Goal: Communication & Community: Answer question/provide support

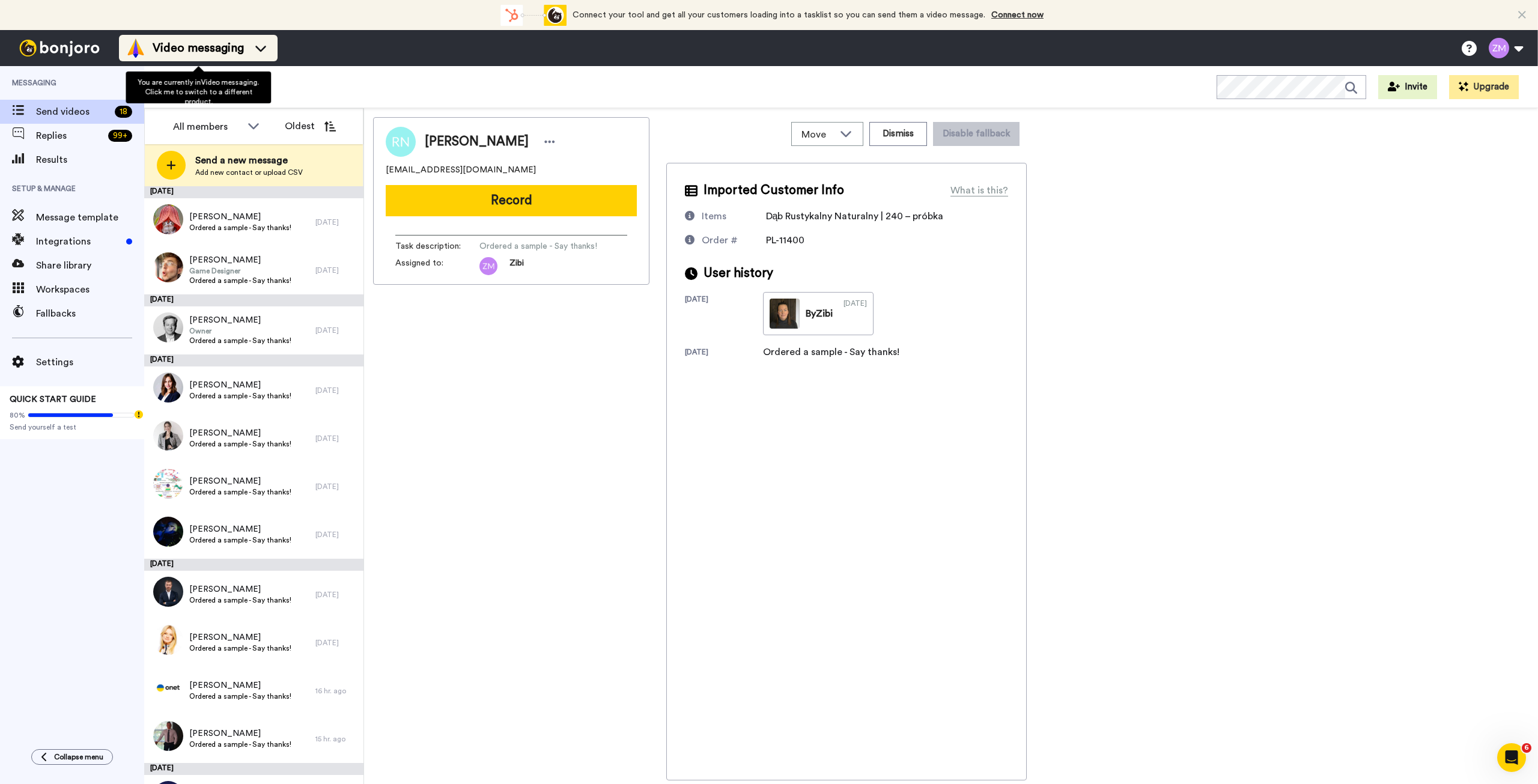
click at [266, 43] on icon at bounding box center [261, 47] width 19 height 12
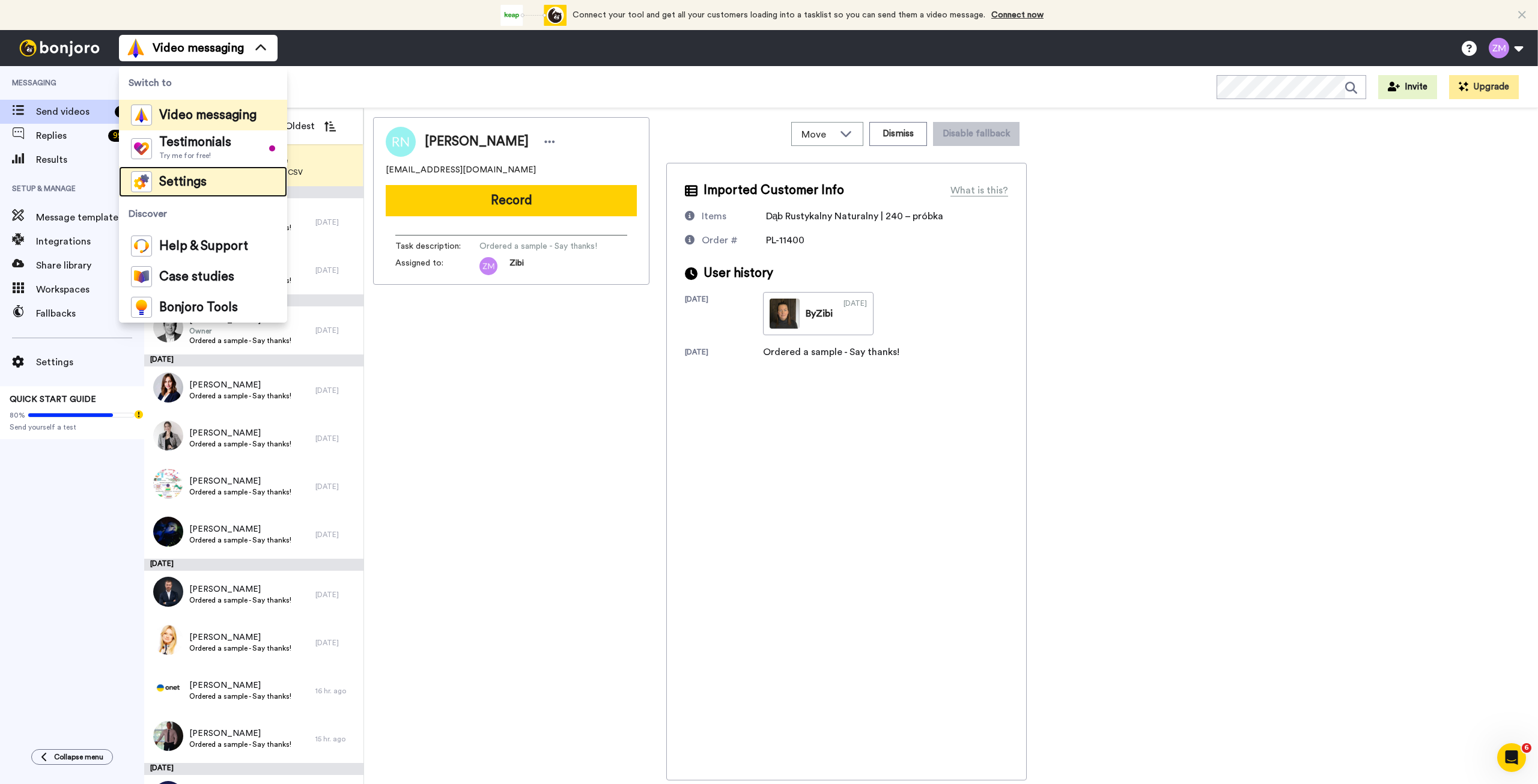
click at [191, 181] on span "Settings" at bounding box center [183, 182] width 47 height 12
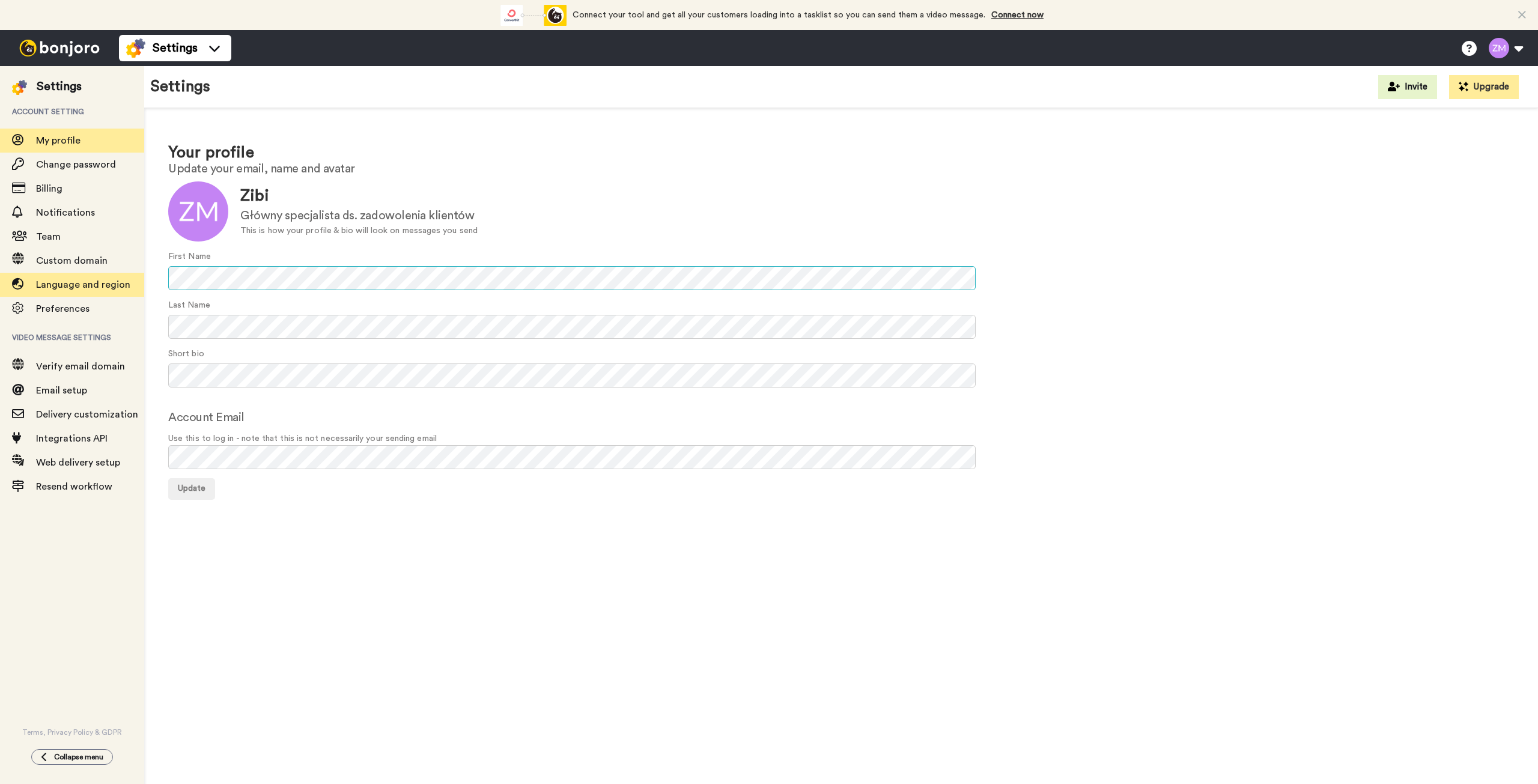
click at [139, 279] on div "Settings Account setting My profile Change password Billing Notifications Team …" at bounding box center [769, 424] width 1538 height 718
click at [141, 323] on div "Settings Account setting My profile Change password Billing Notifications Team …" at bounding box center [769, 424] width 1538 height 718
click at [201, 487] on span "Update" at bounding box center [192, 487] width 28 height 8
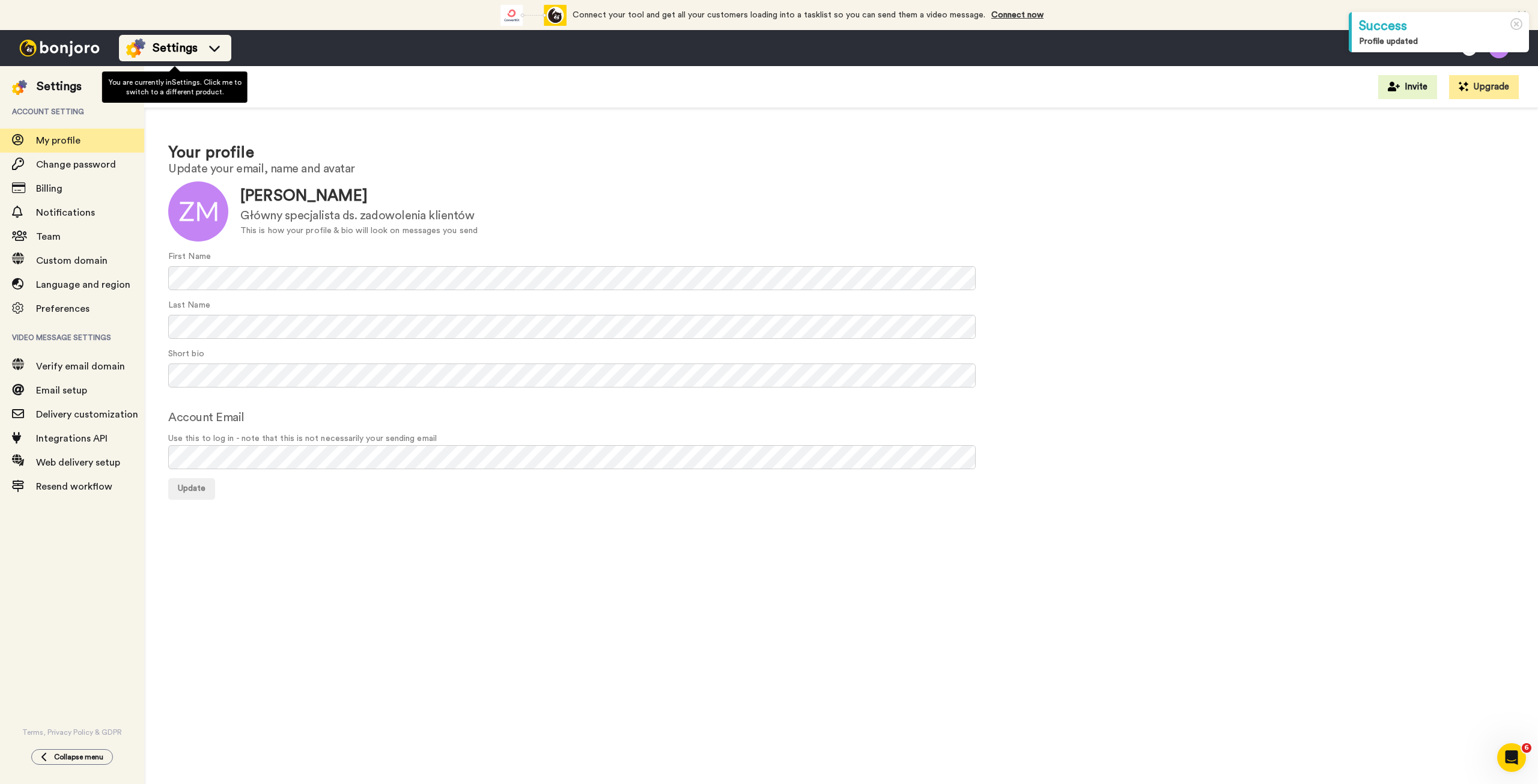
click at [220, 47] on icon at bounding box center [214, 47] width 19 height 12
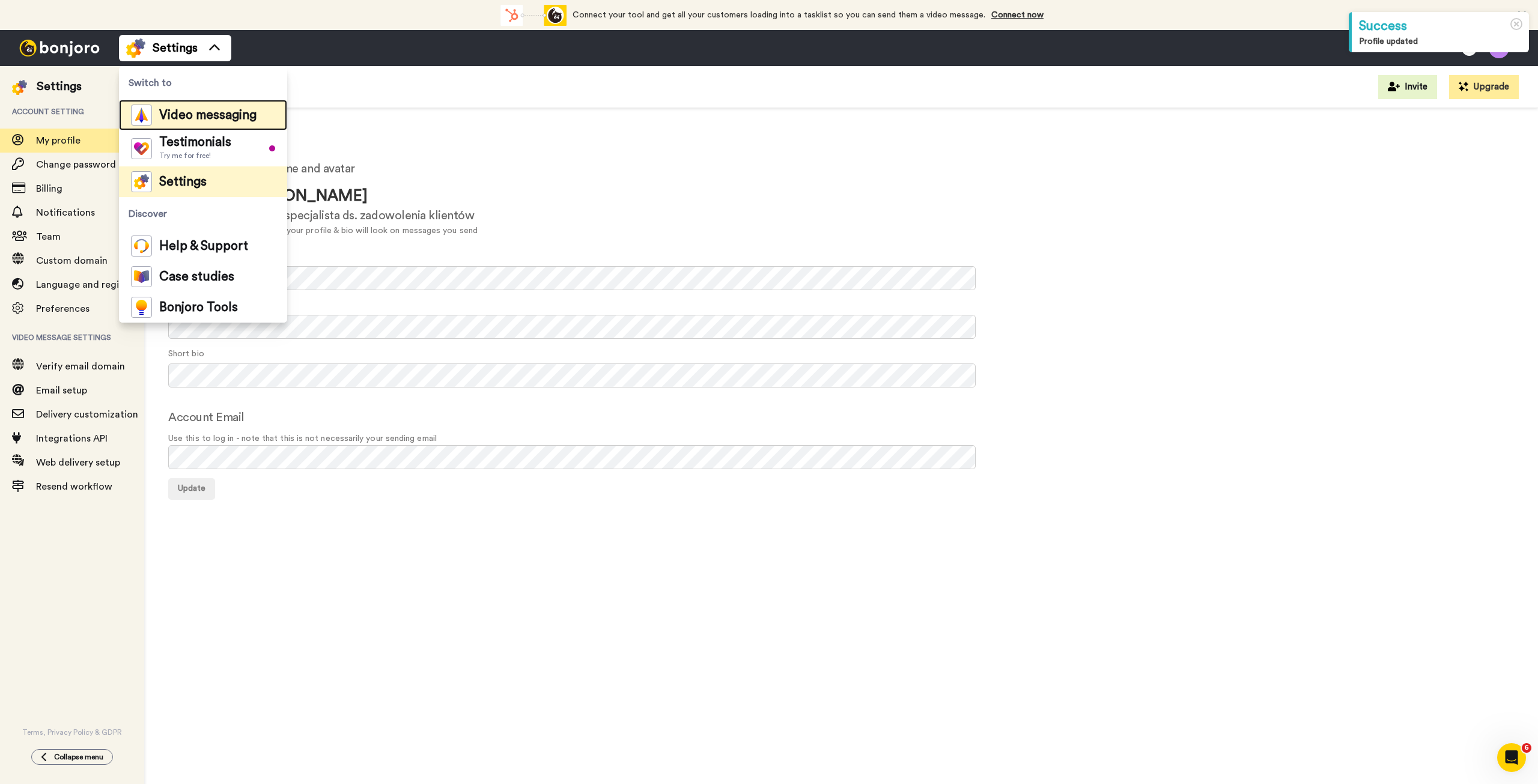
click at [209, 118] on span "Video messaging" at bounding box center [208, 115] width 97 height 12
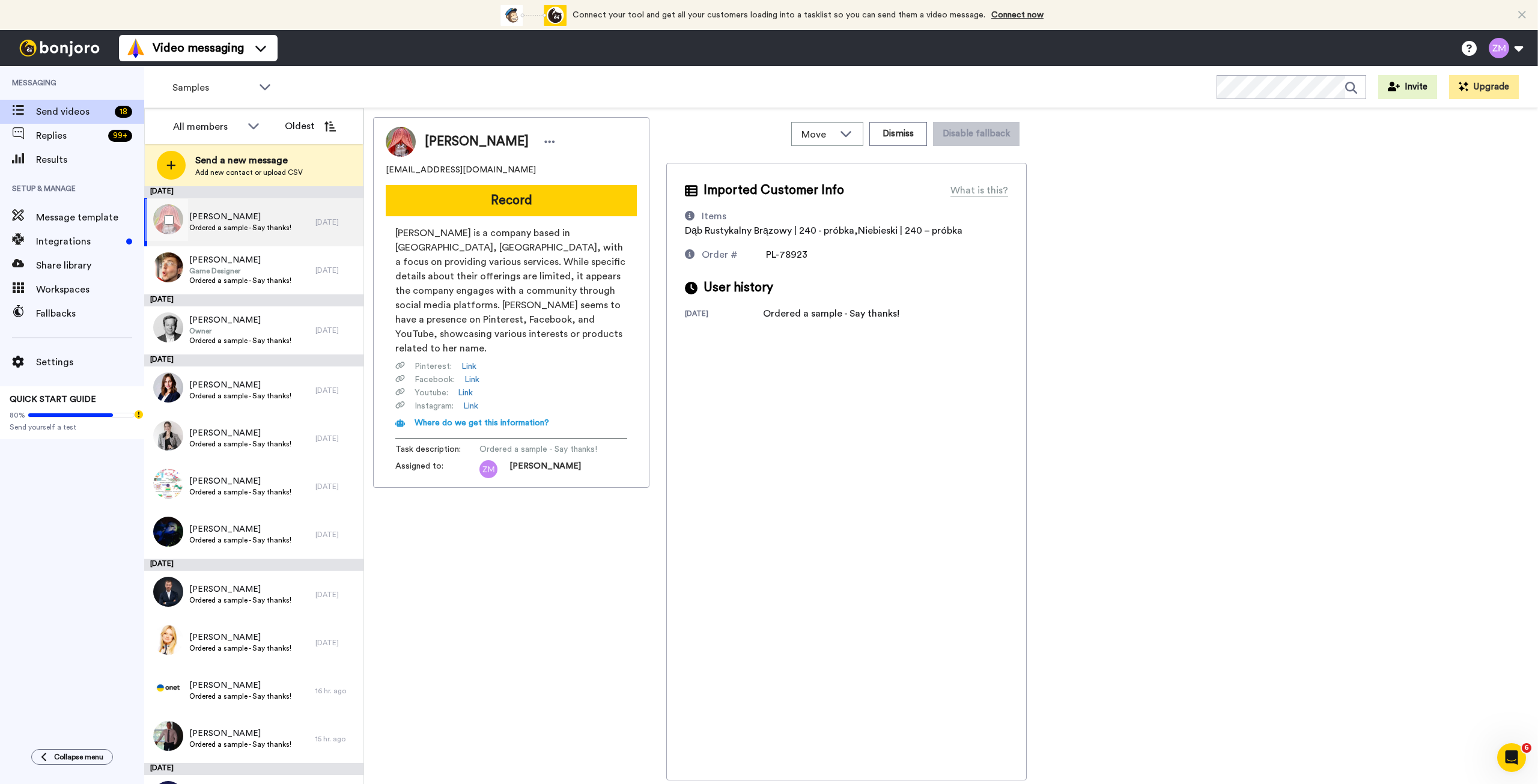
click at [250, 222] on span "Ordered a sample - Say thanks!" at bounding box center [240, 227] width 102 height 9
click at [240, 272] on span "Game Designer" at bounding box center [240, 271] width 102 height 9
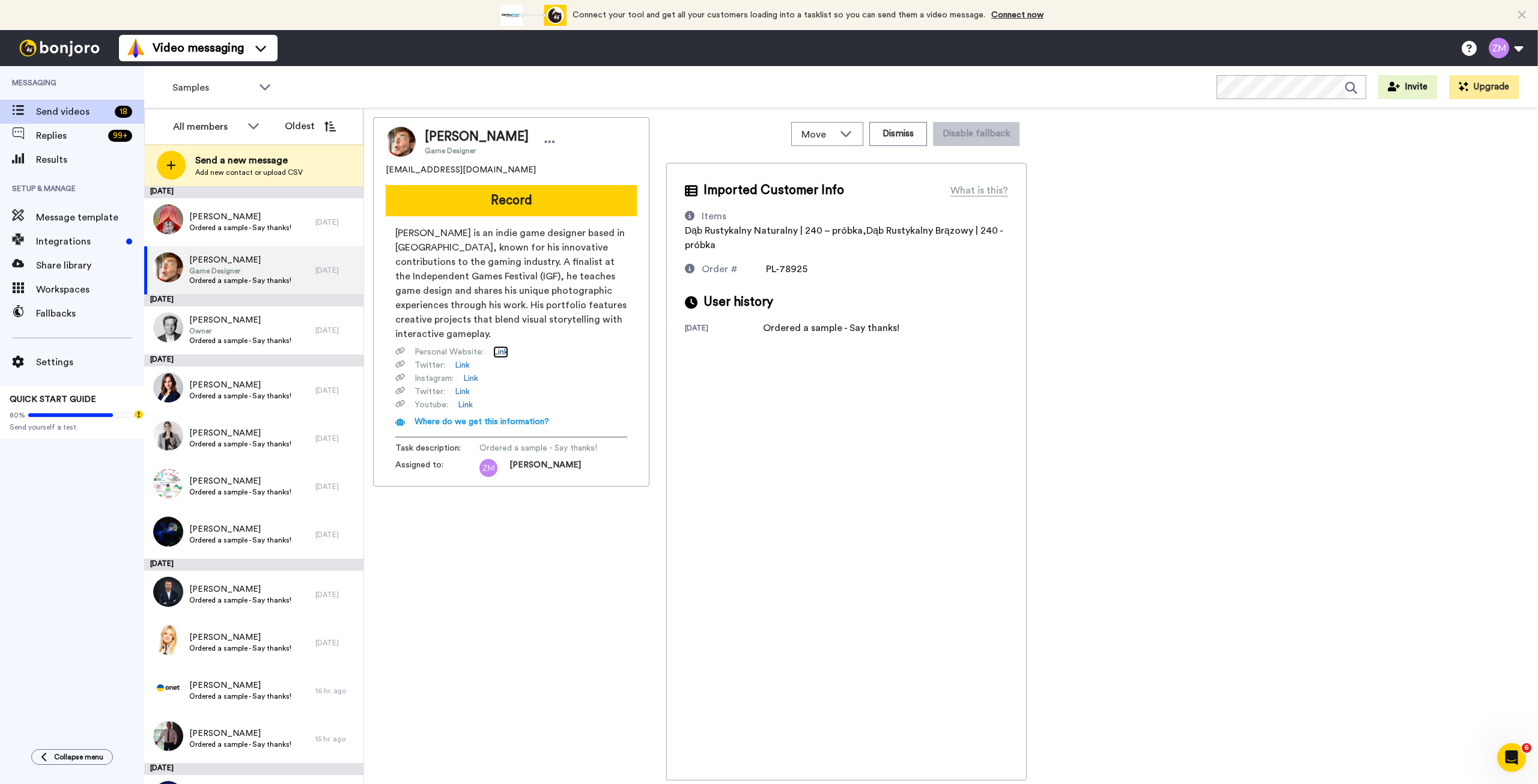
click at [502, 346] on link "Link" at bounding box center [501, 351] width 15 height 12
click at [255, 329] on span "Owner" at bounding box center [240, 331] width 102 height 9
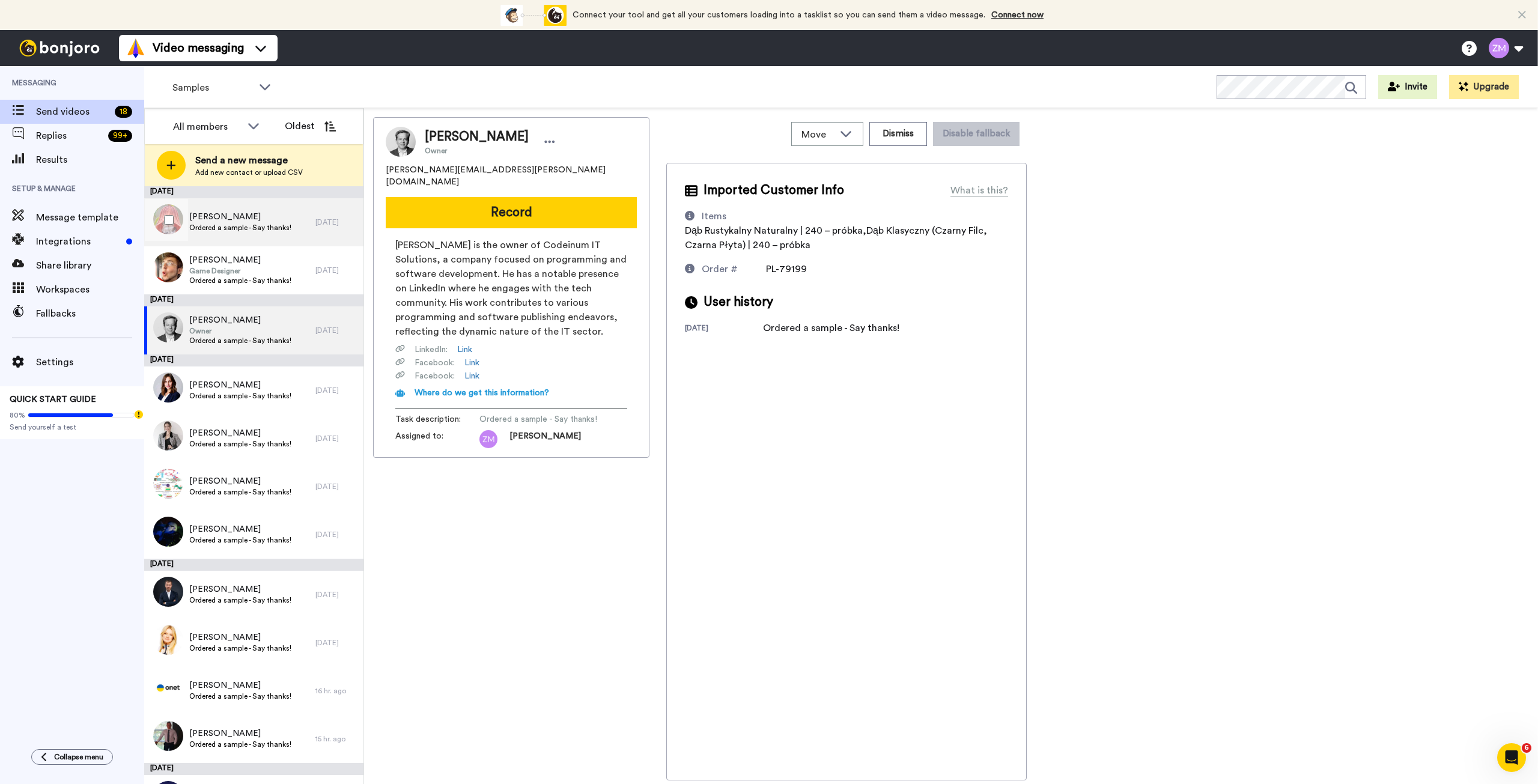
click at [220, 221] on span "[PERSON_NAME]" at bounding box center [240, 217] width 102 height 12
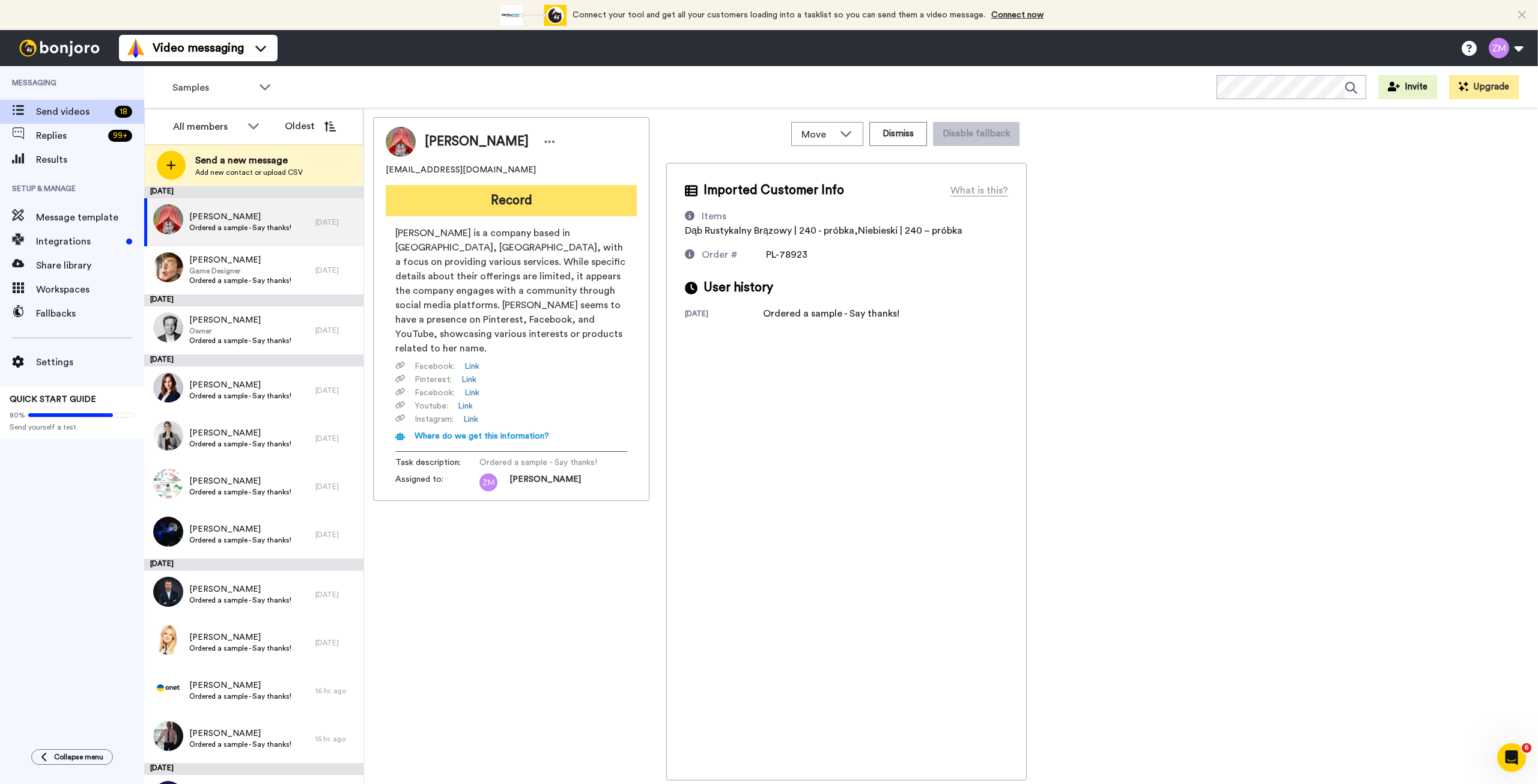
click at [520, 198] on button "Record" at bounding box center [511, 201] width 251 height 32
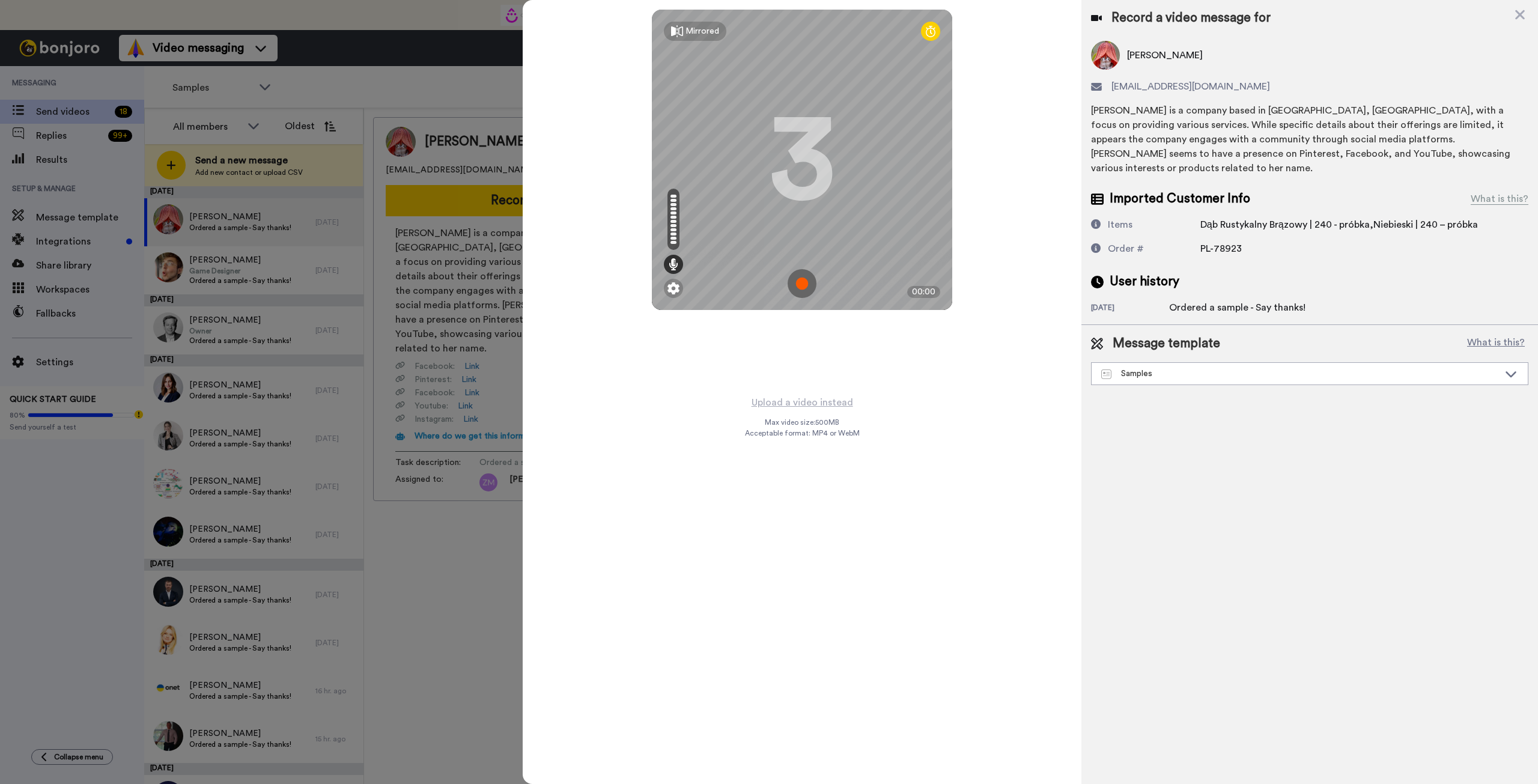
click at [802, 283] on img at bounding box center [802, 283] width 29 height 29
click at [798, 283] on img at bounding box center [802, 283] width 29 height 29
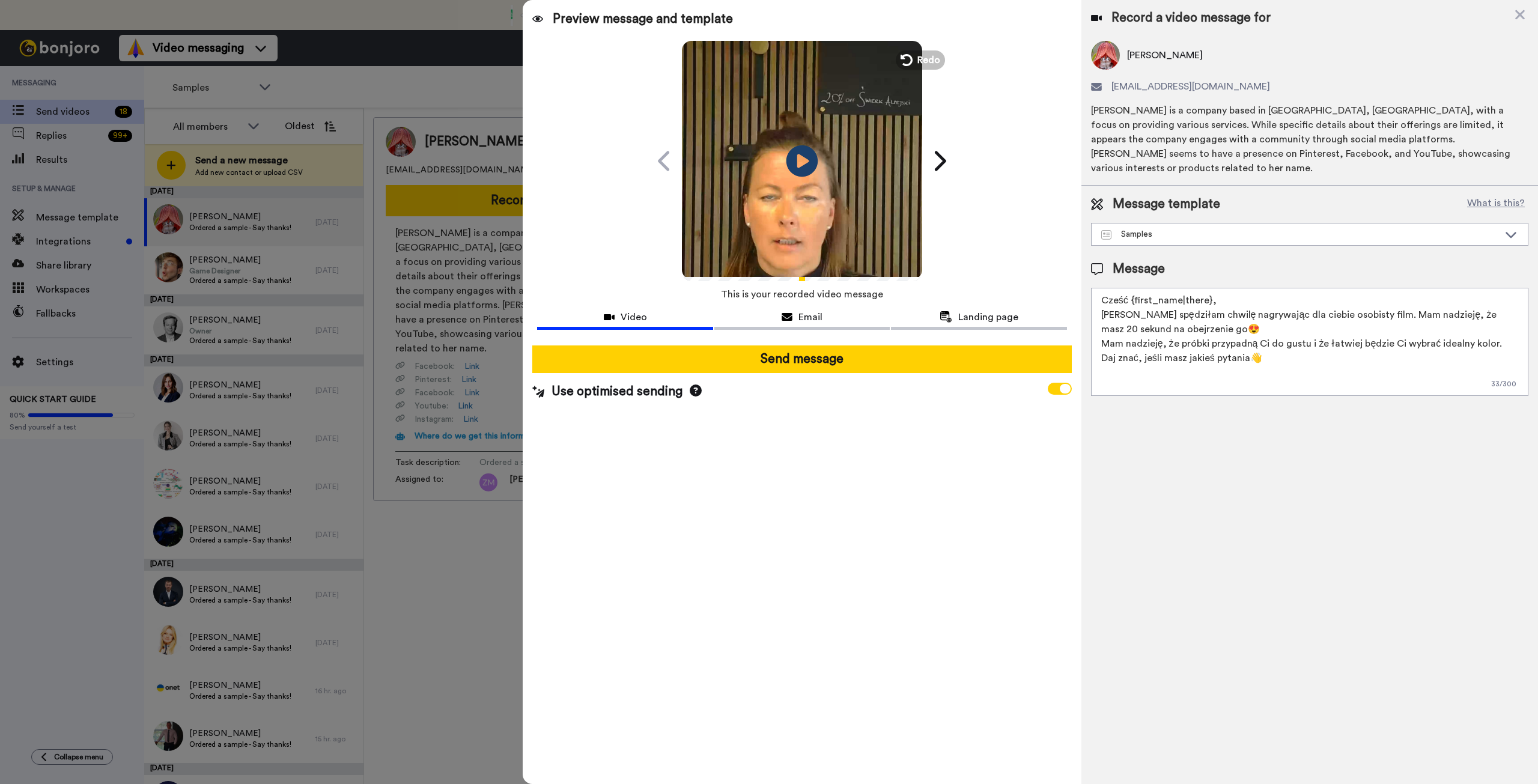
click at [803, 160] on icon "Play/Pause" at bounding box center [802, 161] width 32 height 57
click at [795, 167] on icon at bounding box center [802, 160] width 32 height 32
click at [802, 155] on icon at bounding box center [802, 160] width 32 height 32
click at [805, 157] on icon at bounding box center [802, 160] width 32 height 32
click at [901, 58] on icon at bounding box center [906, 60] width 13 height 13
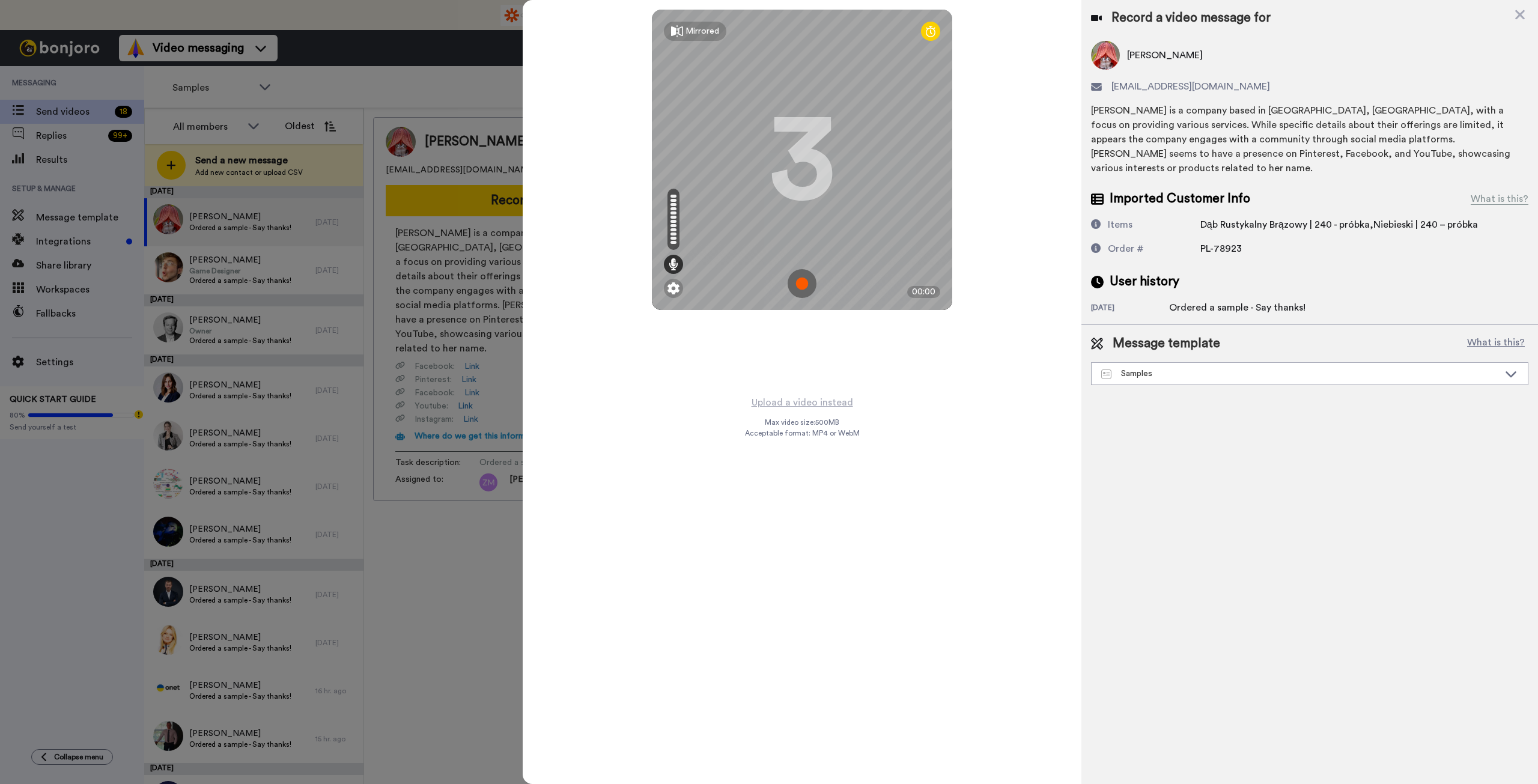
click at [800, 284] on img at bounding box center [802, 283] width 29 height 29
click at [794, 287] on img at bounding box center [802, 283] width 29 height 29
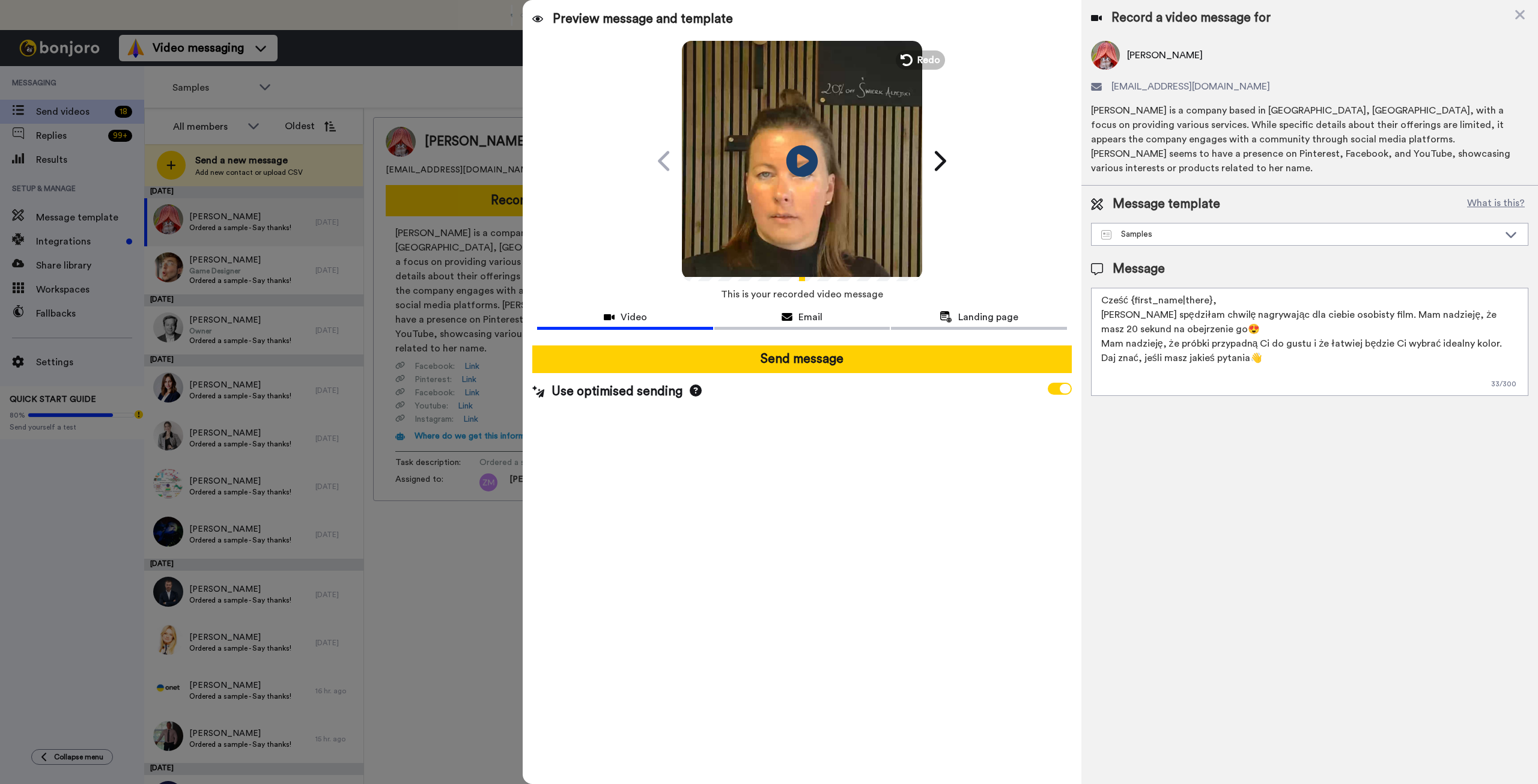
click at [806, 158] on icon at bounding box center [802, 160] width 32 height 32
click at [909, 62] on icon at bounding box center [906, 60] width 13 height 13
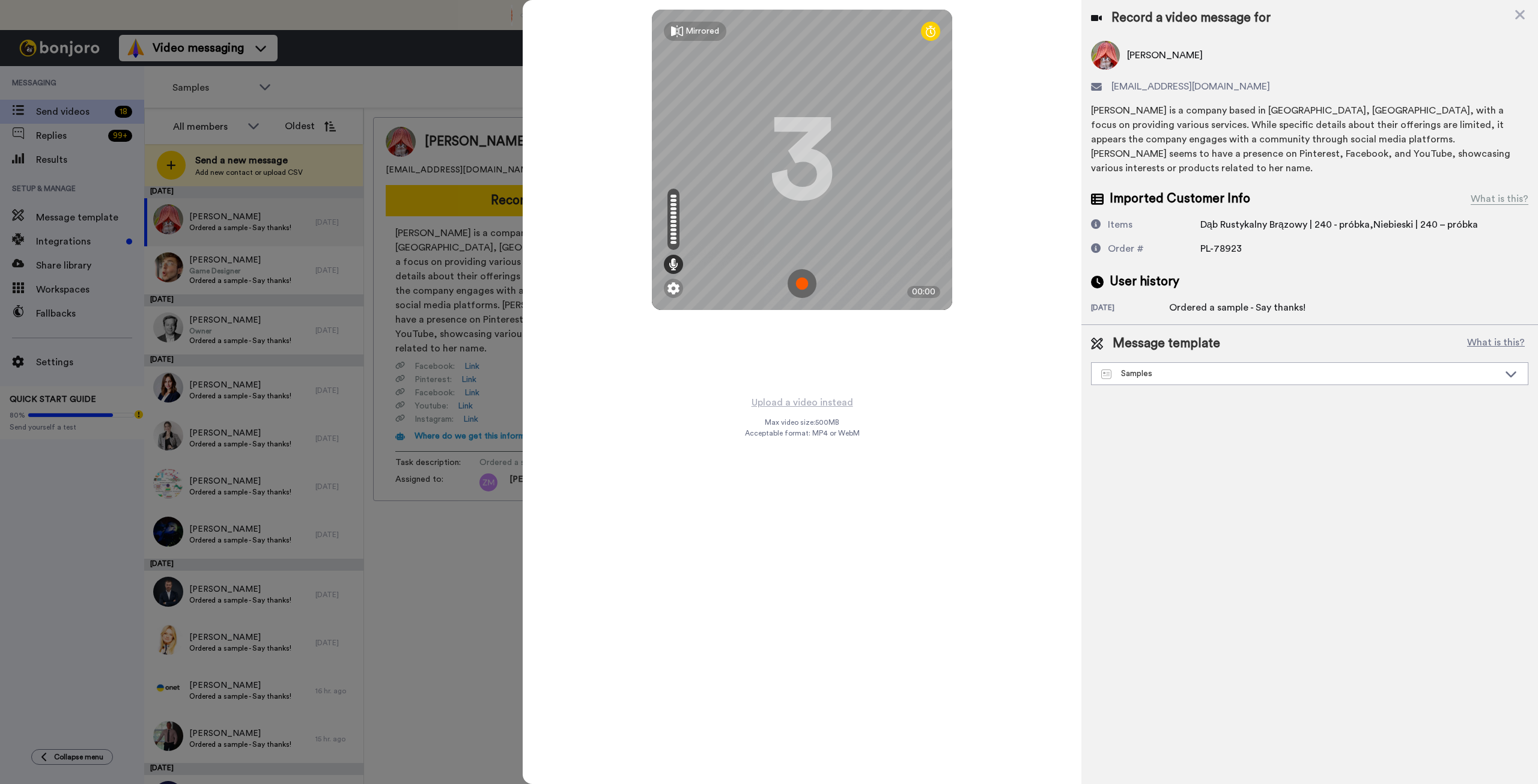
click at [800, 284] on img at bounding box center [802, 283] width 29 height 29
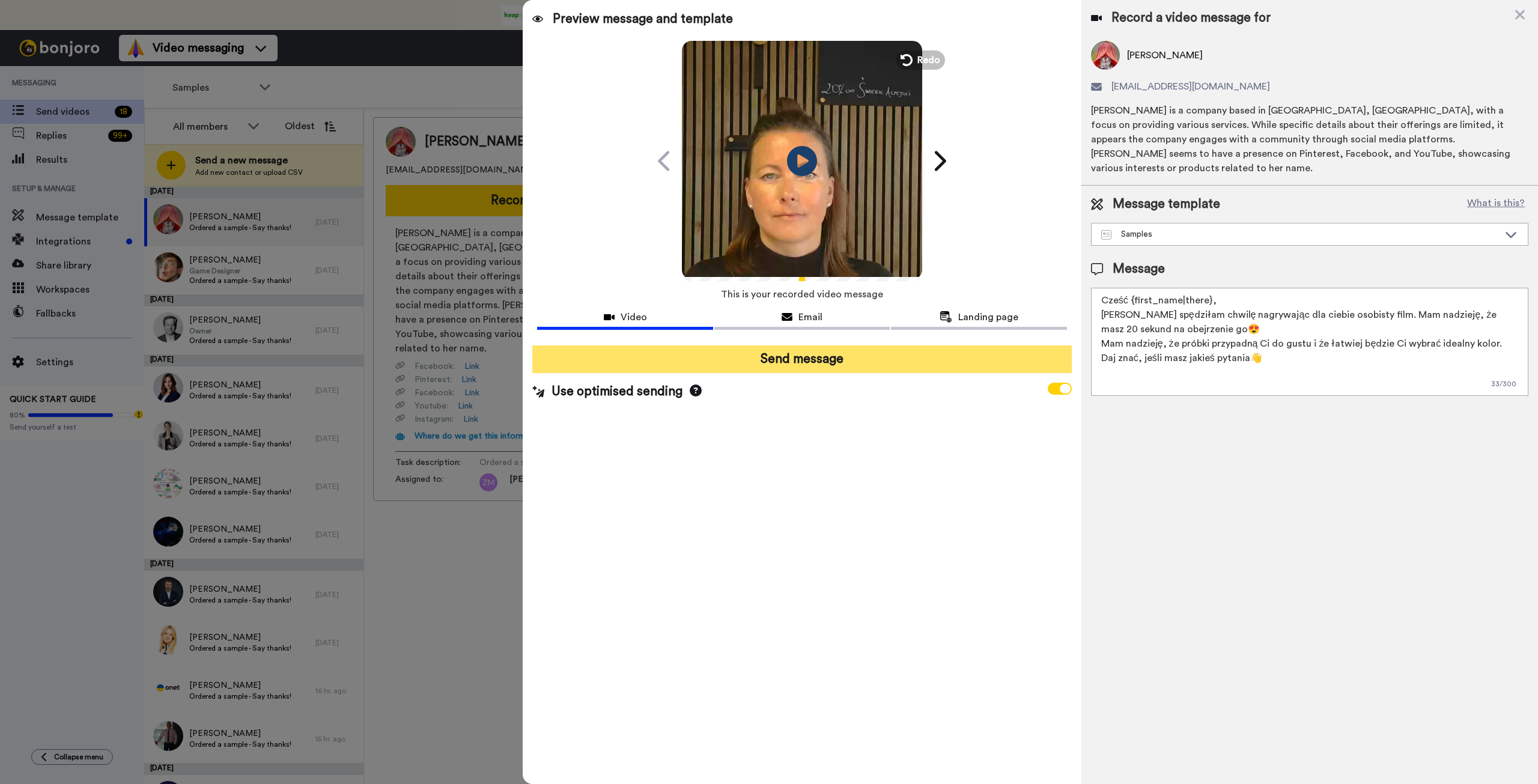
click at [833, 356] on button "Send message" at bounding box center [801, 360] width 539 height 28
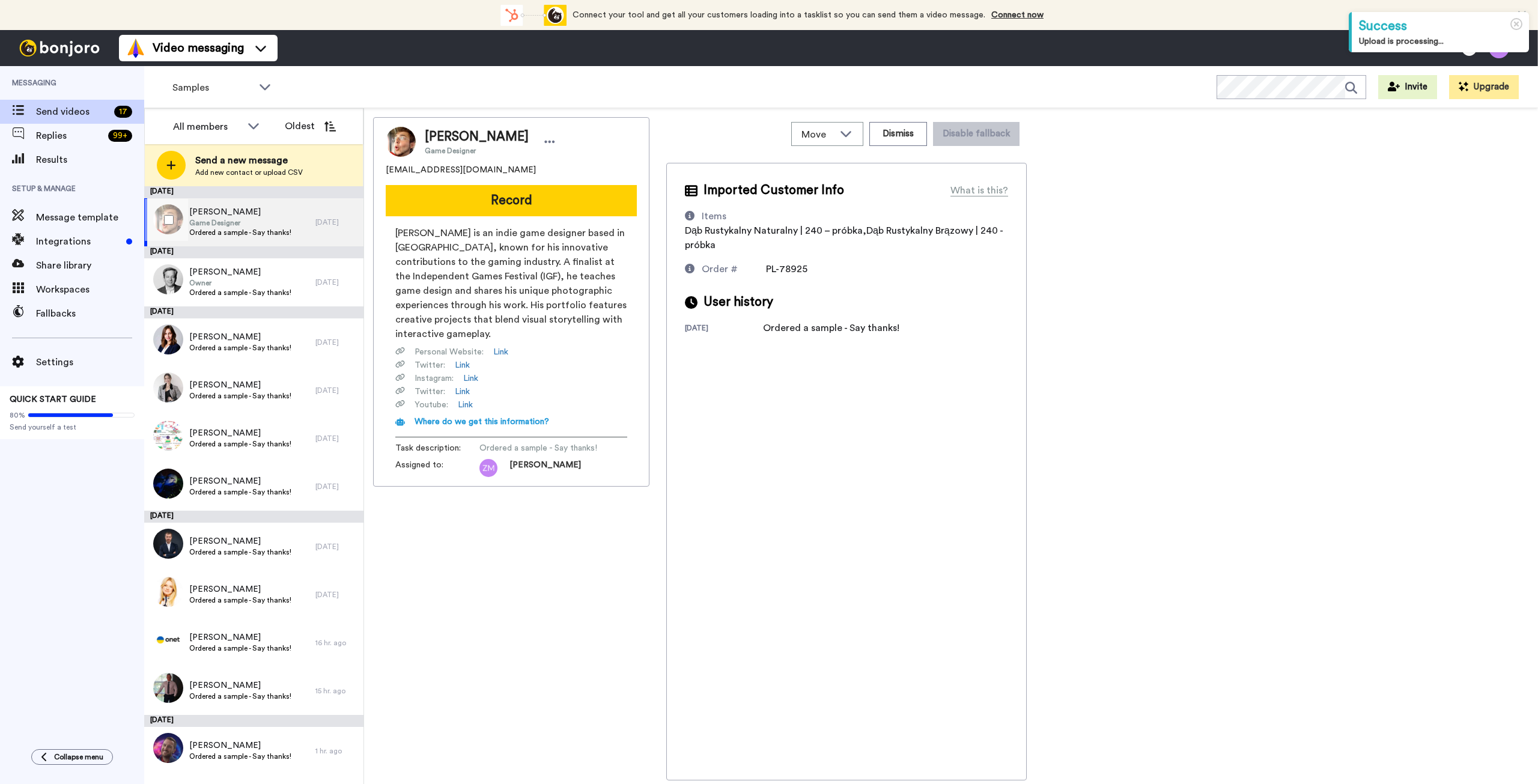
click at [232, 228] on span "Ordered a sample - Say thanks!" at bounding box center [240, 233] width 102 height 9
click at [285, 220] on span "Game Designer" at bounding box center [240, 222] width 102 height 9
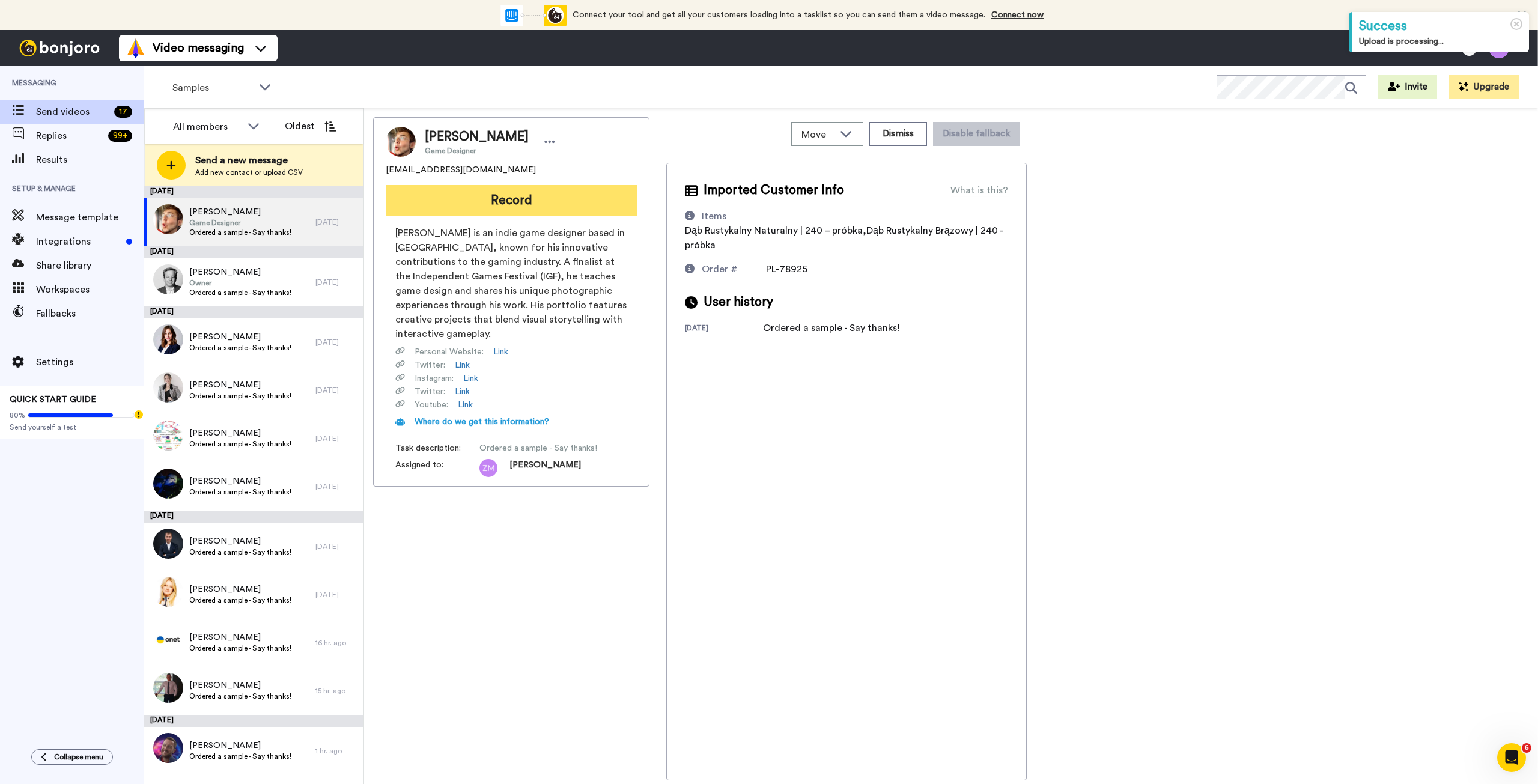
click at [505, 195] on button "Record" at bounding box center [511, 201] width 251 height 32
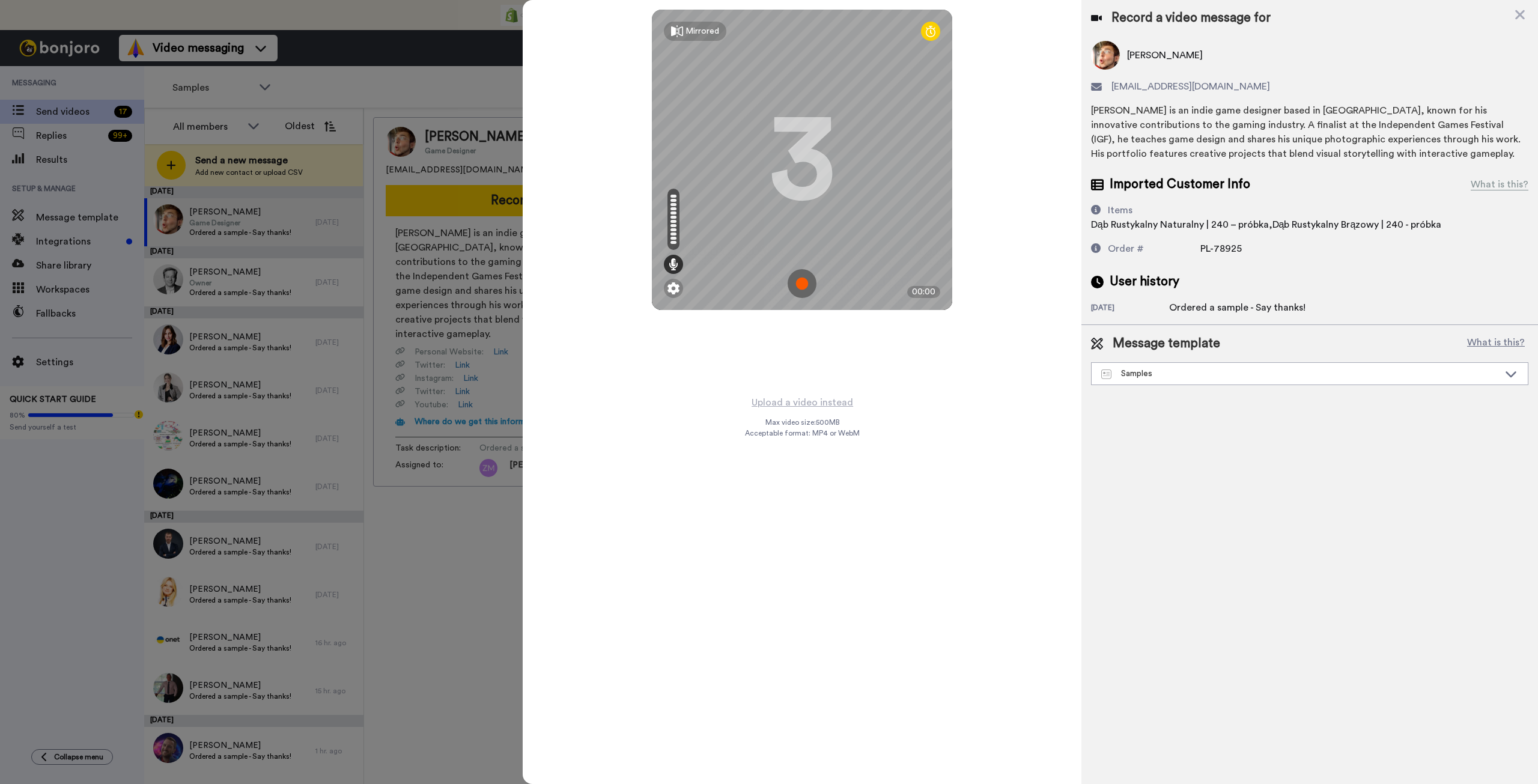
click at [798, 281] on img at bounding box center [802, 283] width 29 height 29
click at [795, 281] on img at bounding box center [802, 283] width 29 height 29
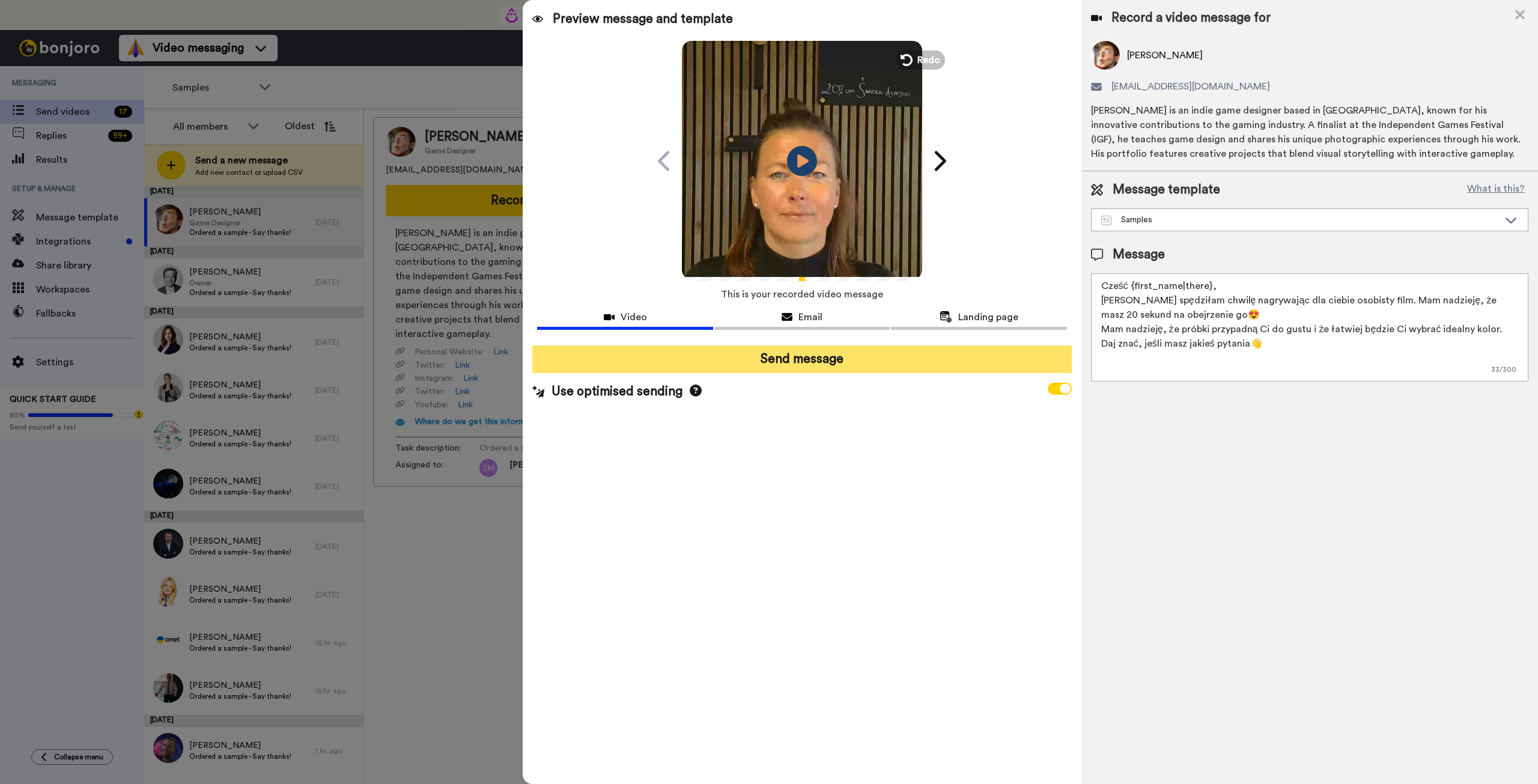
click at [819, 354] on button "Send message" at bounding box center [801, 360] width 539 height 28
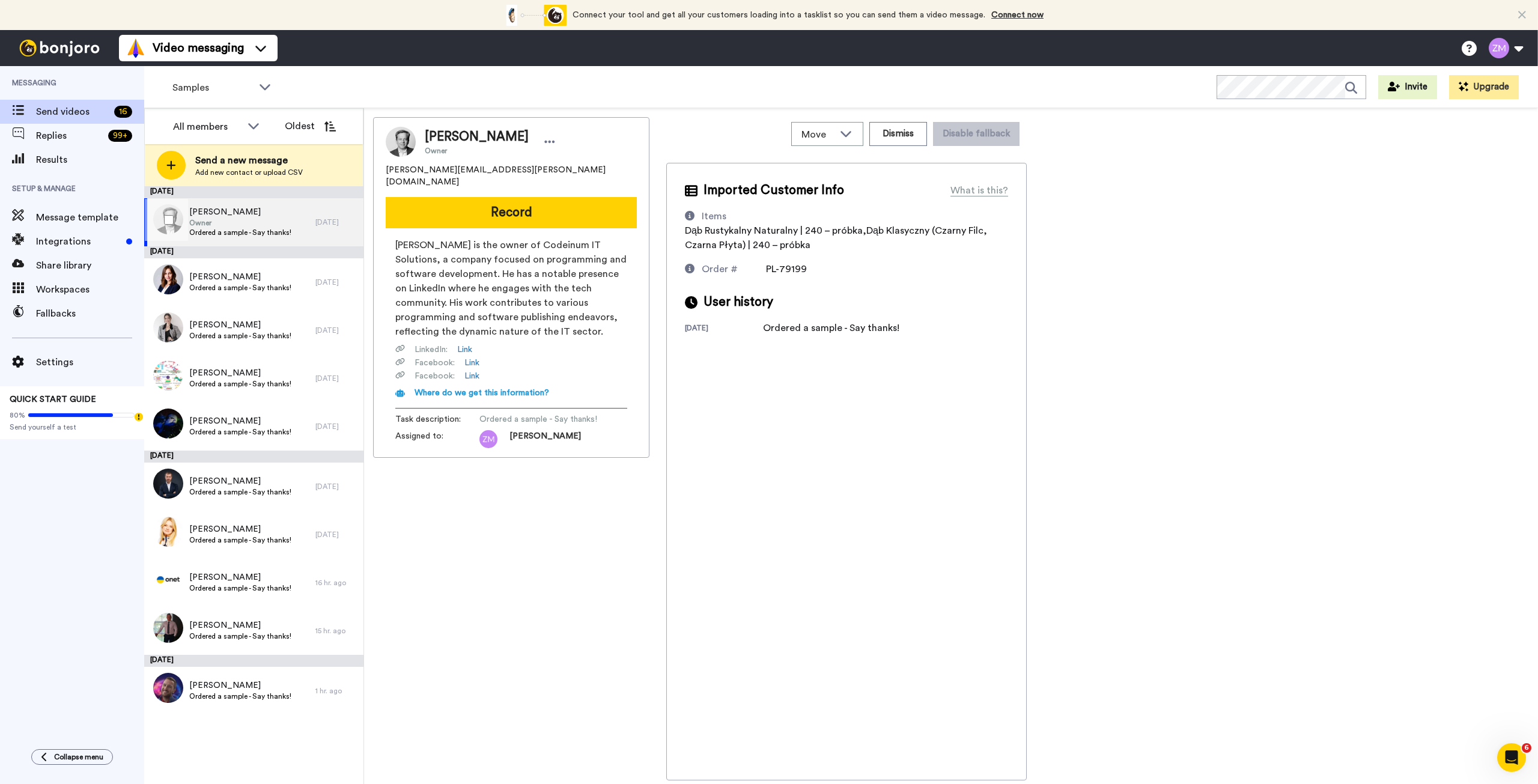
click at [255, 209] on span "[PERSON_NAME]" at bounding box center [240, 211] width 102 height 12
click at [469, 344] on link "Link" at bounding box center [464, 349] width 15 height 12
click at [404, 147] on img at bounding box center [400, 142] width 30 height 30
click at [566, 200] on button "Record" at bounding box center [511, 213] width 251 height 32
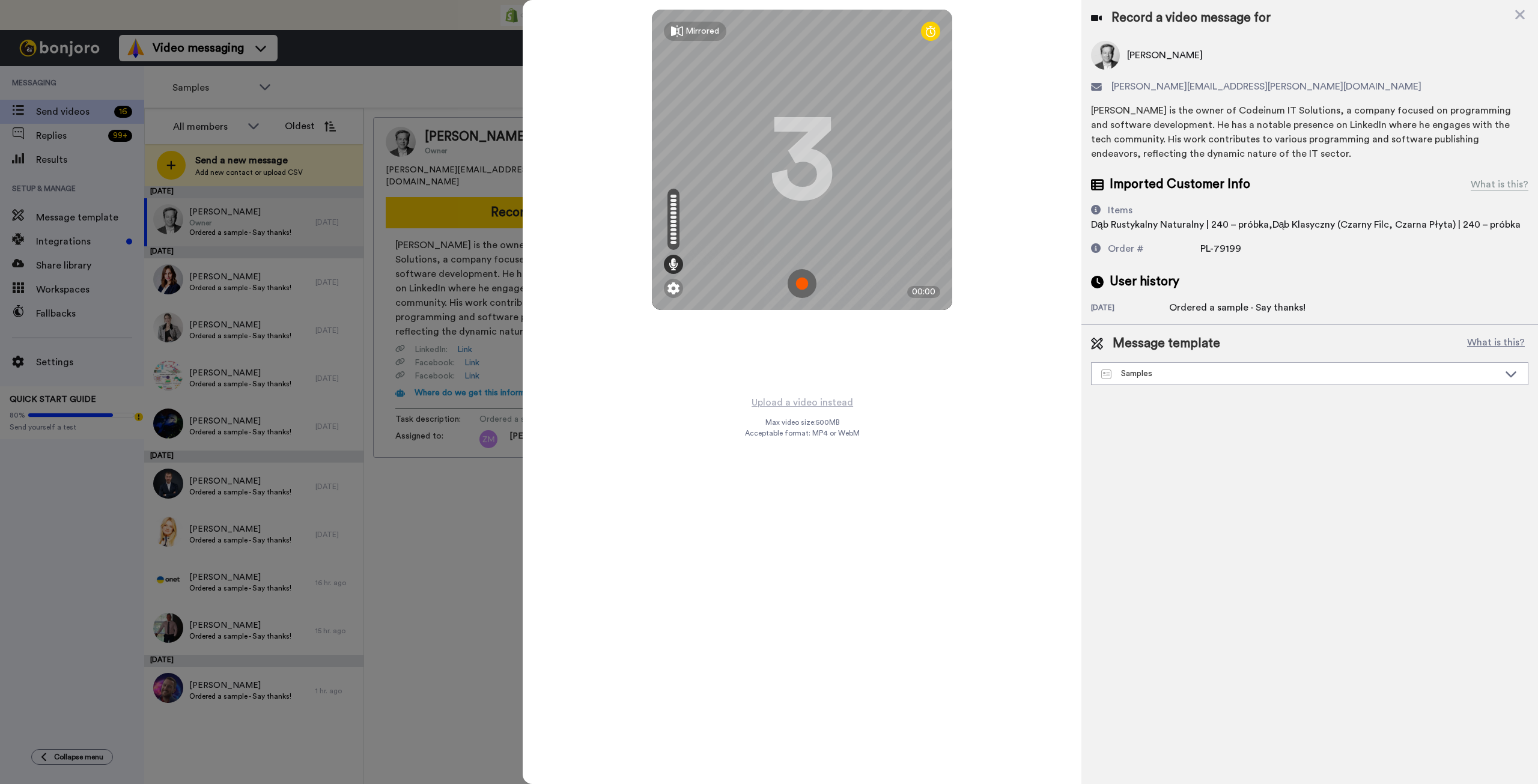
click at [803, 286] on img at bounding box center [802, 283] width 29 height 29
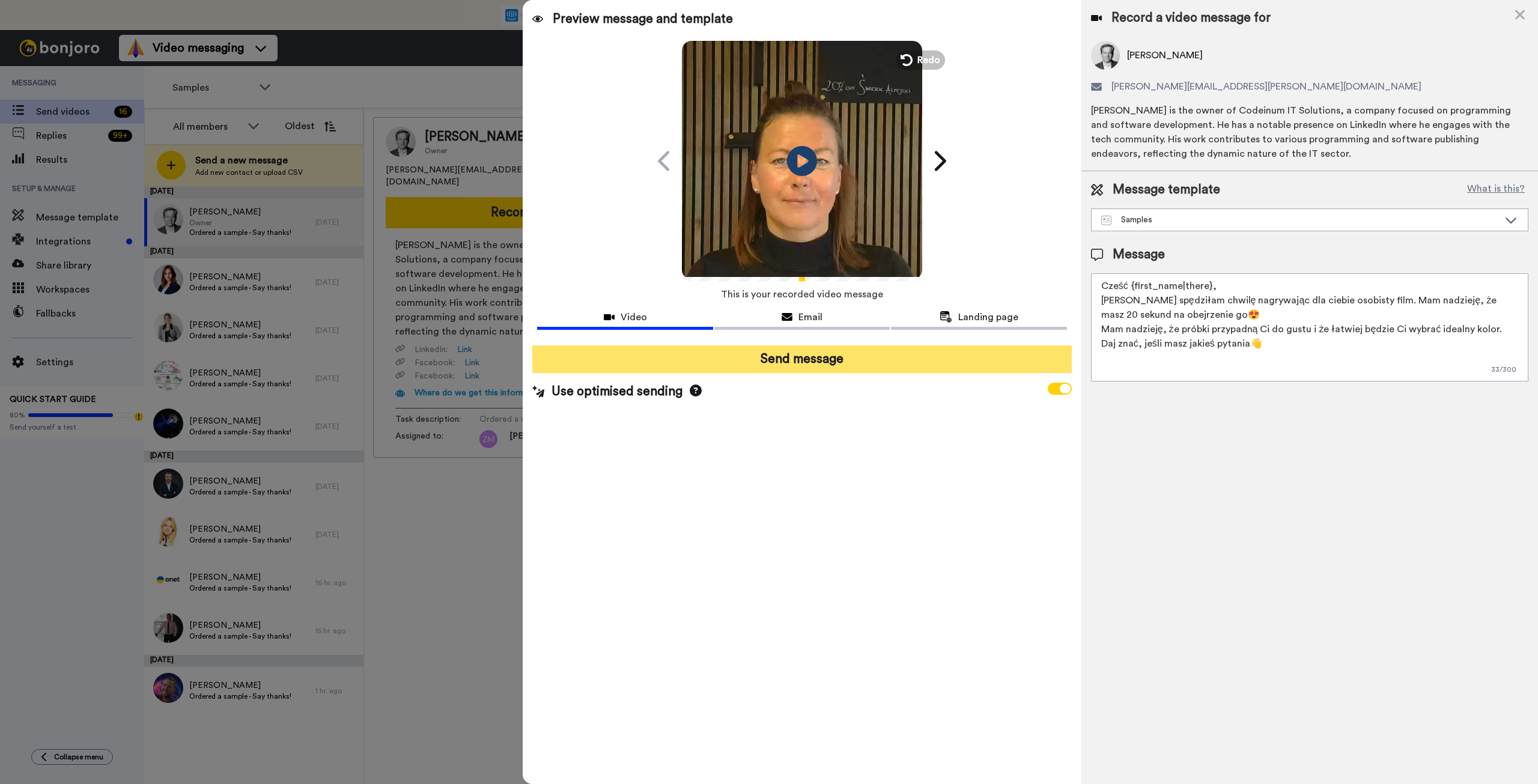
click at [822, 360] on button "Send message" at bounding box center [801, 360] width 539 height 28
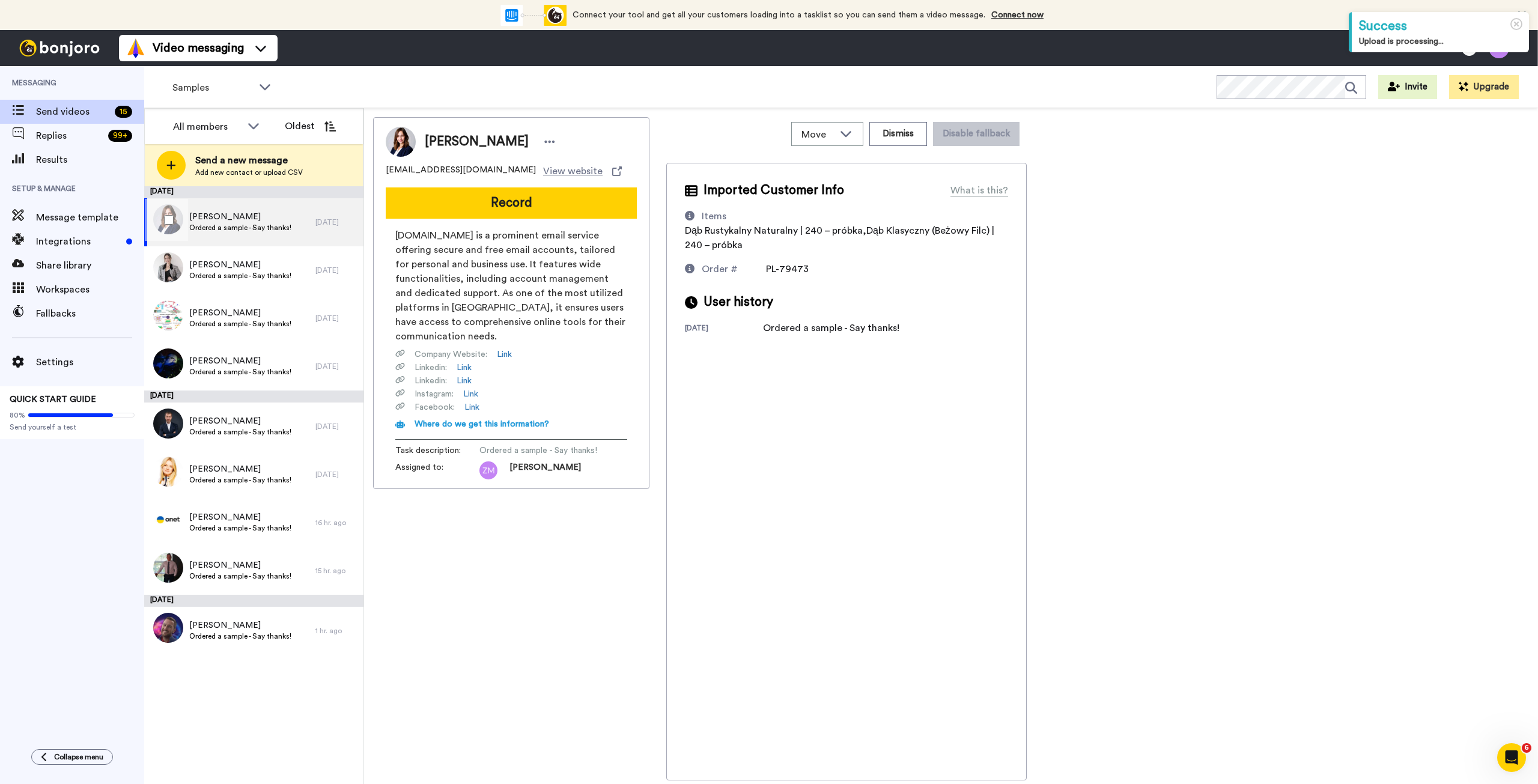
click at [274, 226] on span "Ordered a sample - Say thanks!" at bounding box center [240, 227] width 102 height 9
click at [510, 354] on link "Link" at bounding box center [504, 354] width 15 height 12
click at [468, 397] on link "Link" at bounding box center [471, 394] width 15 height 12
click at [261, 215] on span "Katarzyna Stanisławska" at bounding box center [240, 217] width 102 height 12
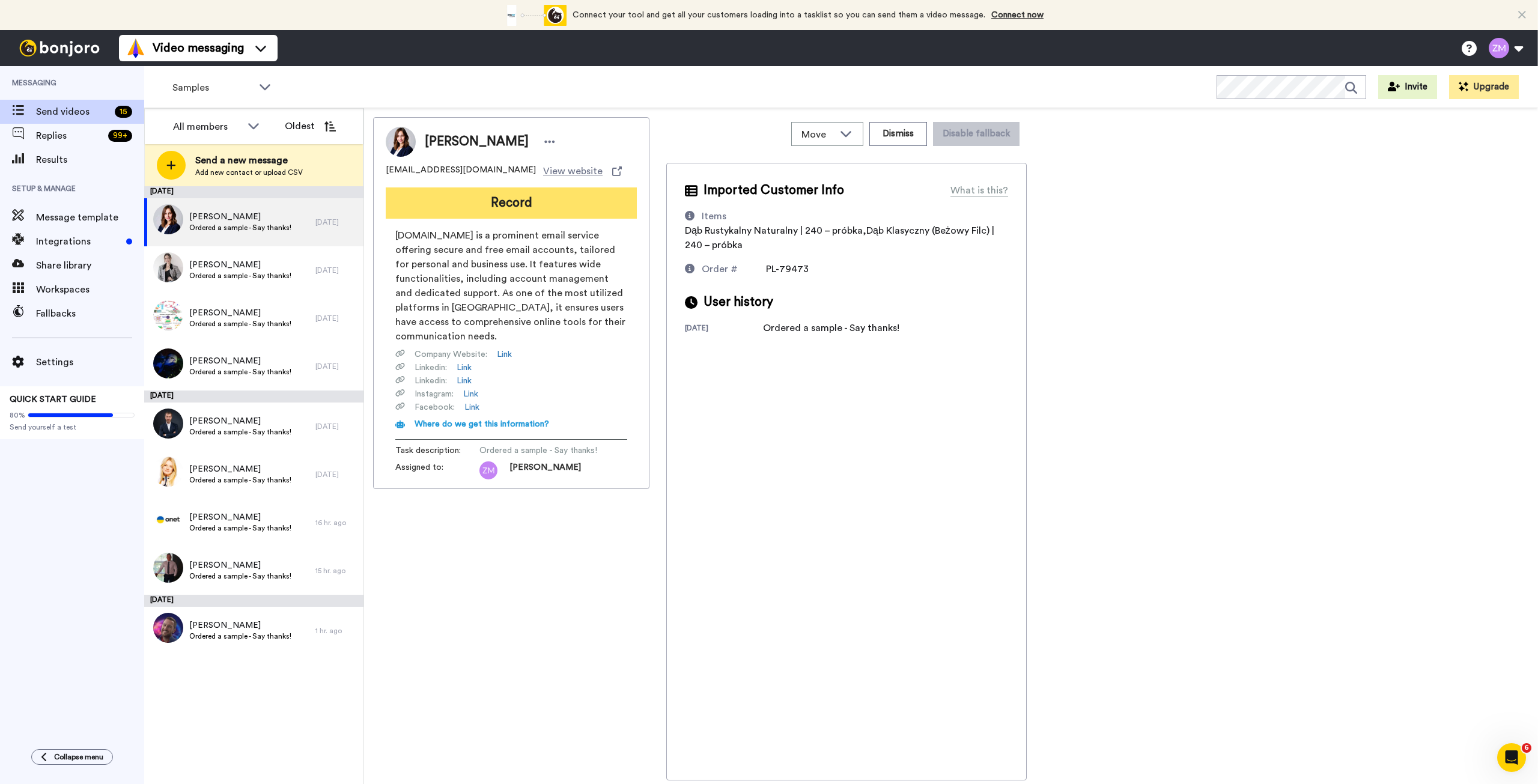
click at [514, 197] on button "Record" at bounding box center [511, 203] width 251 height 32
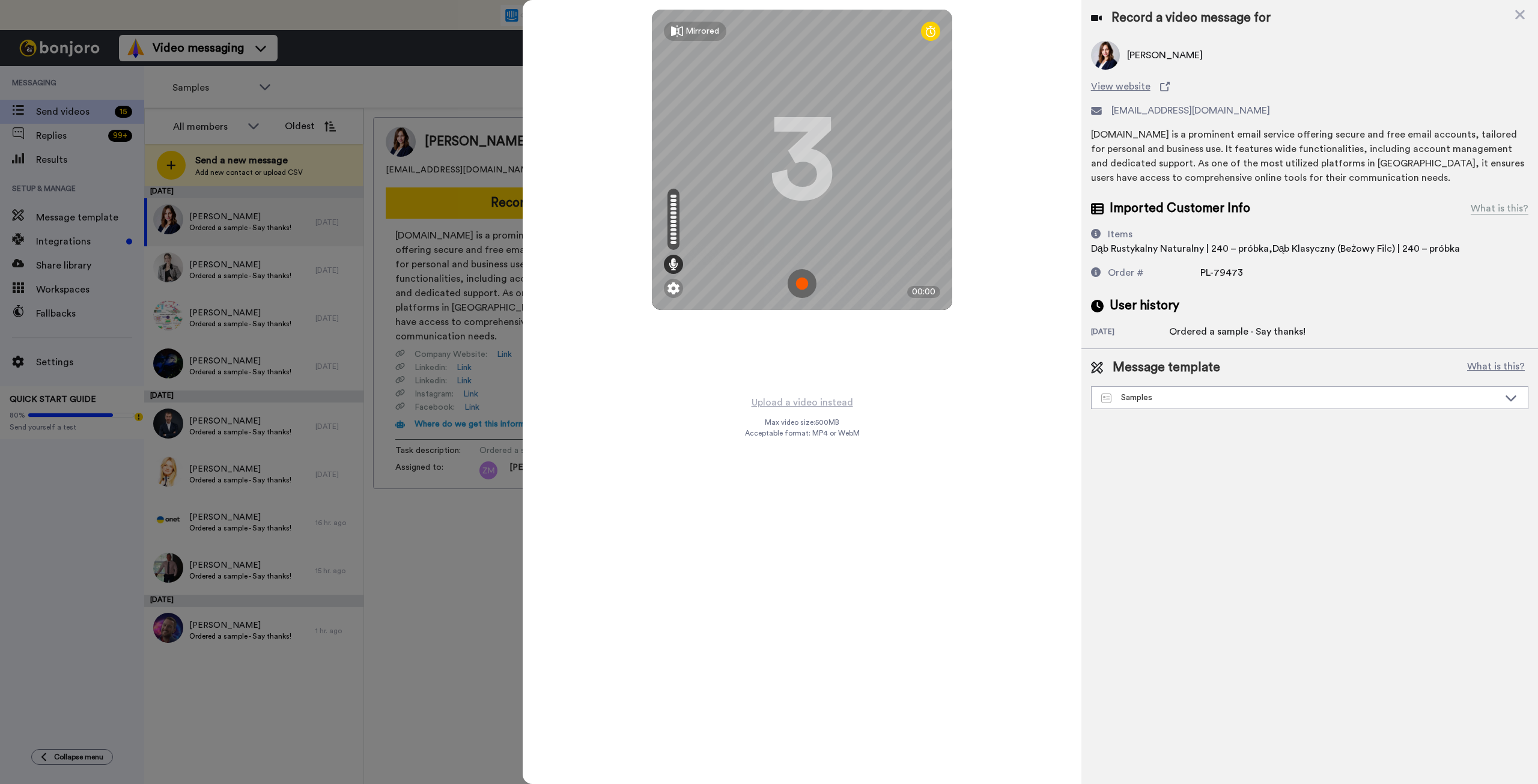
click at [799, 279] on img at bounding box center [802, 283] width 29 height 29
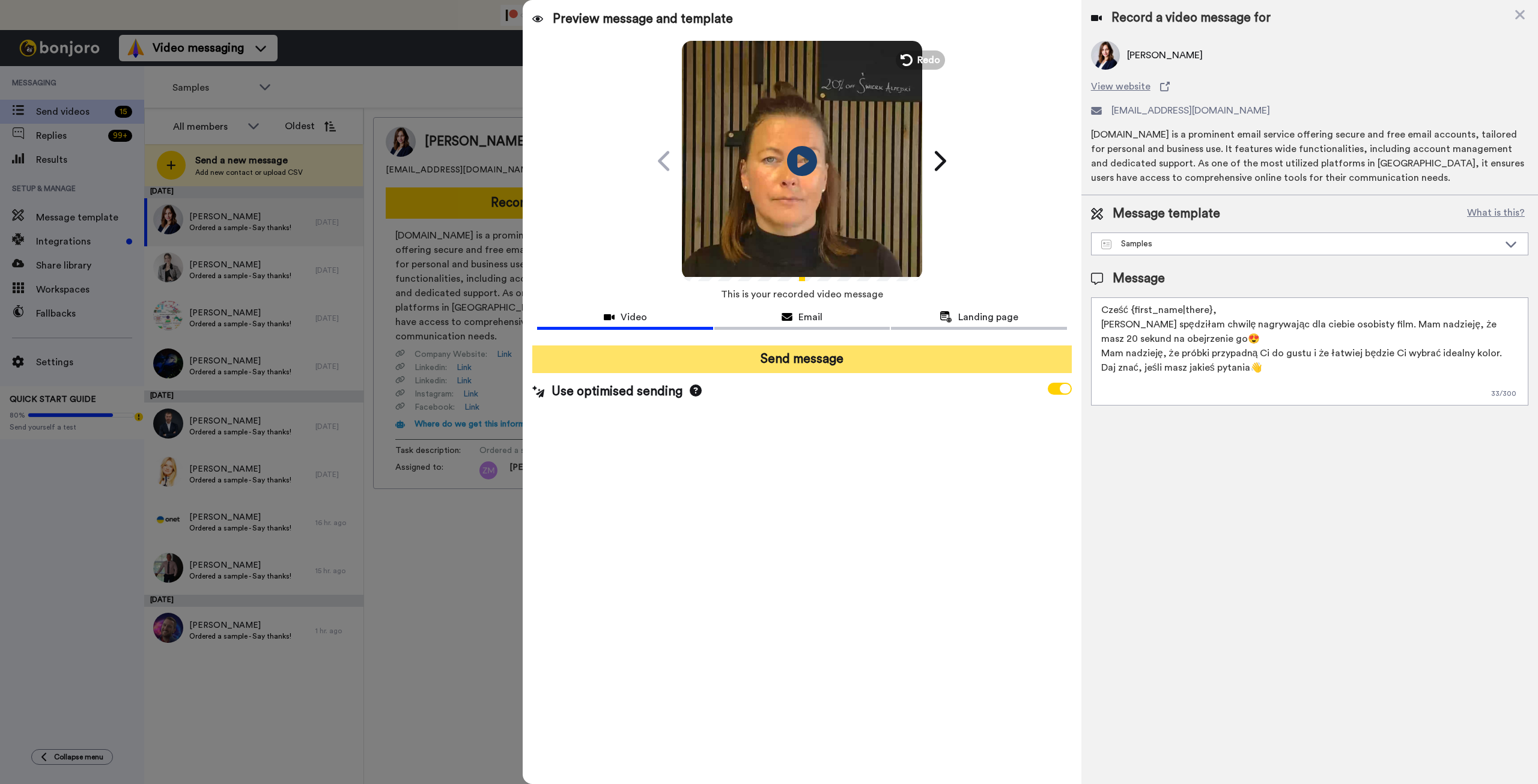
click at [832, 364] on button "Send message" at bounding box center [801, 360] width 539 height 28
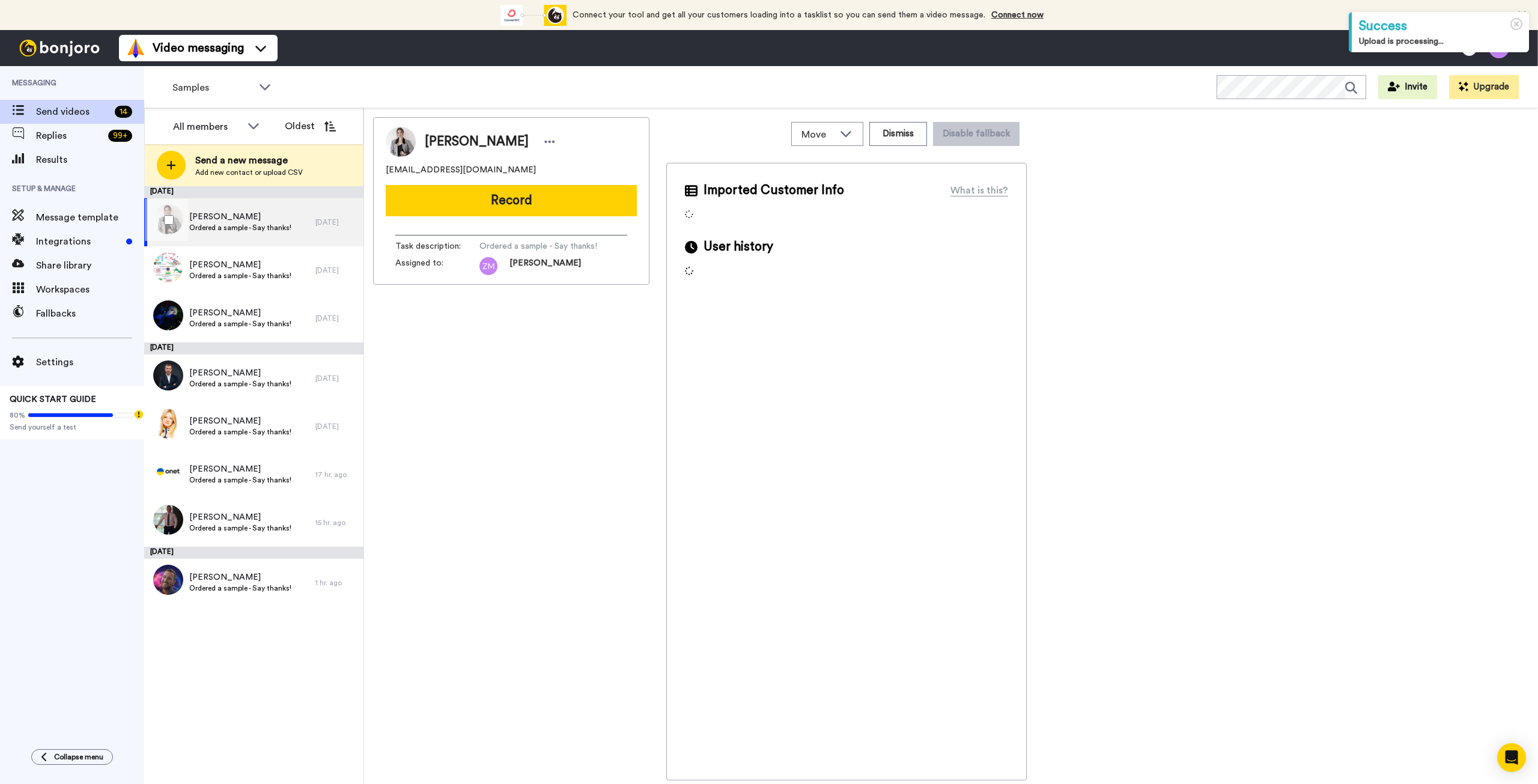
click at [231, 222] on span "Ordered a sample - Say thanks!" at bounding box center [240, 227] width 102 height 9
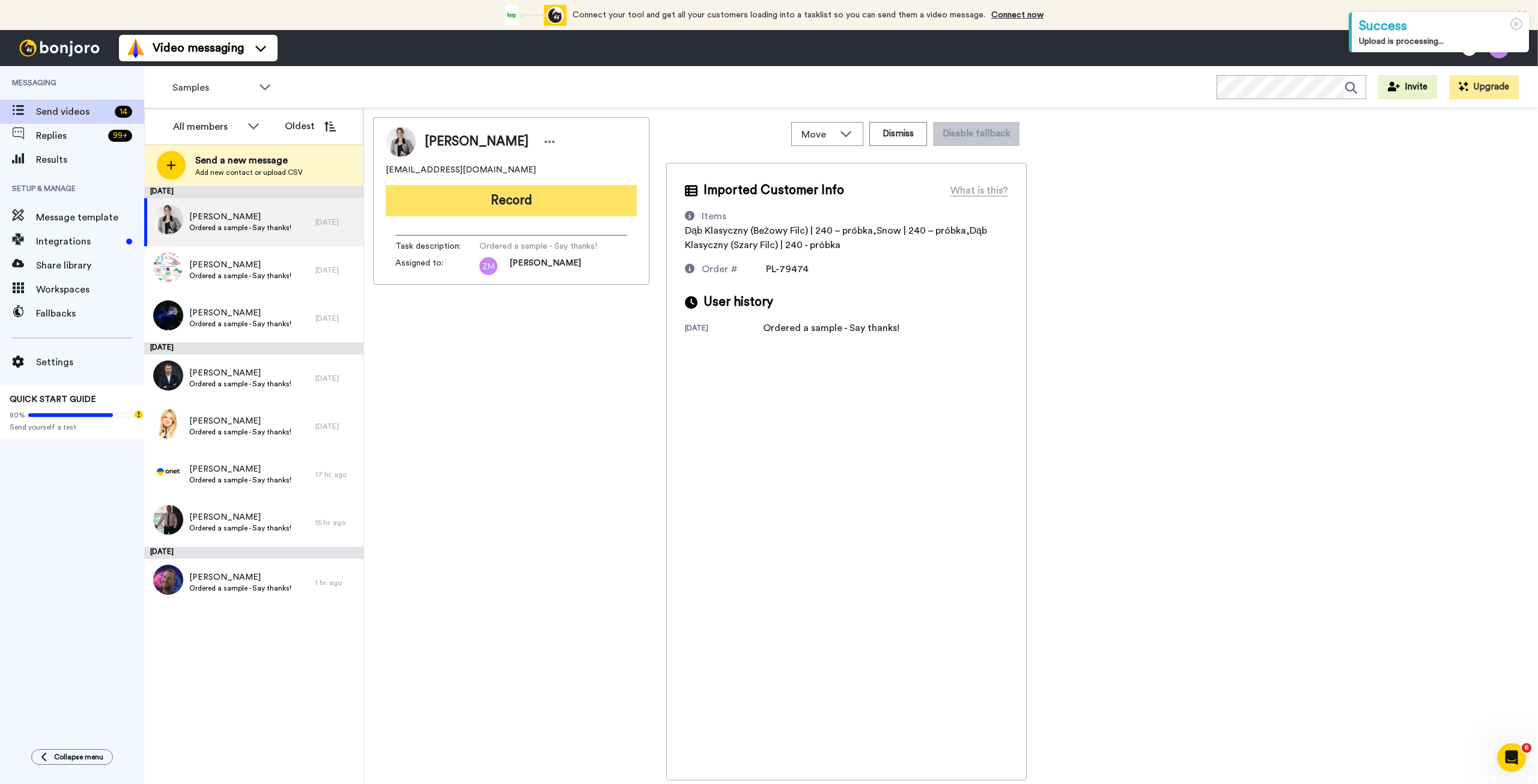
click at [528, 202] on button "Record" at bounding box center [511, 201] width 251 height 32
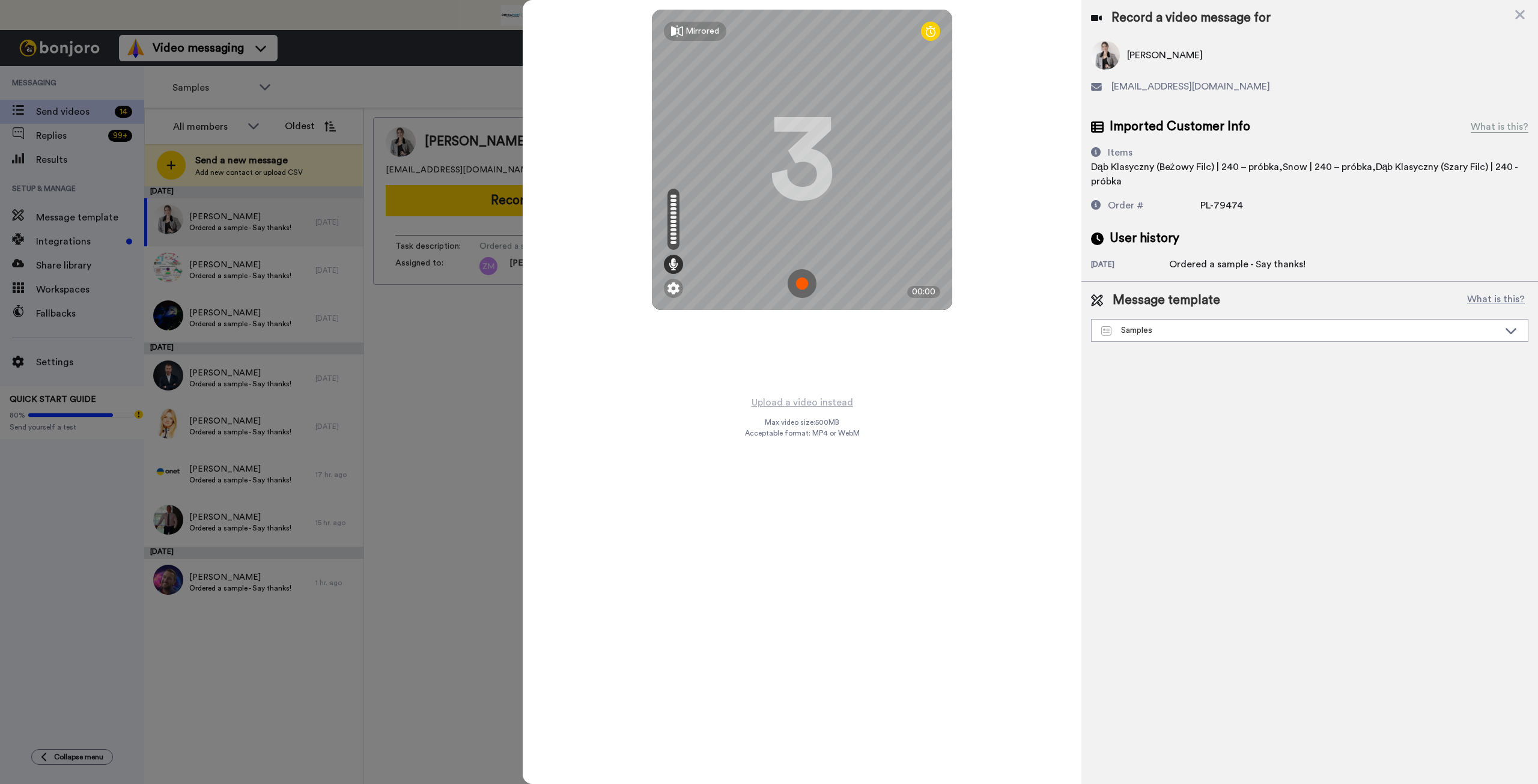
click at [798, 282] on img at bounding box center [802, 283] width 29 height 29
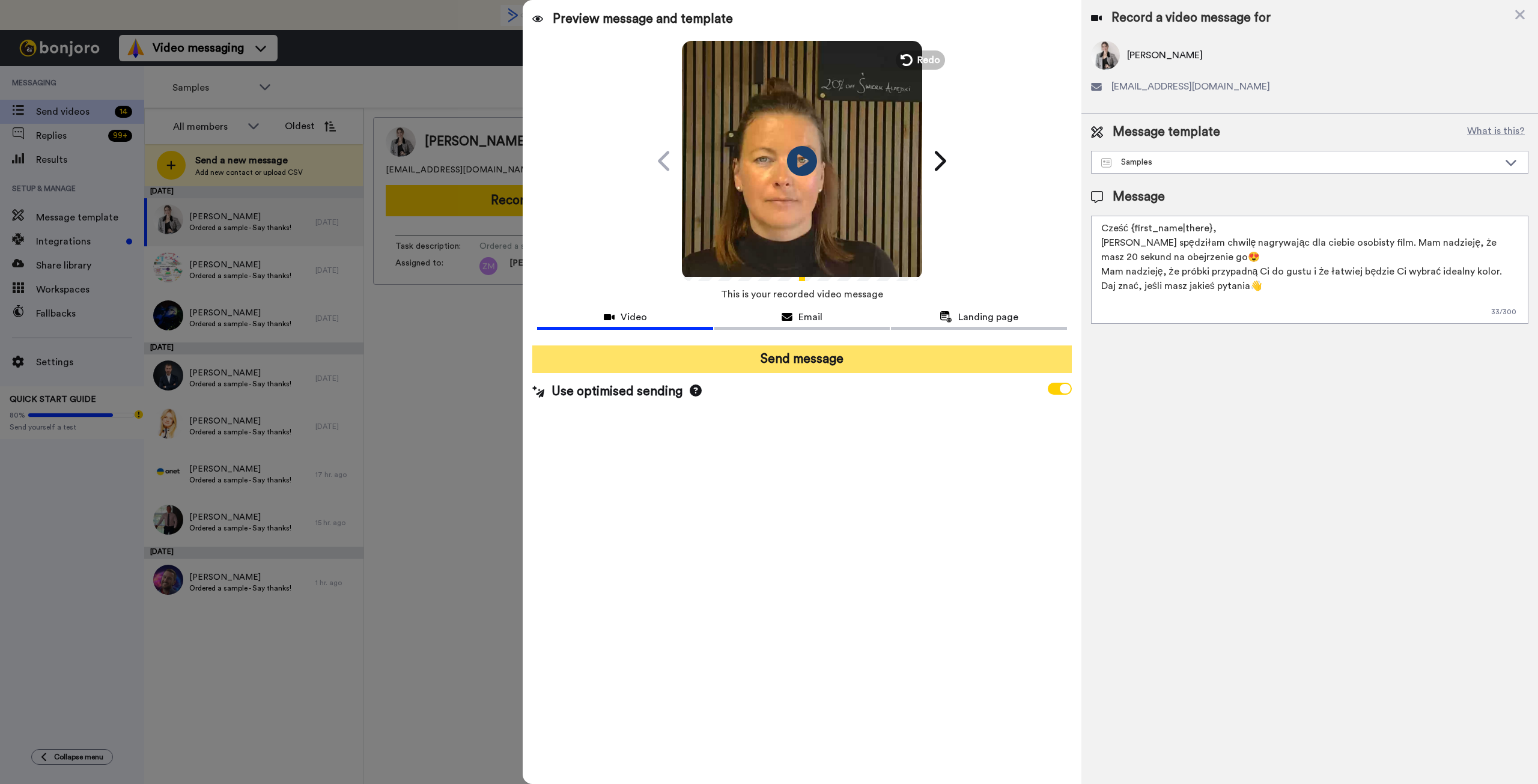
click at [844, 359] on button "Send message" at bounding box center [801, 360] width 539 height 28
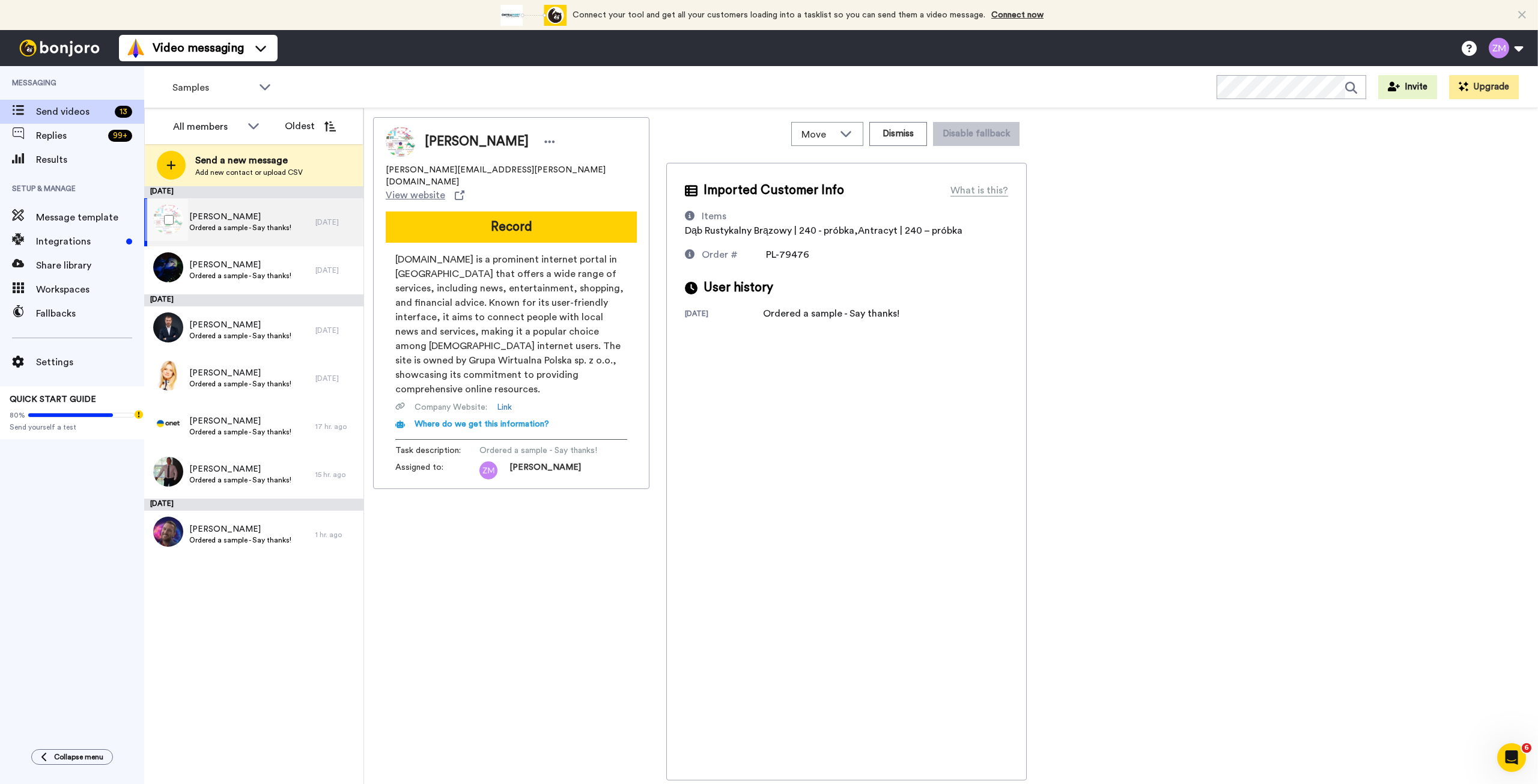
click at [290, 226] on div "[PERSON_NAME] Ordered a sample - Say thanks!" at bounding box center [230, 222] width 172 height 48
click at [518, 211] on button "Record" at bounding box center [511, 227] width 251 height 32
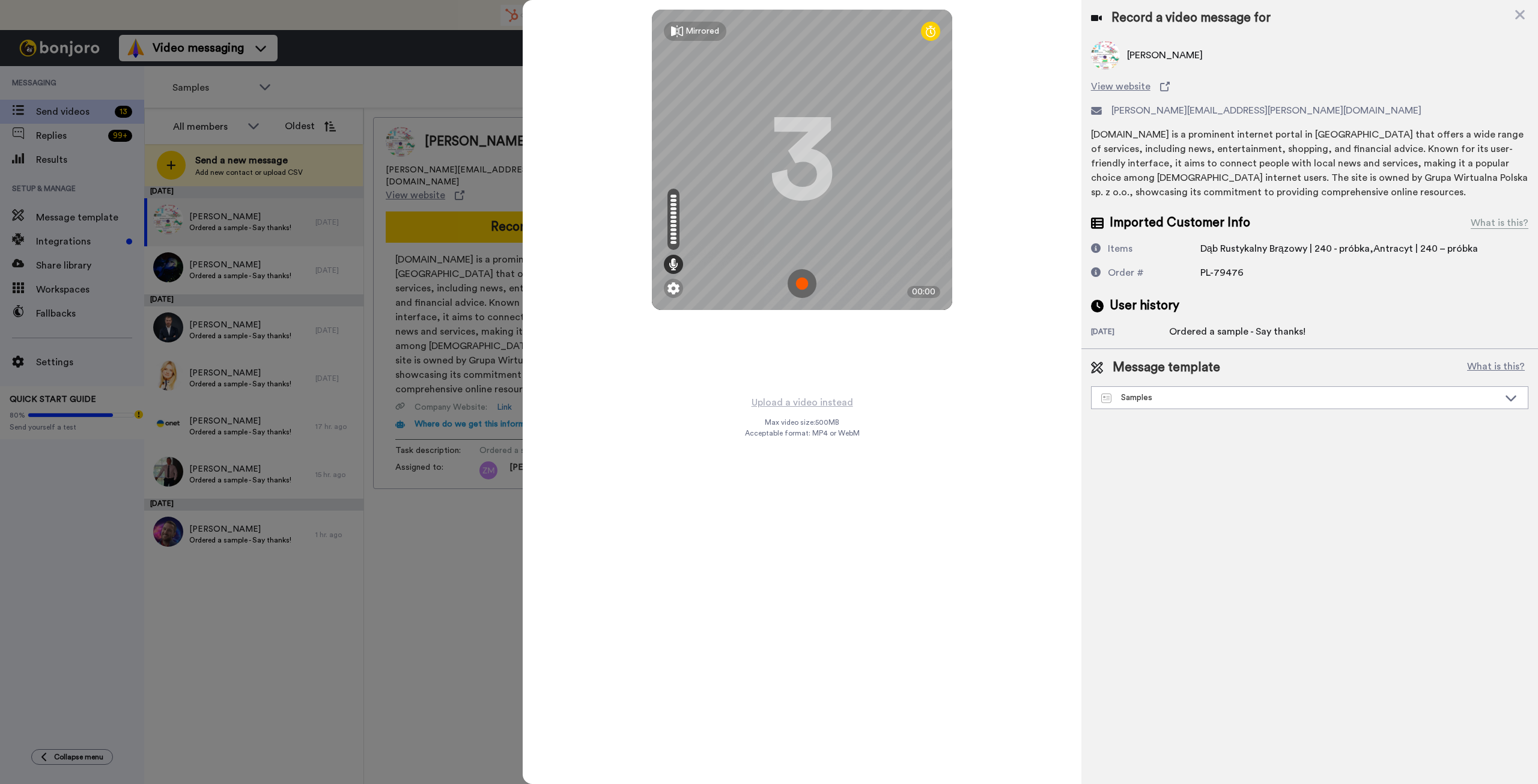
click at [797, 283] on img at bounding box center [802, 283] width 29 height 29
click at [798, 281] on img at bounding box center [802, 283] width 29 height 29
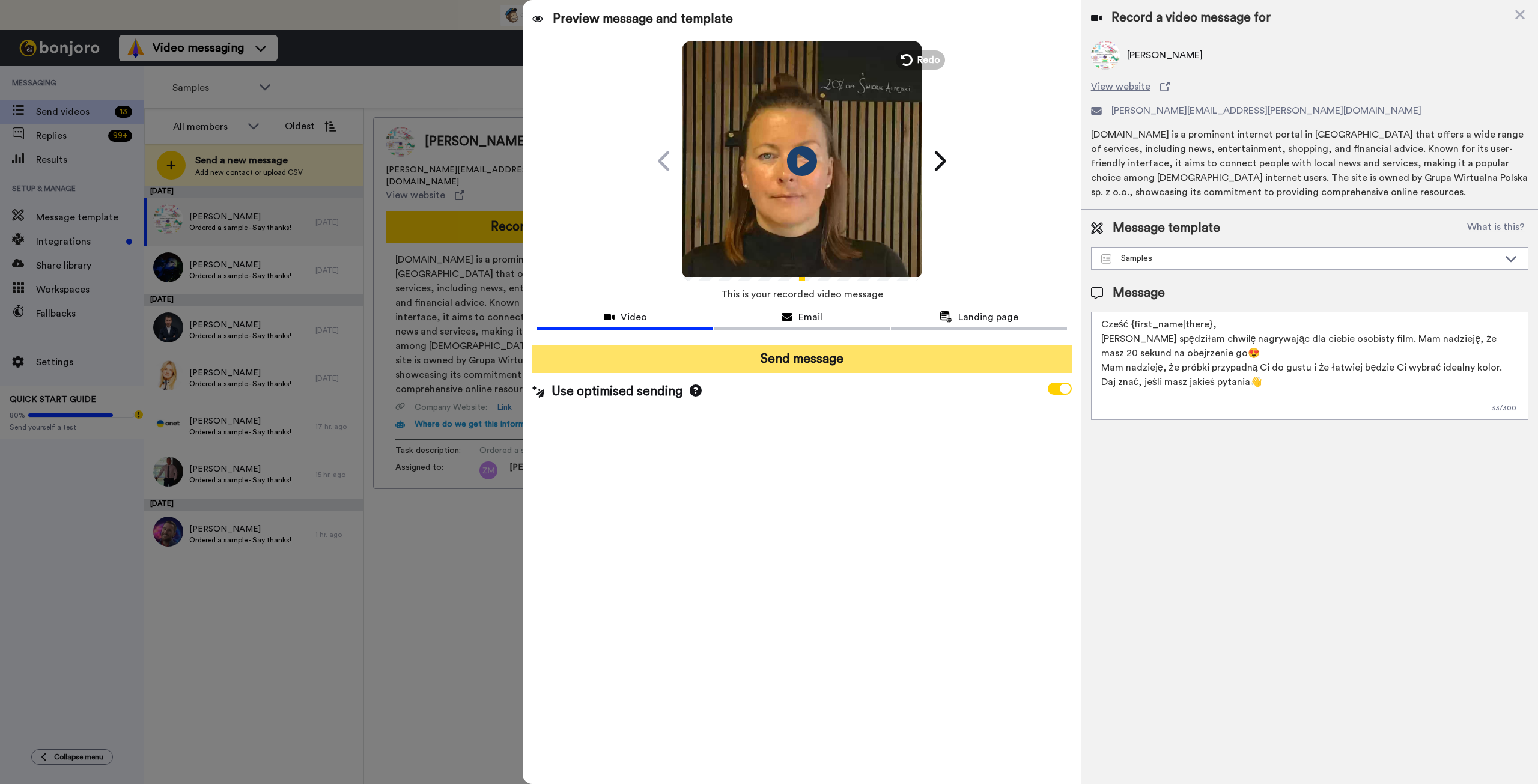
click at [873, 369] on button "Send message" at bounding box center [801, 360] width 539 height 28
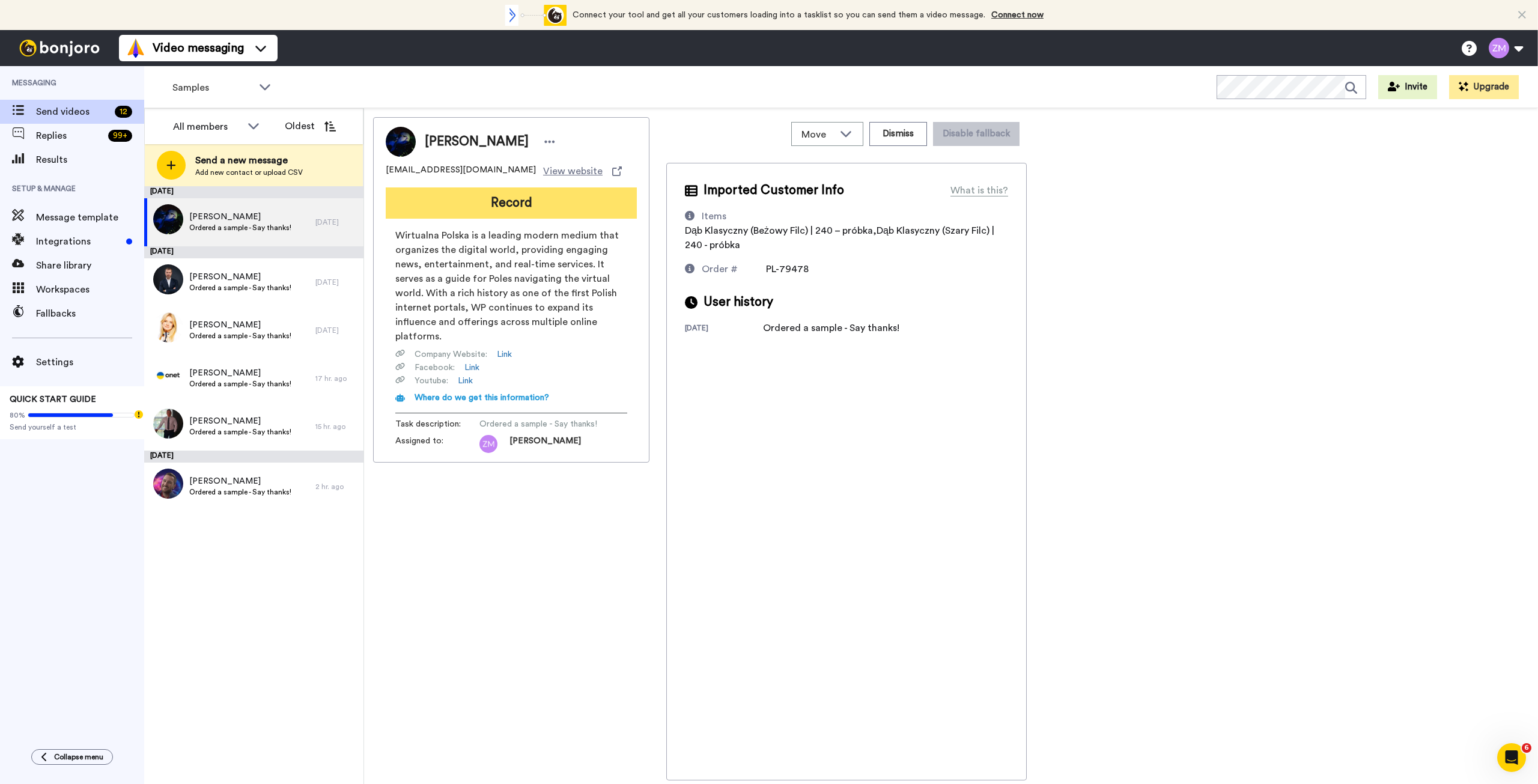
click at [485, 208] on button "Record" at bounding box center [511, 203] width 251 height 32
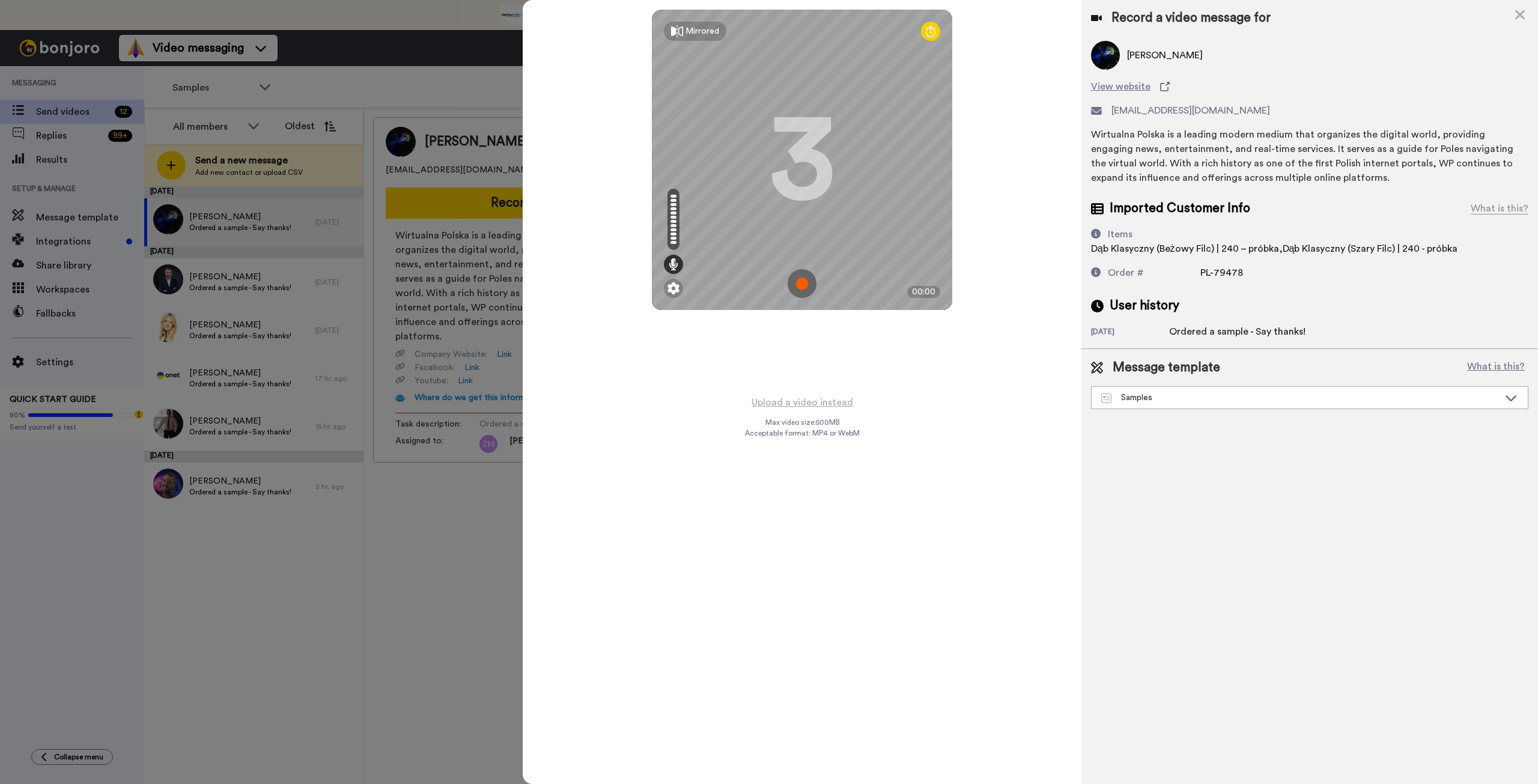
click at [798, 281] on img at bounding box center [802, 283] width 29 height 29
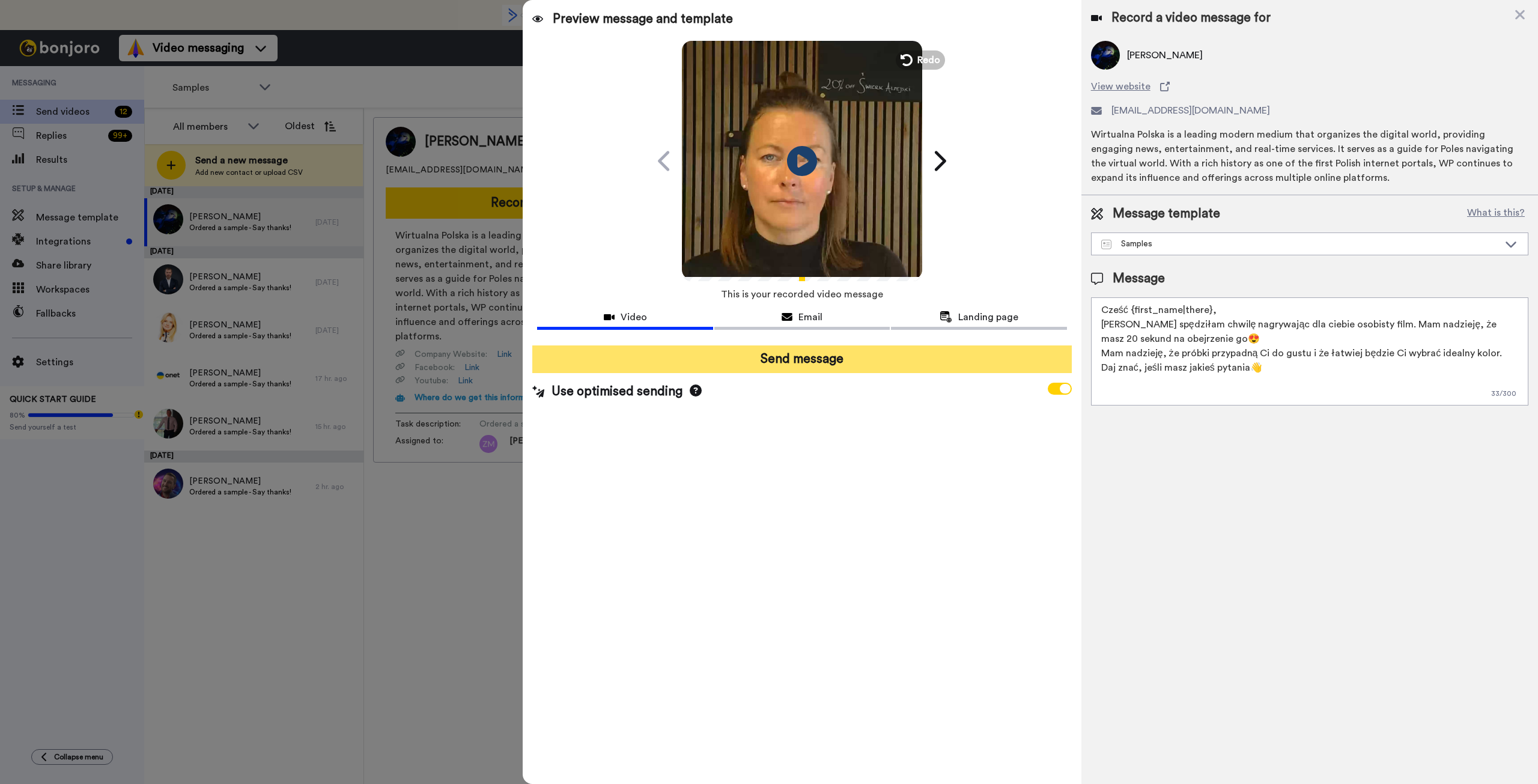
click at [856, 364] on button "Send message" at bounding box center [801, 360] width 539 height 28
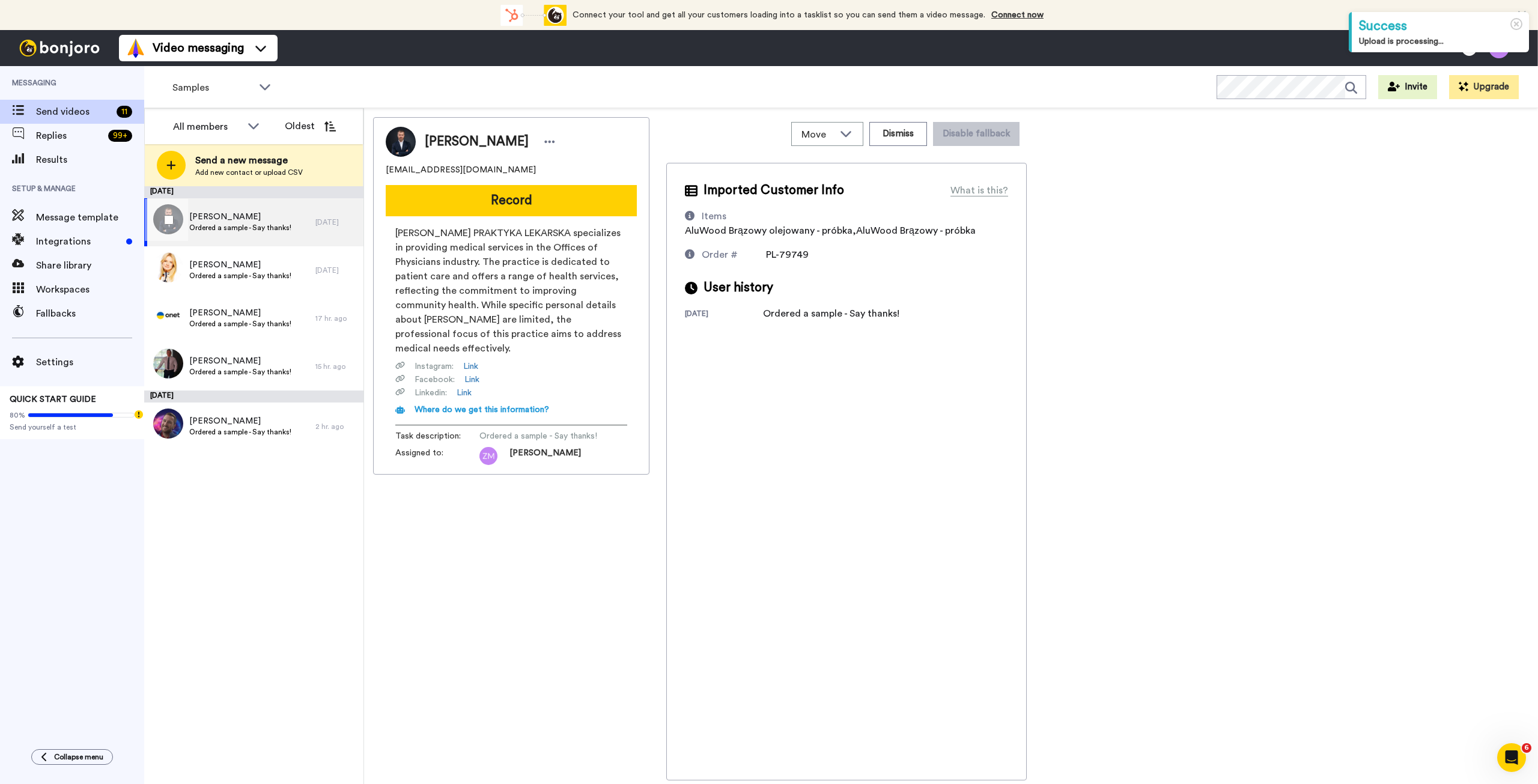
click at [259, 220] on span "[PERSON_NAME]" at bounding box center [240, 217] width 102 height 12
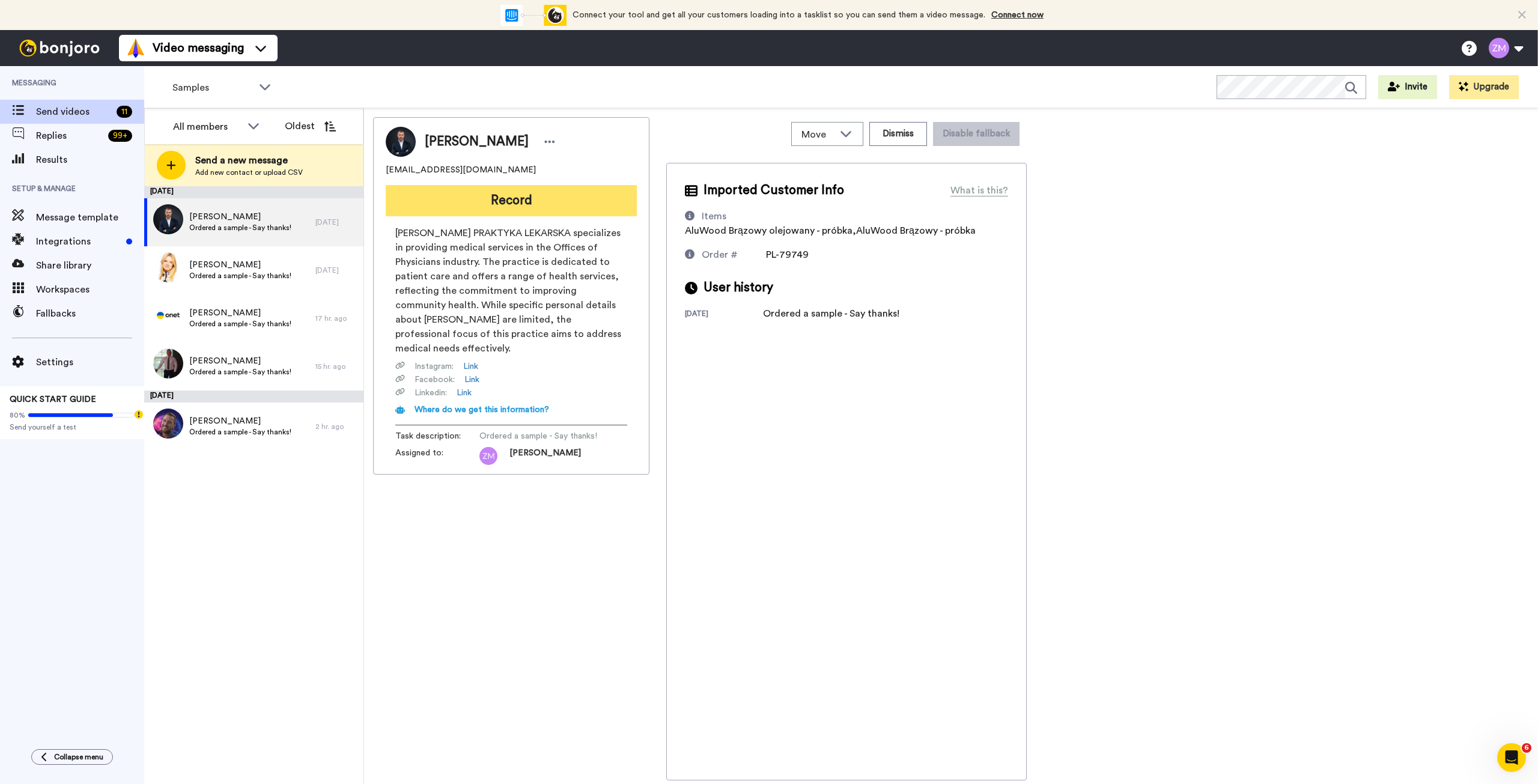
click at [515, 199] on button "Record" at bounding box center [511, 201] width 251 height 32
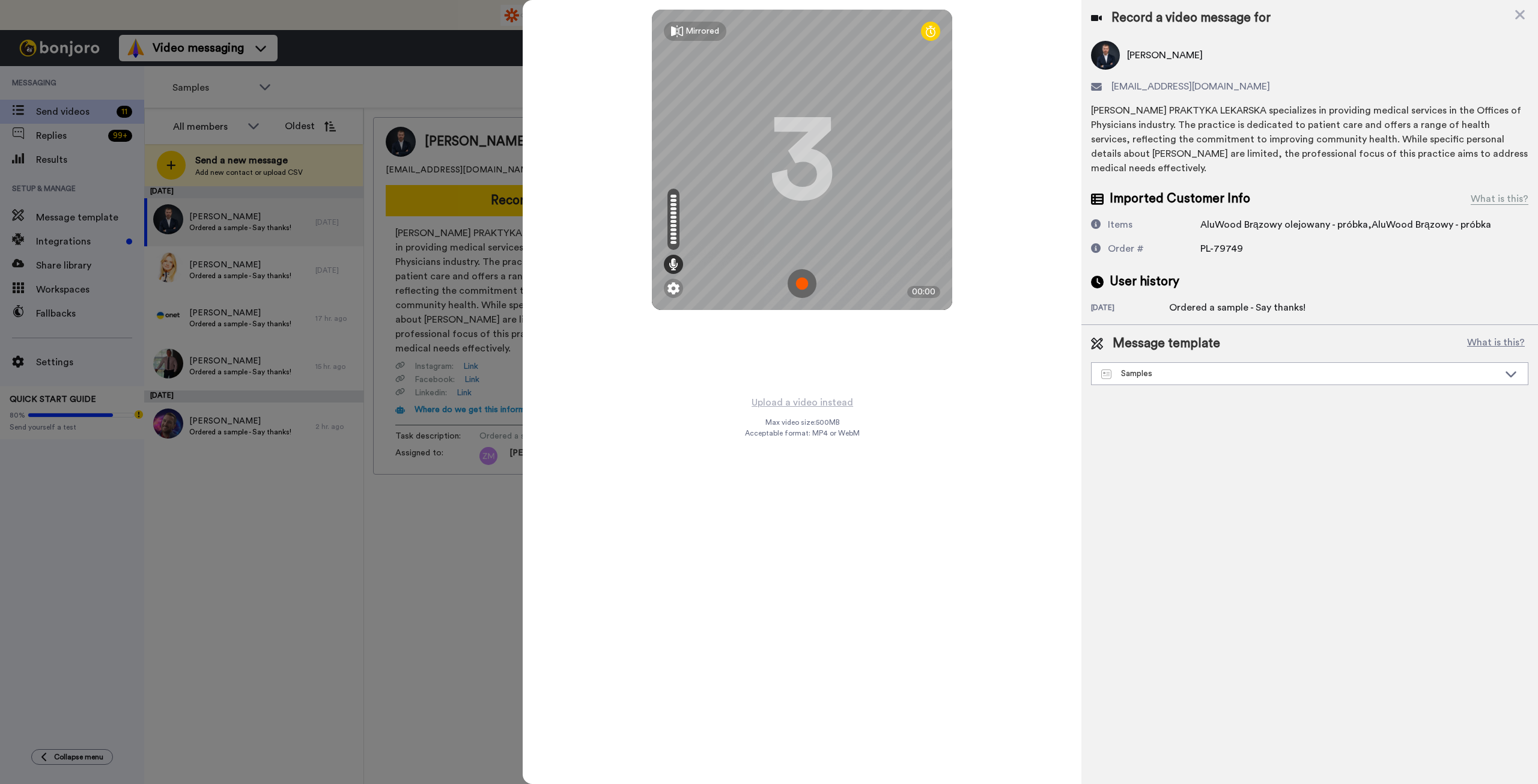
click at [806, 284] on img at bounding box center [802, 283] width 29 height 29
click at [810, 274] on img at bounding box center [802, 283] width 29 height 29
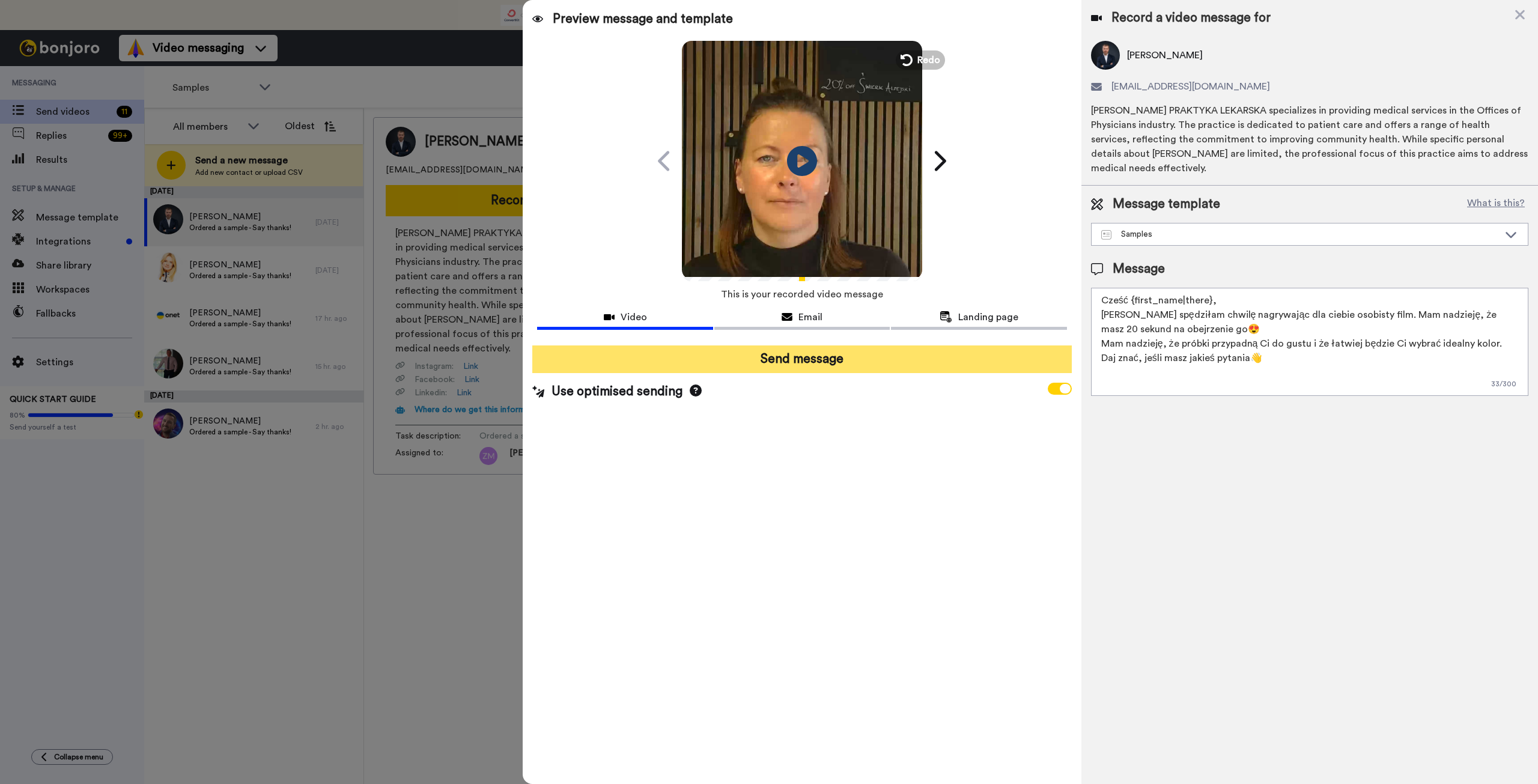
click at [842, 366] on button "Send message" at bounding box center [801, 360] width 539 height 28
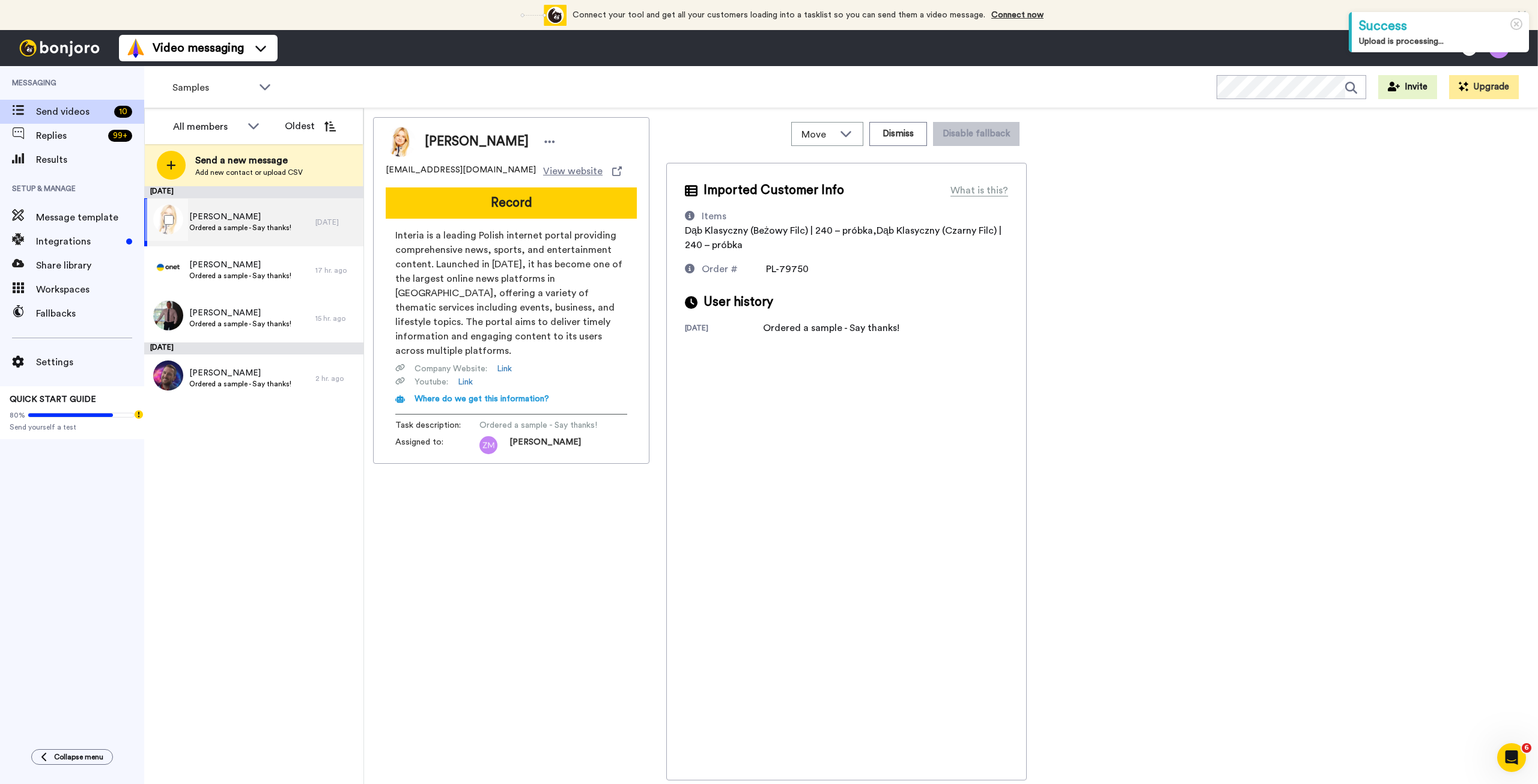
click at [247, 233] on div "[PERSON_NAME] Ordered a sample - Say thanks!" at bounding box center [240, 222] width 102 height 23
click at [512, 203] on button "Record" at bounding box center [511, 203] width 251 height 32
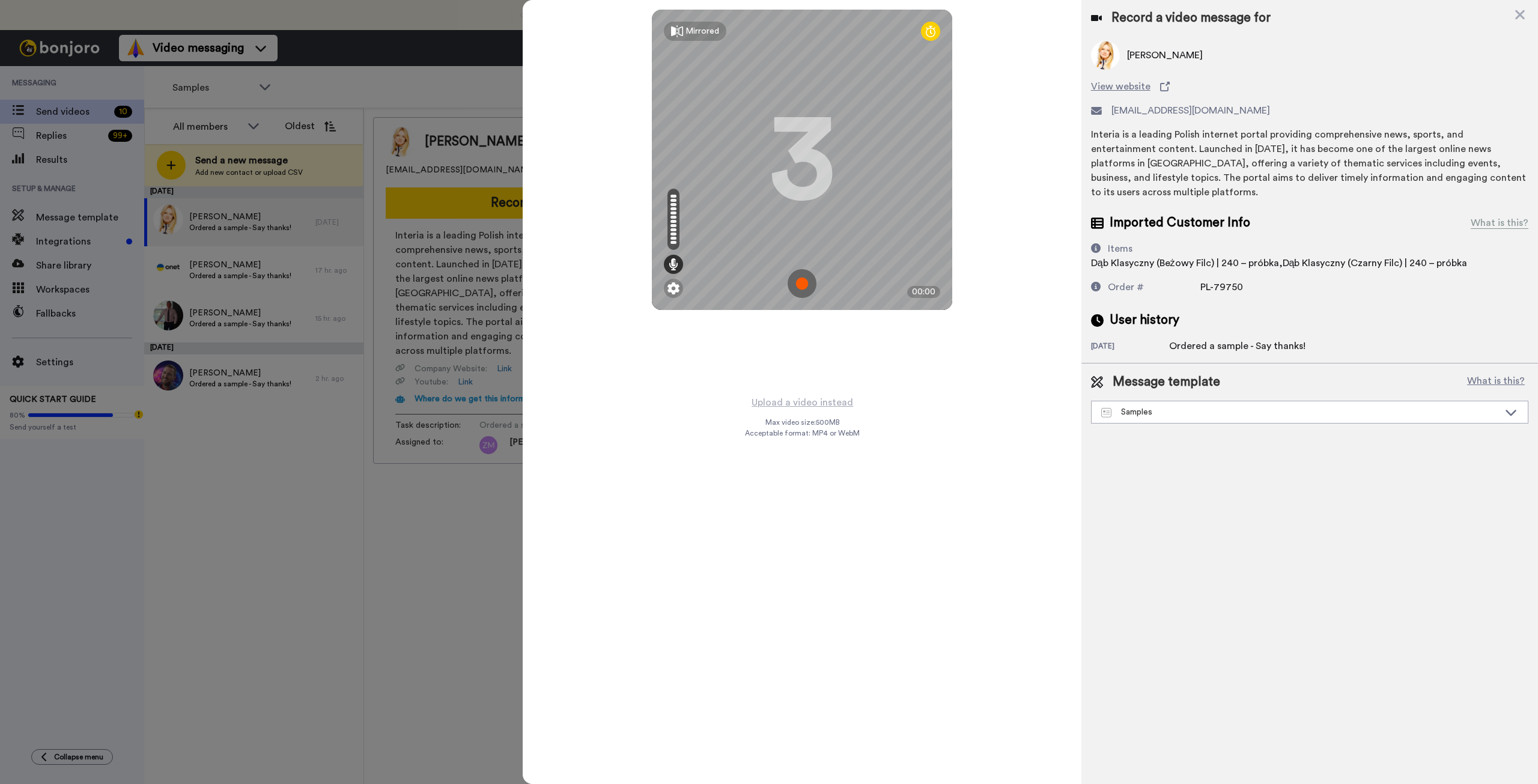
click at [798, 285] on img at bounding box center [802, 283] width 29 height 29
click at [795, 286] on img at bounding box center [802, 283] width 29 height 29
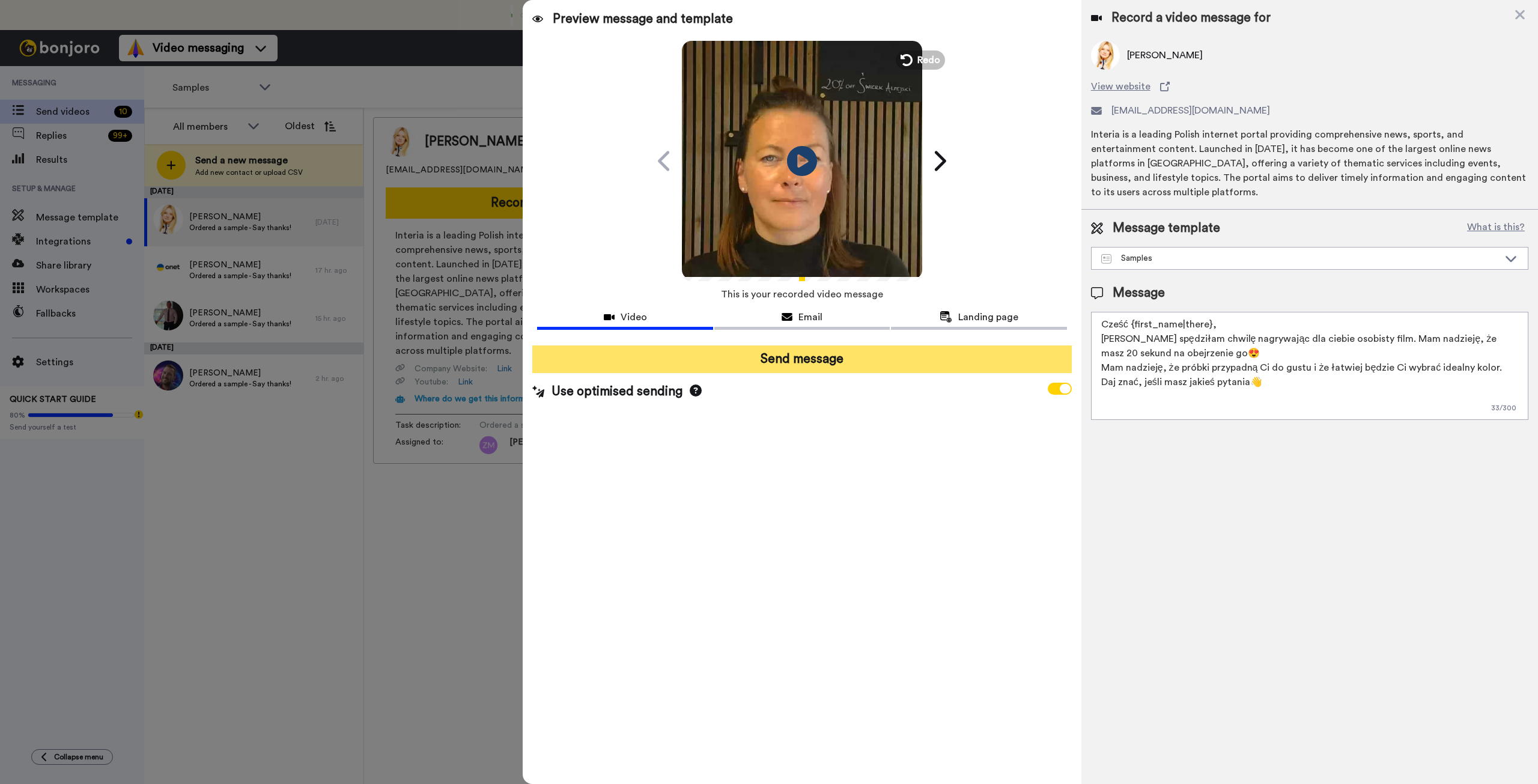
click at [849, 353] on button "Send message" at bounding box center [801, 360] width 539 height 28
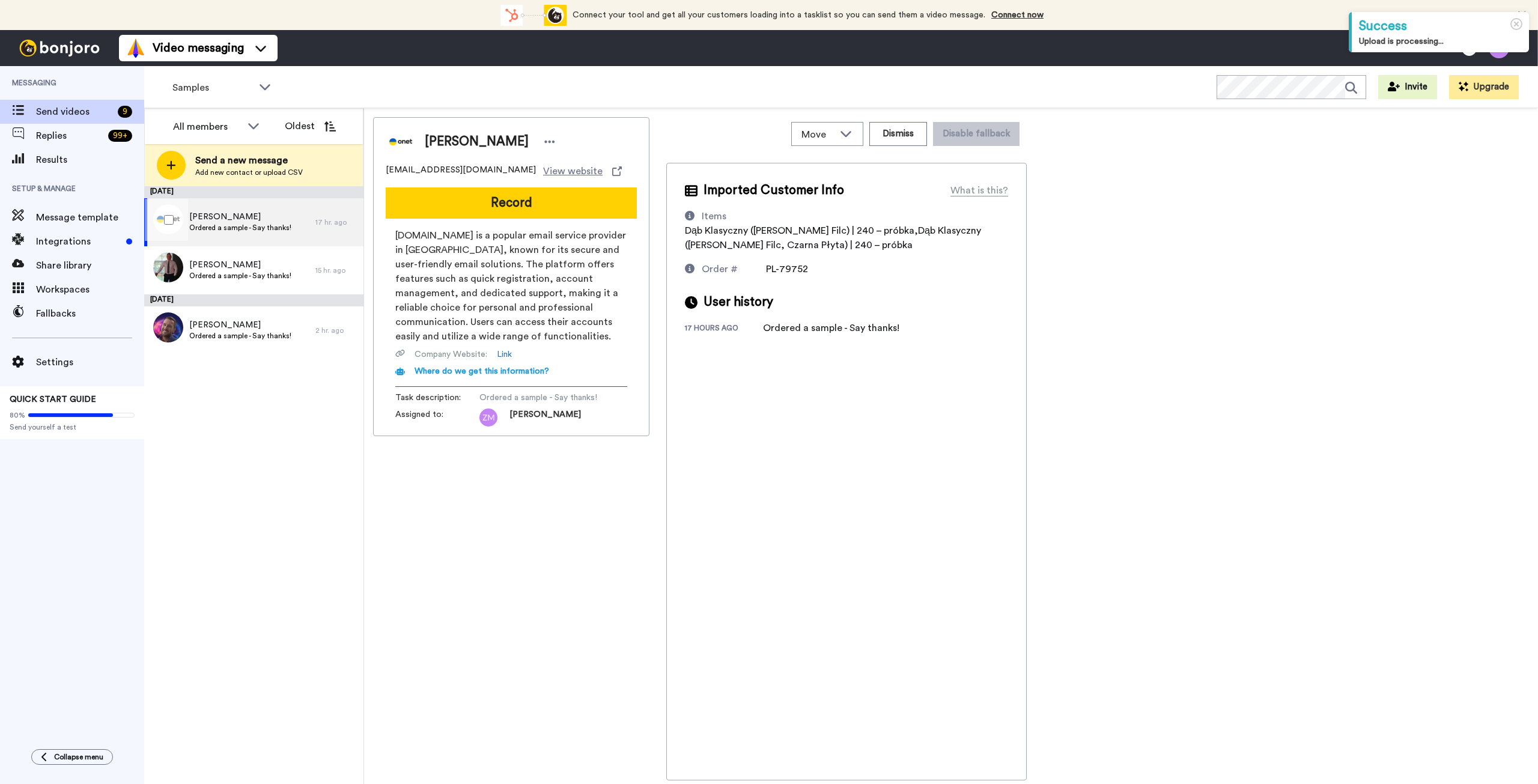
click at [259, 218] on span "[PERSON_NAME]" at bounding box center [240, 217] width 102 height 12
click at [543, 204] on button "Record" at bounding box center [511, 203] width 251 height 32
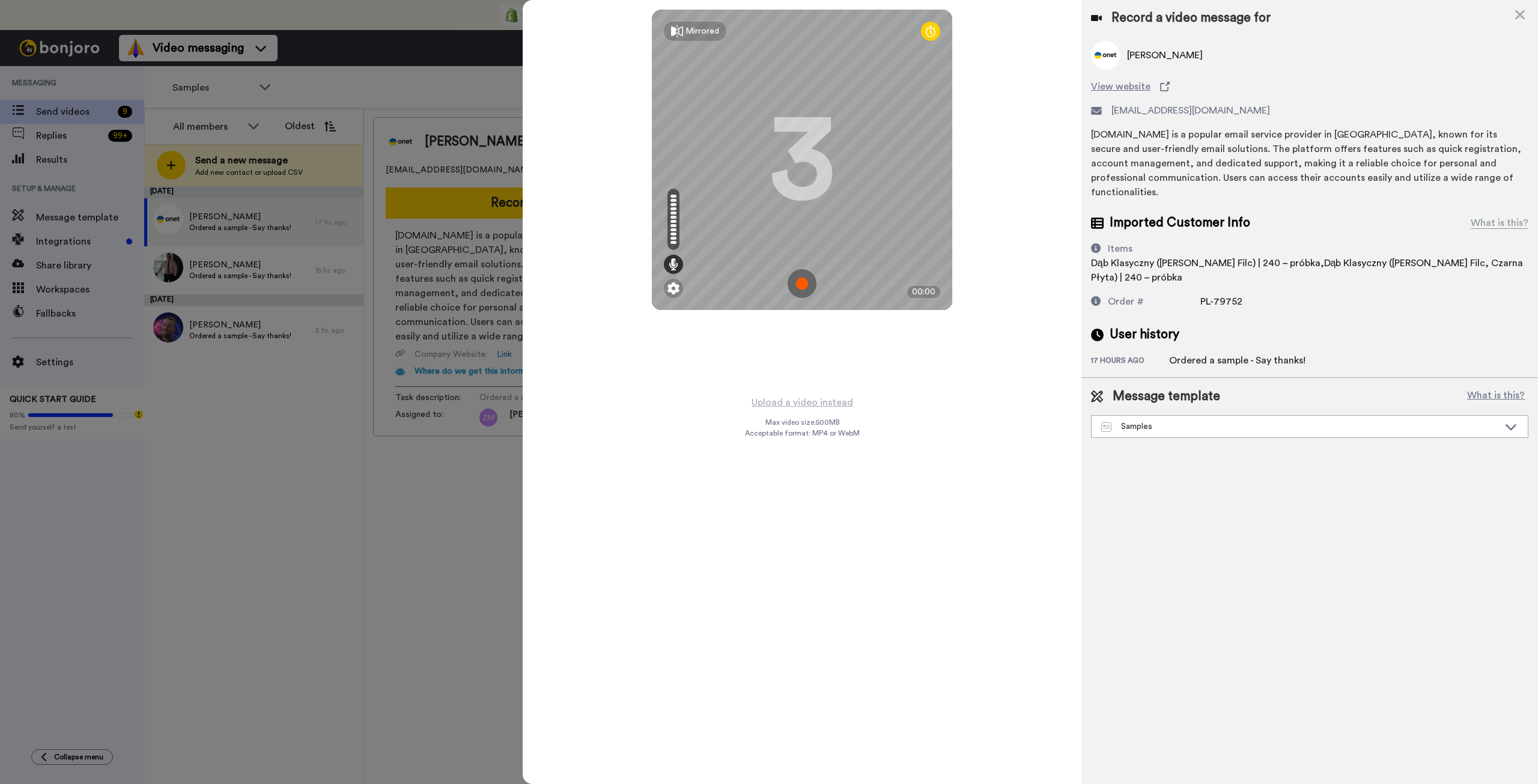
click at [804, 283] on img at bounding box center [802, 283] width 29 height 29
click at [804, 279] on img at bounding box center [802, 283] width 29 height 29
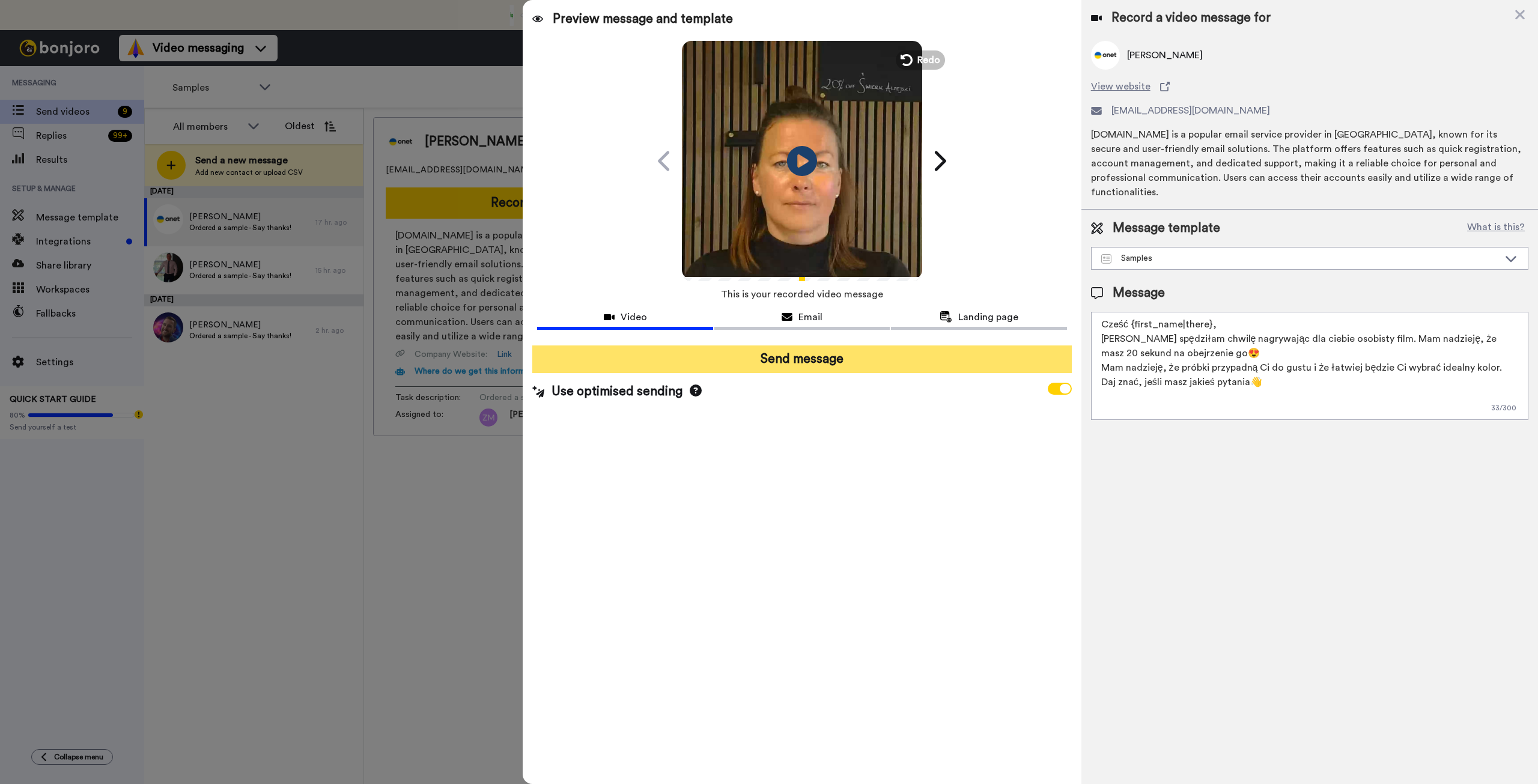
click at [839, 361] on button "Send message" at bounding box center [801, 360] width 539 height 28
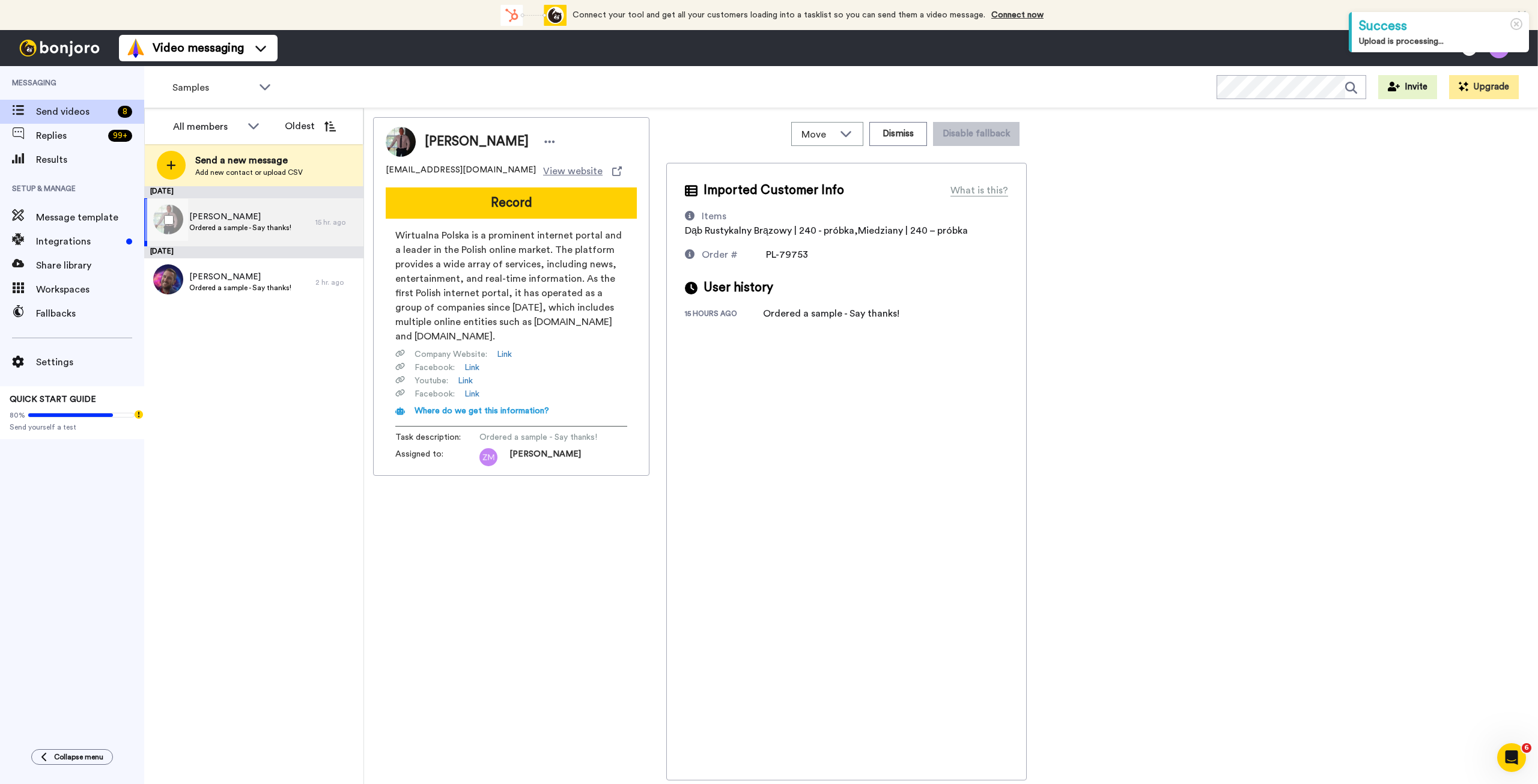
click at [269, 232] on span "Ordered a sample - Say thanks!" at bounding box center [240, 227] width 102 height 9
click at [530, 199] on button "Record" at bounding box center [511, 203] width 251 height 32
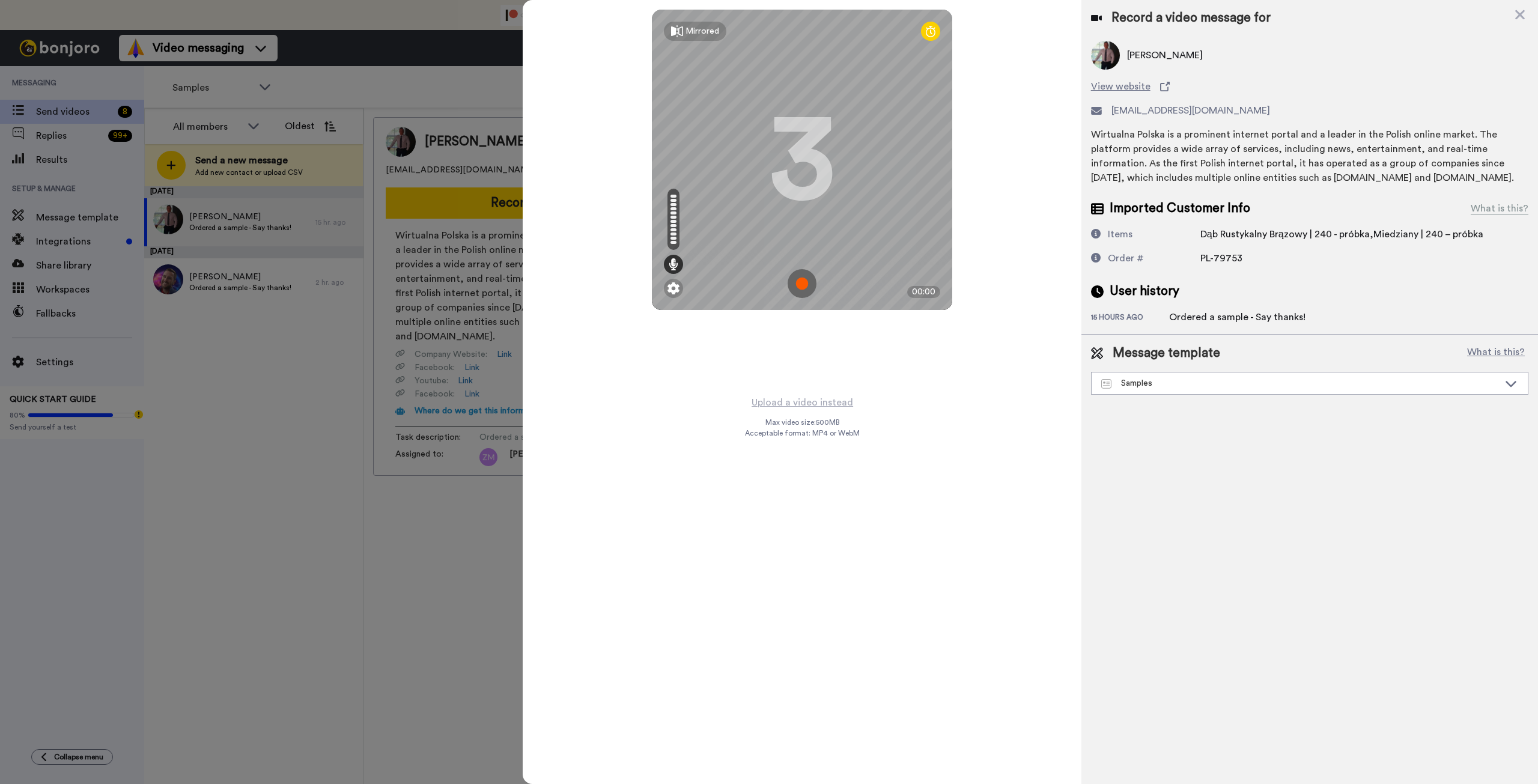
click at [800, 282] on img at bounding box center [802, 283] width 29 height 29
click at [798, 280] on img at bounding box center [802, 283] width 29 height 29
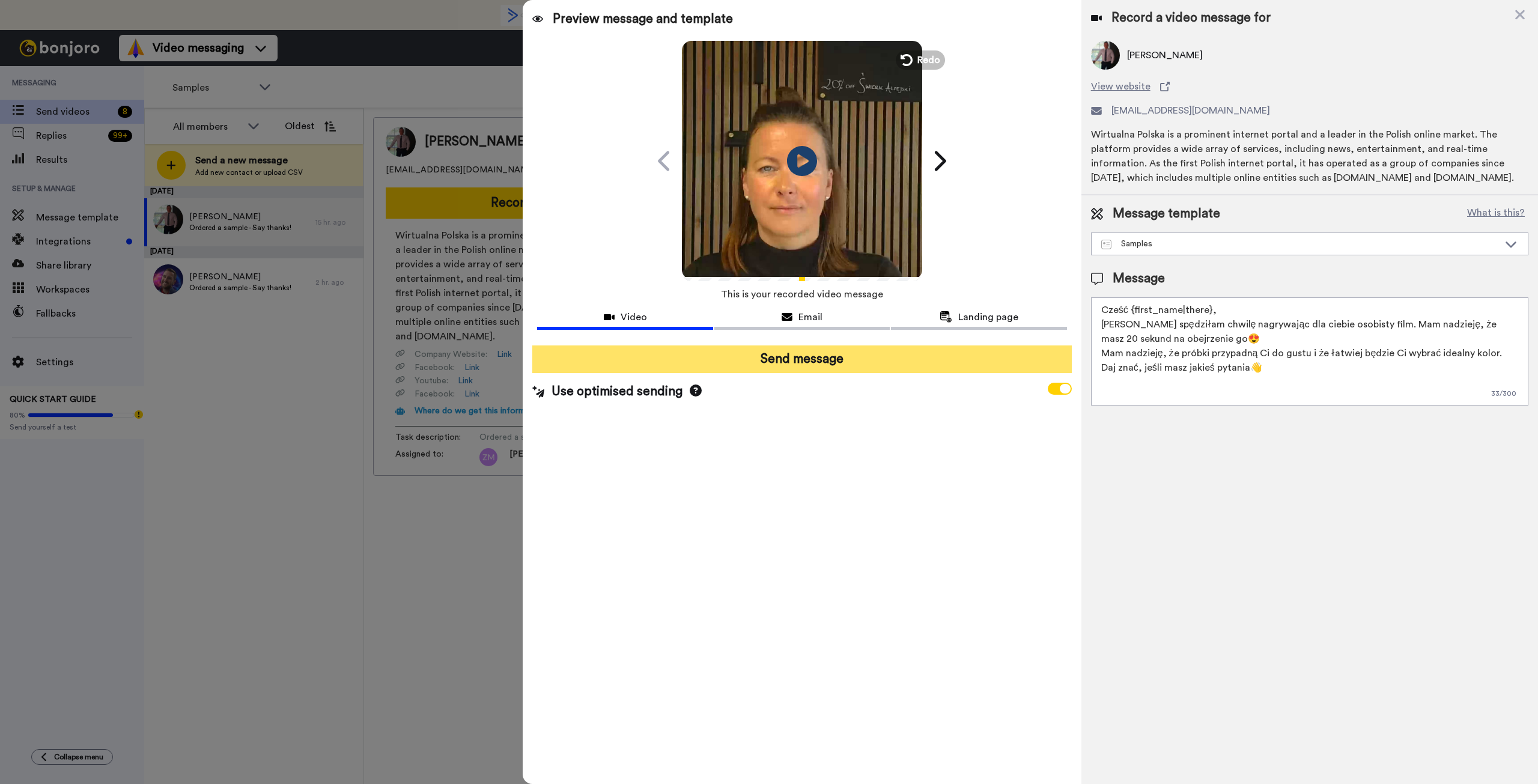
drag, startPoint x: 804, startPoint y: 366, endPoint x: 773, endPoint y: 356, distance: 32.6
click at [804, 366] on button "Send message" at bounding box center [801, 360] width 539 height 28
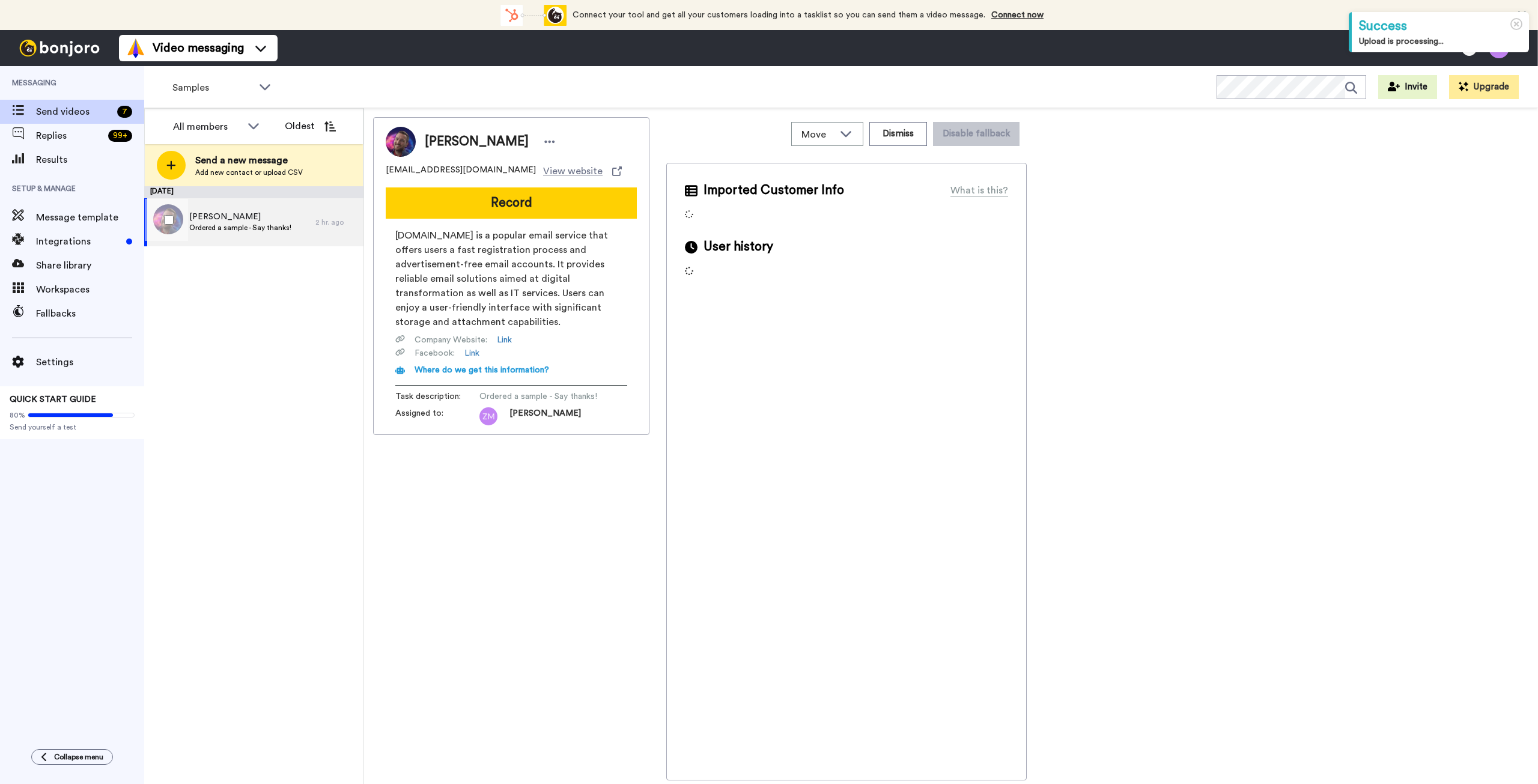
click at [212, 218] on span "[PERSON_NAME]" at bounding box center [240, 217] width 102 height 12
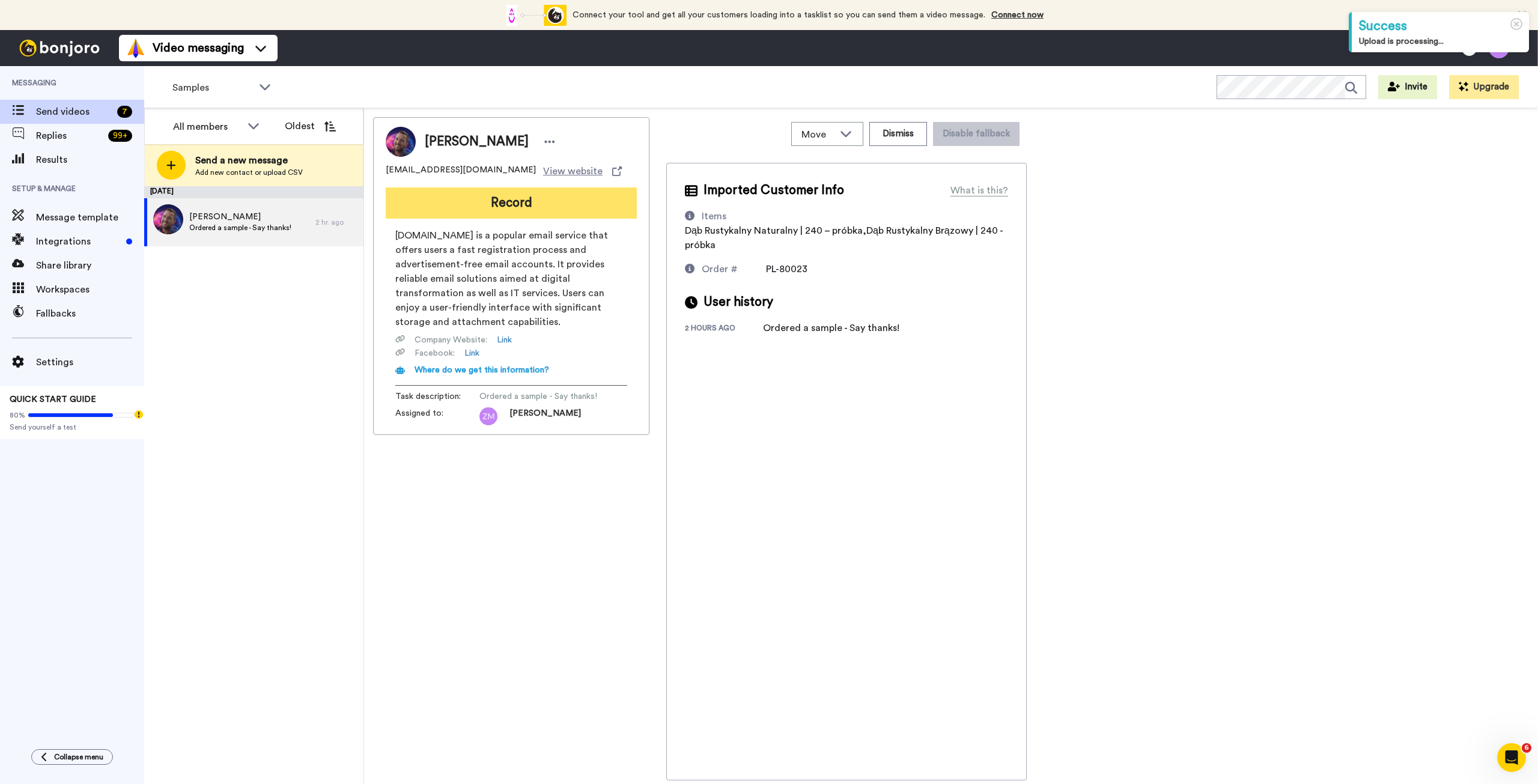
click at [527, 207] on button "Record" at bounding box center [511, 203] width 251 height 32
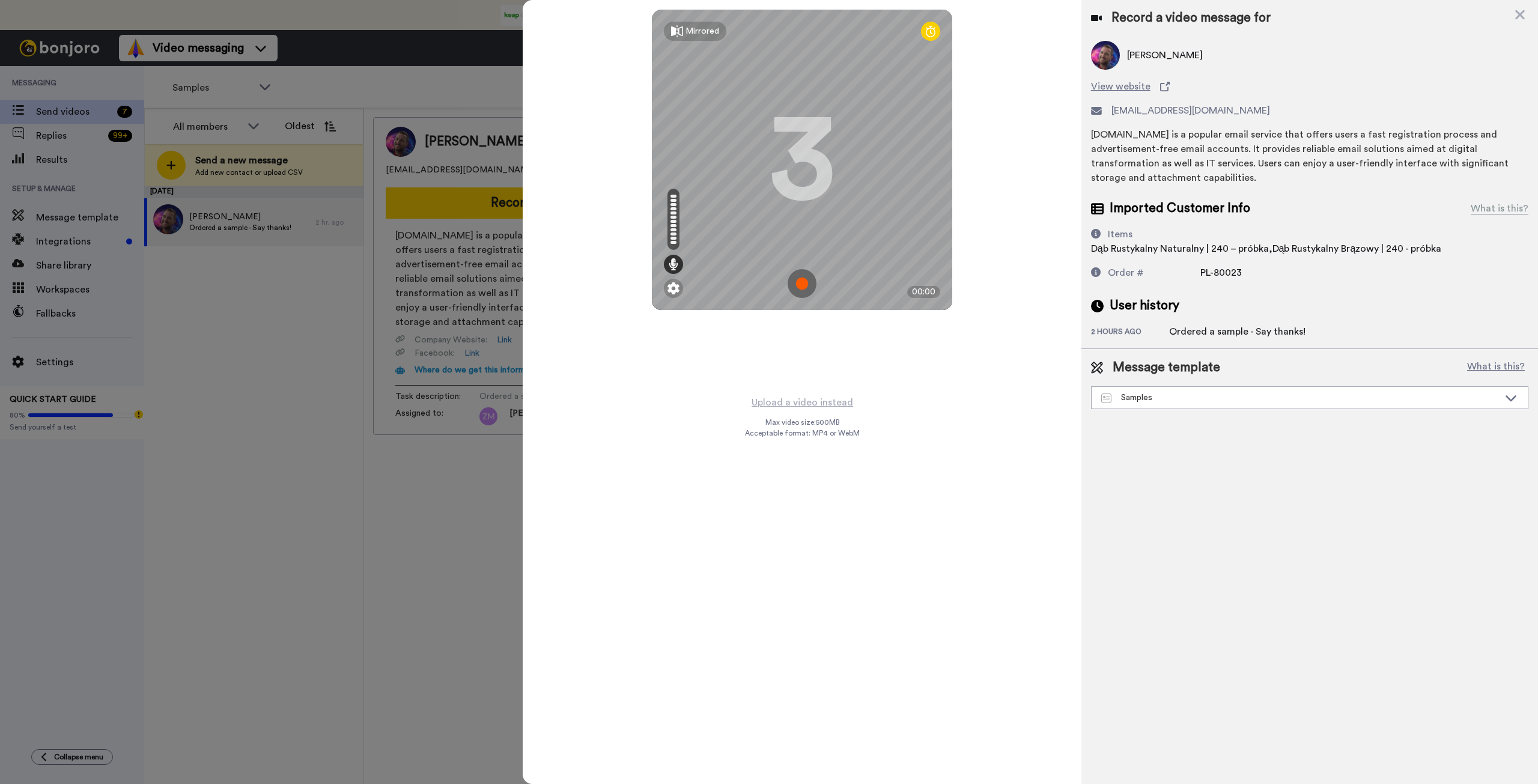
click at [798, 283] on img at bounding box center [802, 283] width 29 height 29
click at [799, 277] on img at bounding box center [802, 283] width 29 height 29
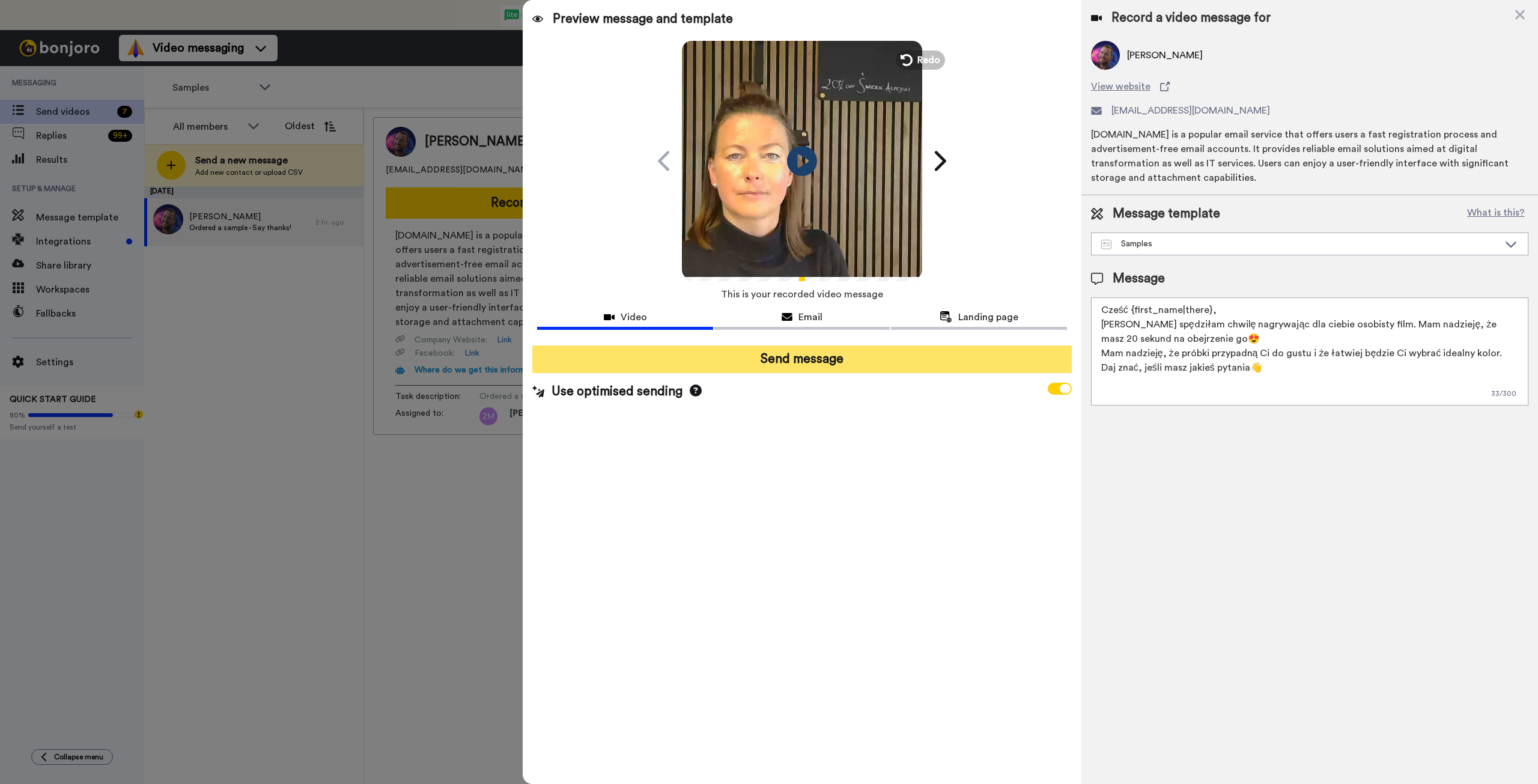
click at [814, 366] on button "Send message" at bounding box center [801, 360] width 539 height 28
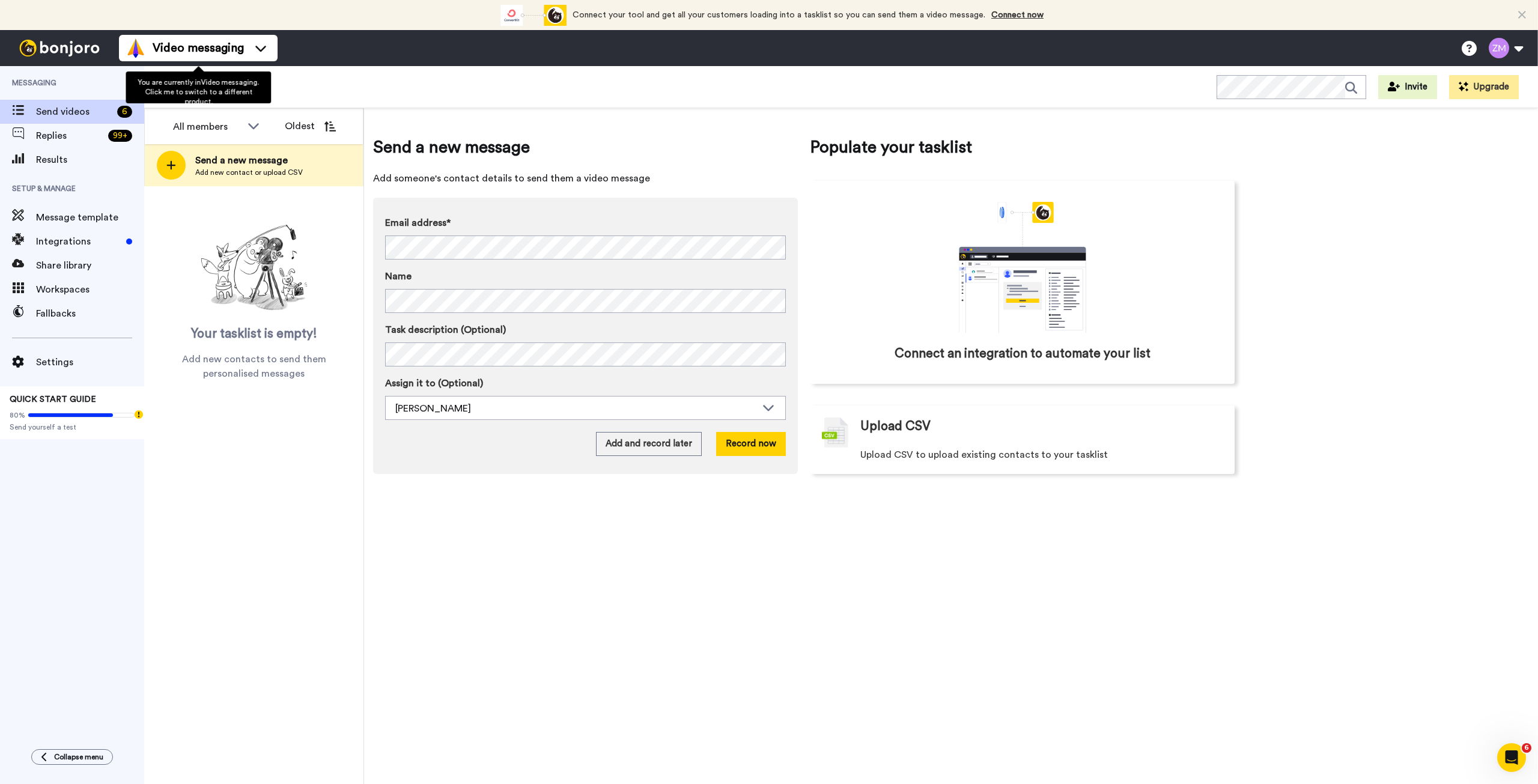
click at [265, 84] on div "You are currently in Video messaging . Click me to switch to a different produc…" at bounding box center [197, 87] width 146 height 32
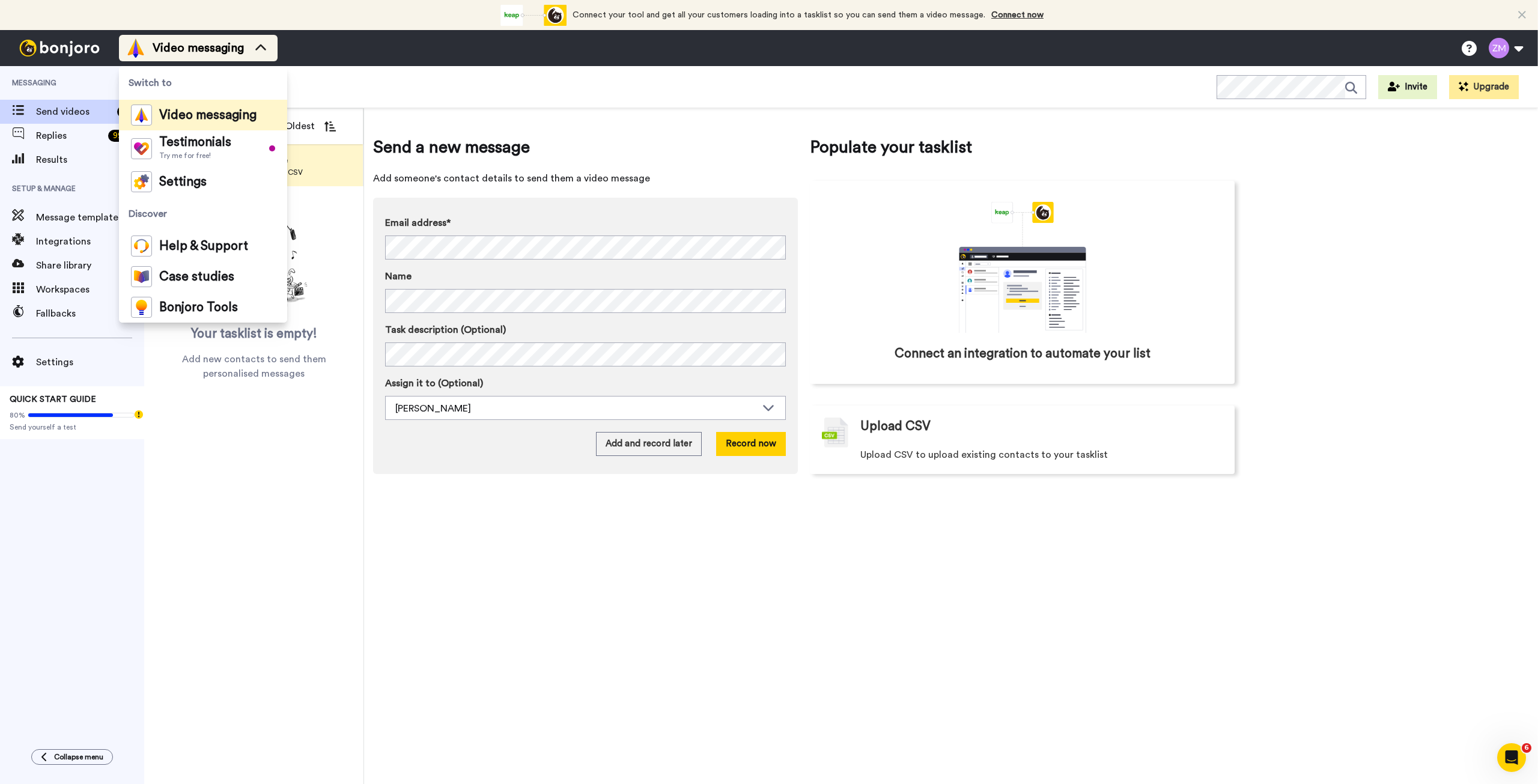
click at [246, 57] on div "Video messaging" at bounding box center [198, 47] width 145 height 19
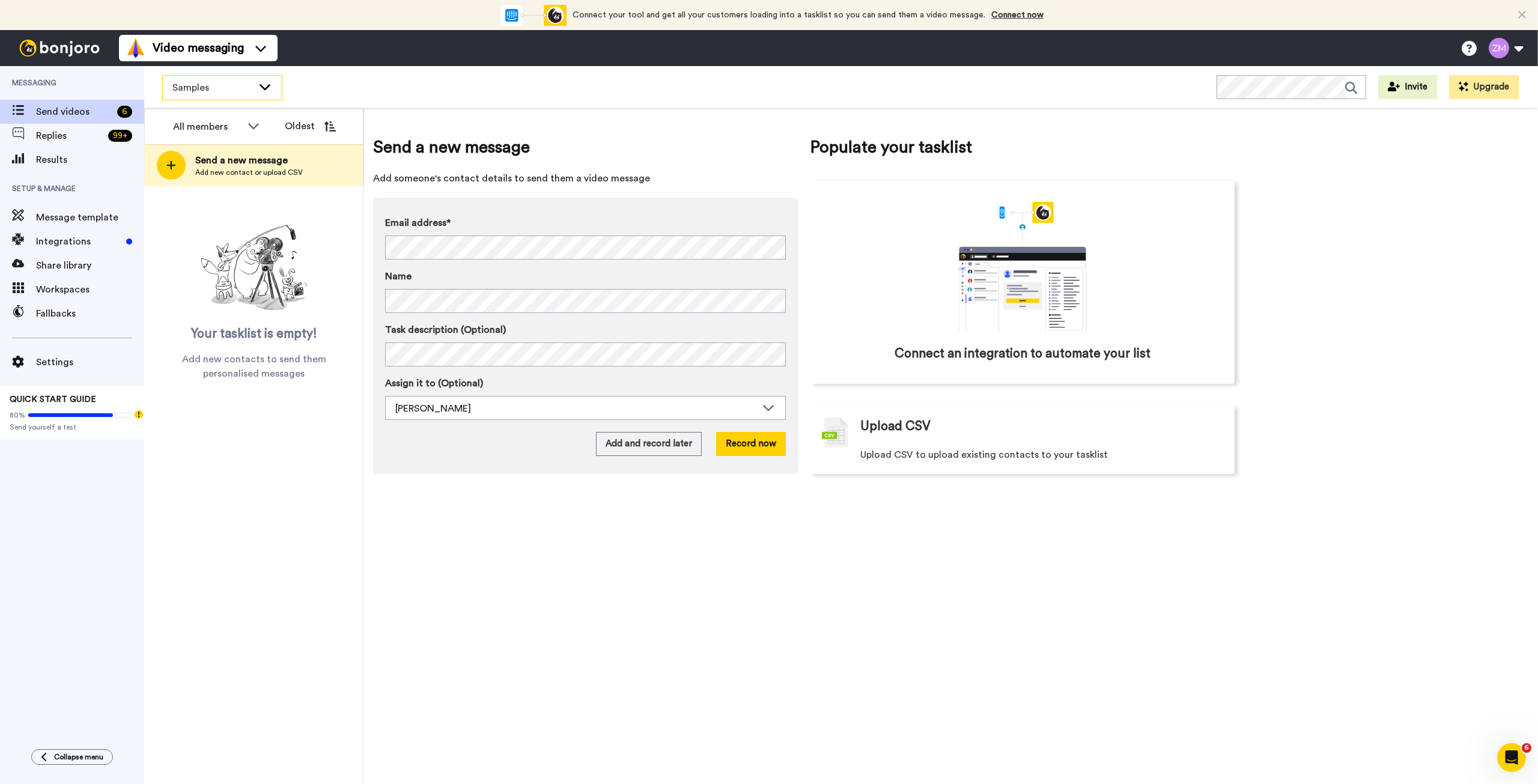
click at [264, 92] on icon at bounding box center [265, 86] width 15 height 12
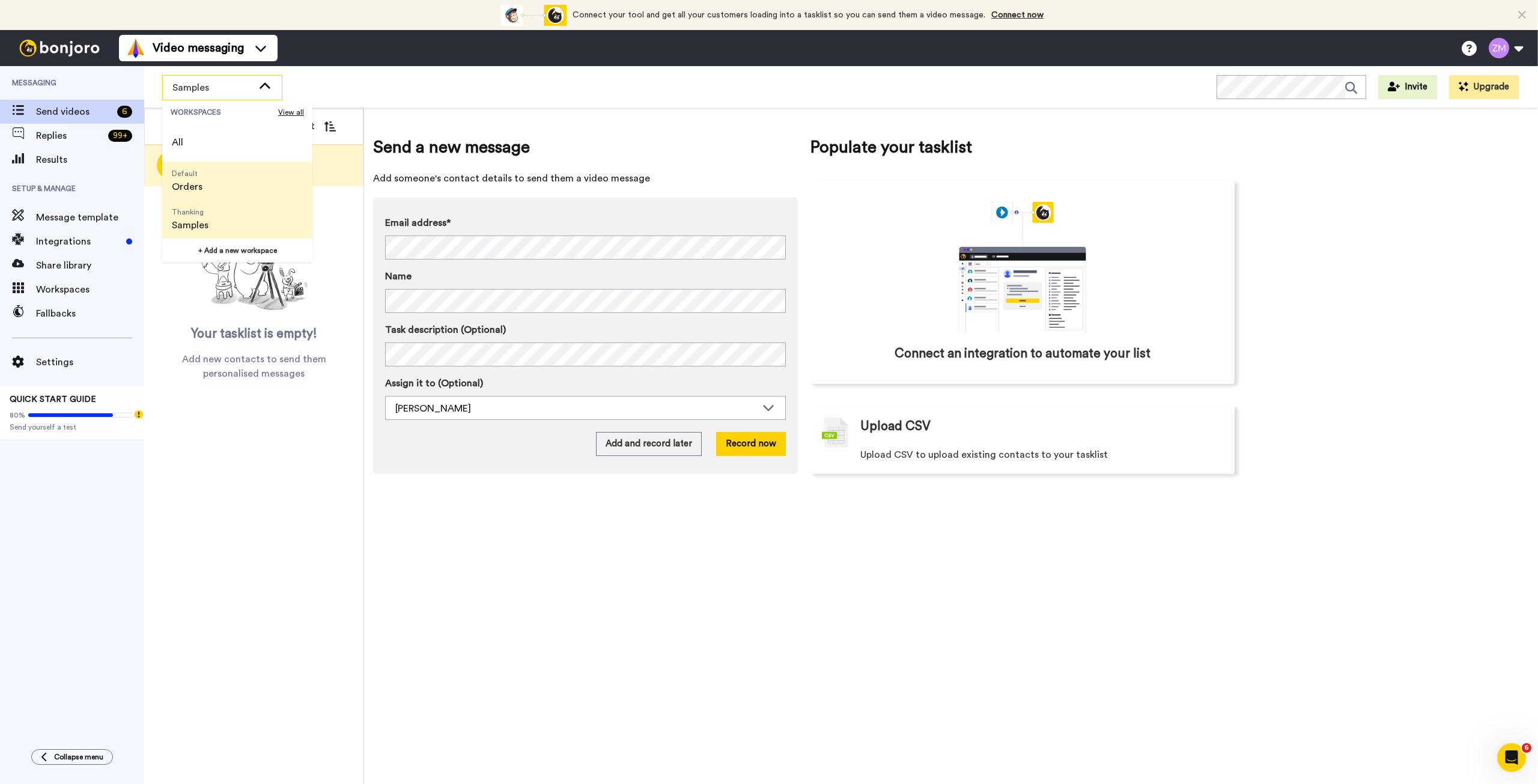
click at [220, 178] on li "Default Orders" at bounding box center [237, 180] width 150 height 38
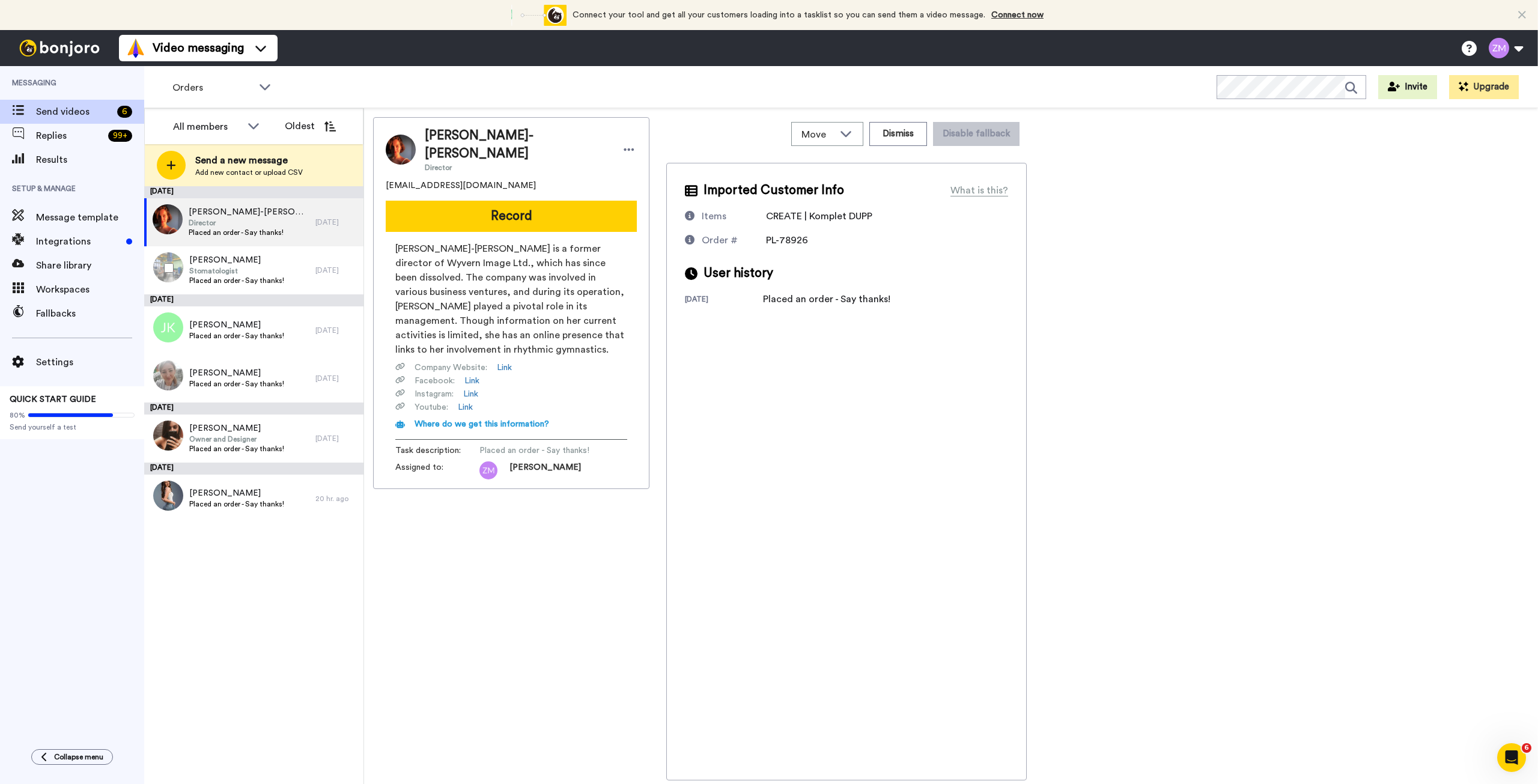
drag, startPoint x: 182, startPoint y: 259, endPoint x: 173, endPoint y: 265, distance: 10.8
click at [181, 260] on div at bounding box center [166, 267] width 44 height 42
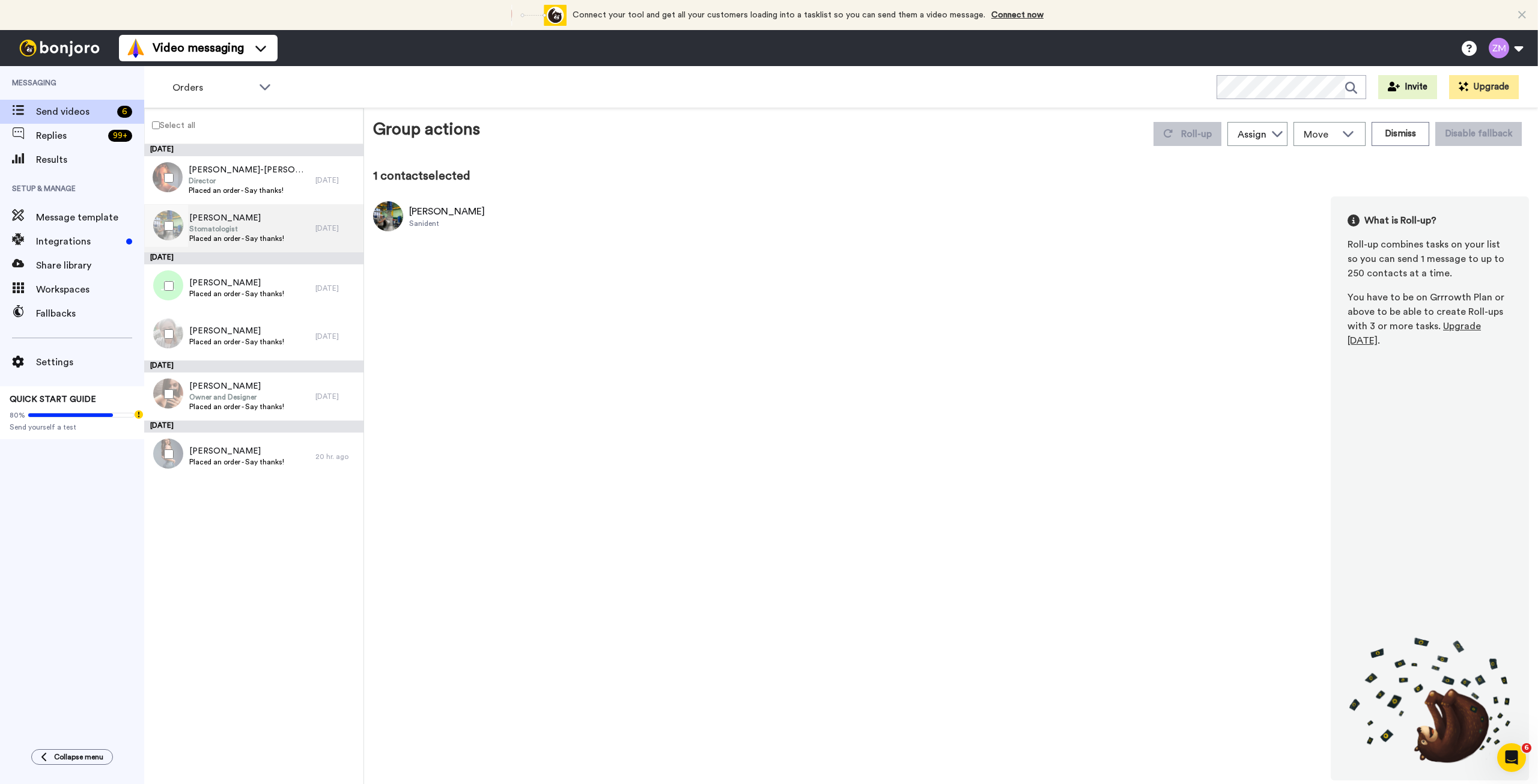
click at [216, 215] on span "[PERSON_NAME]" at bounding box center [236, 218] width 95 height 12
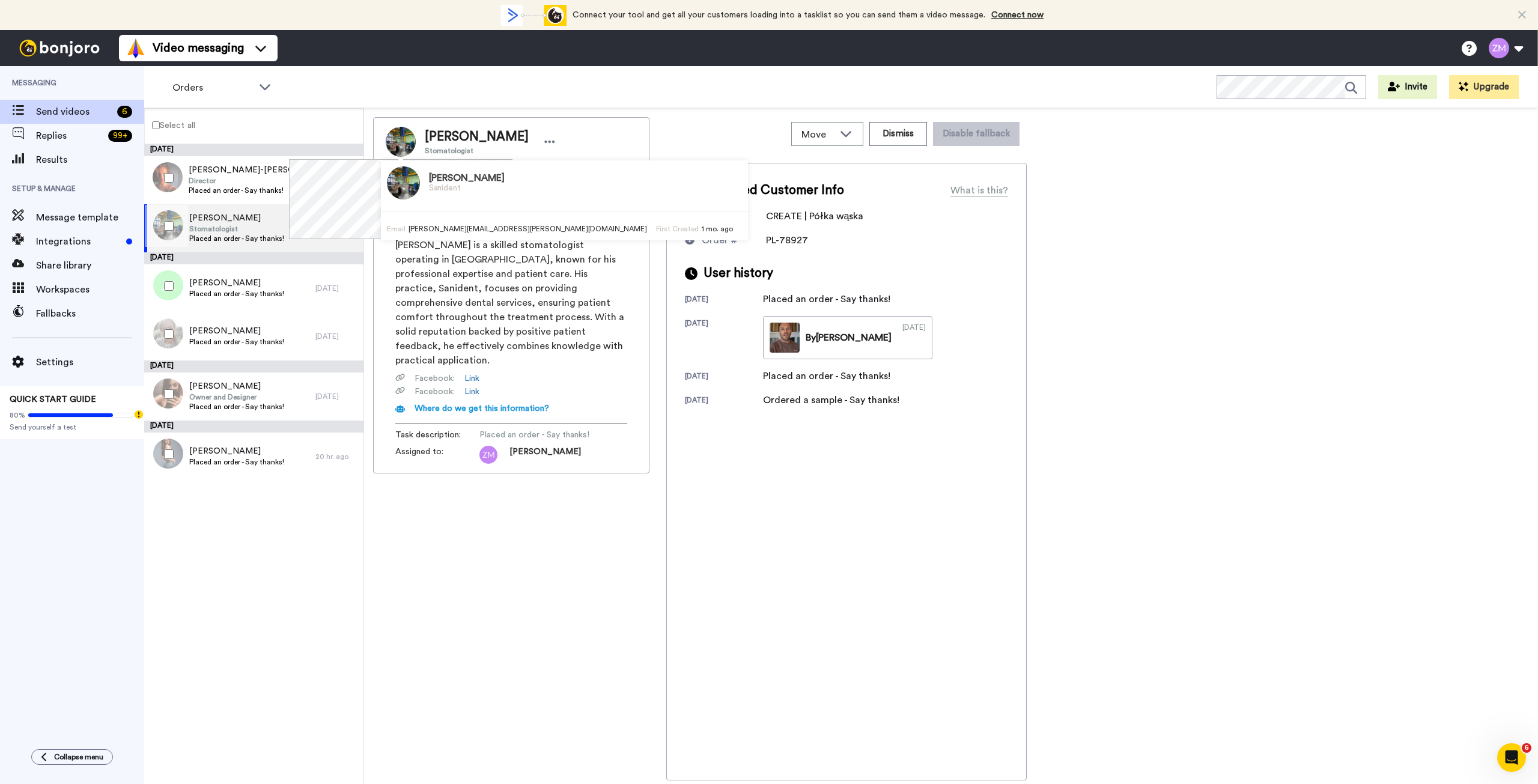
click at [410, 143] on img at bounding box center [400, 142] width 30 height 30
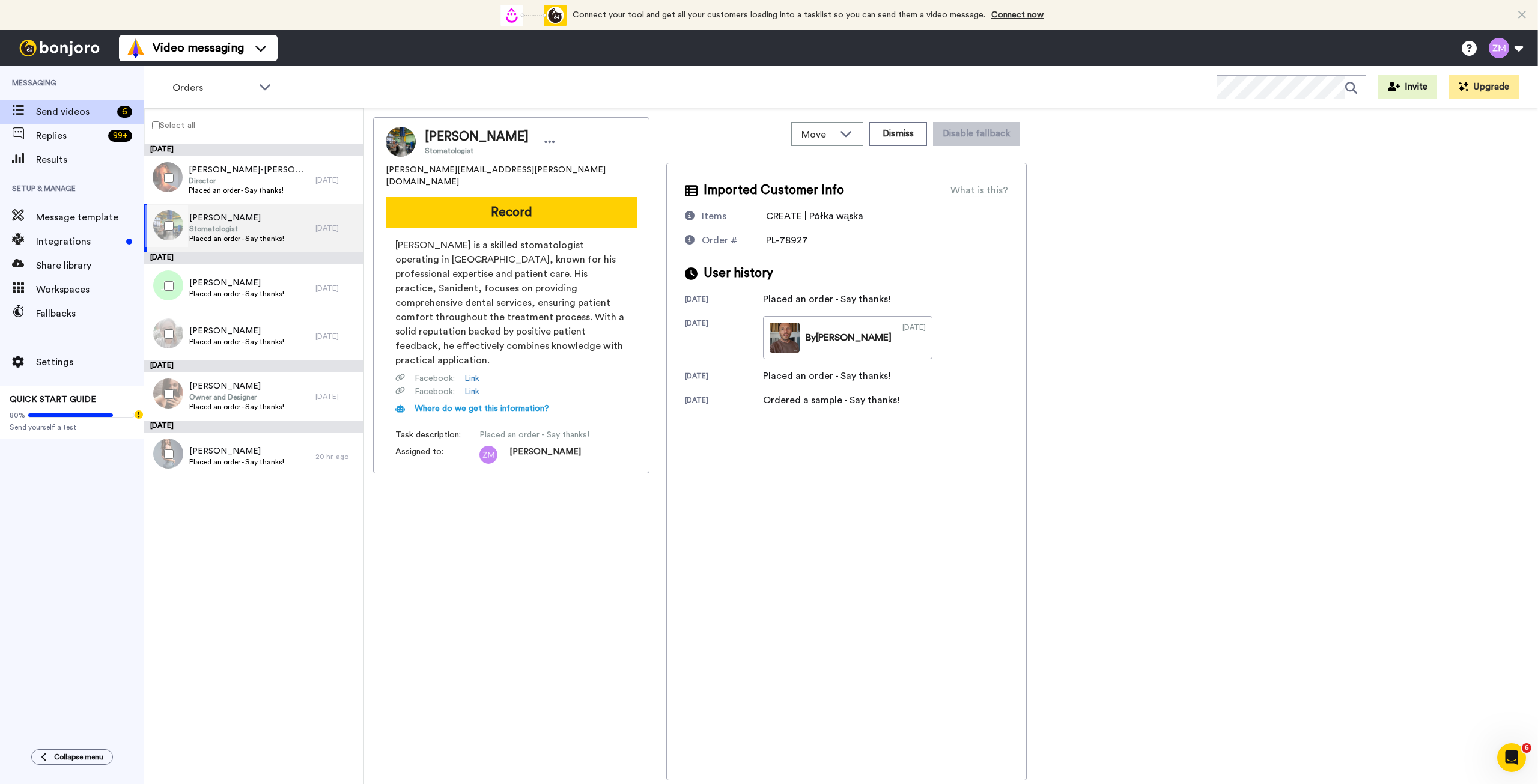
click at [375, 85] on div "Orders WORKSPACES View all All Default Orders Thanking Samples + Add a new work…" at bounding box center [842, 86] width 1394 height 42
